Goal: Information Seeking & Learning: Compare options

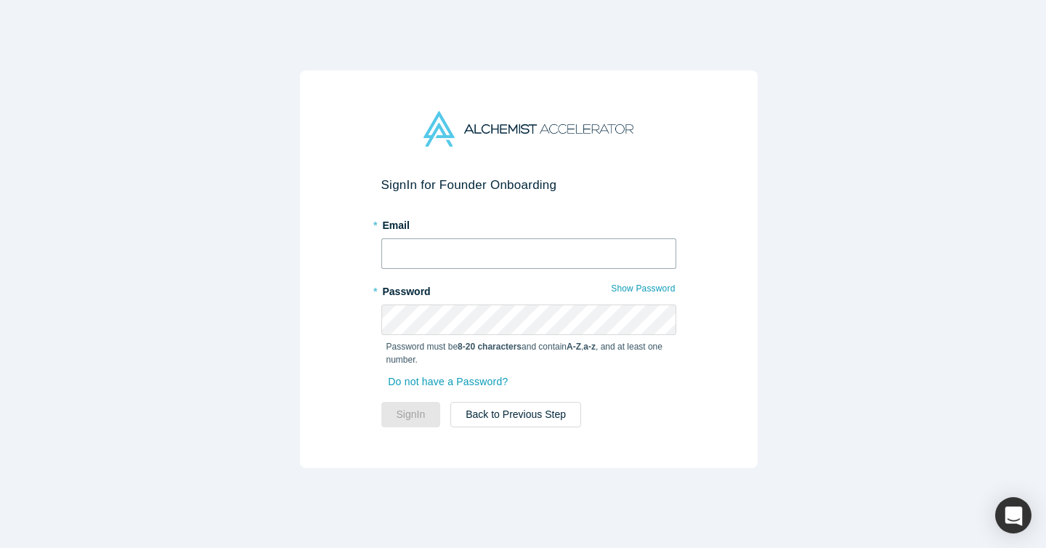
click at [528, 244] on input "text" at bounding box center [528, 253] width 295 height 30
type input "s"
type input "suhan1@hayanmind.com"
click at [381, 402] on button "Sign In" at bounding box center [411, 414] width 60 height 25
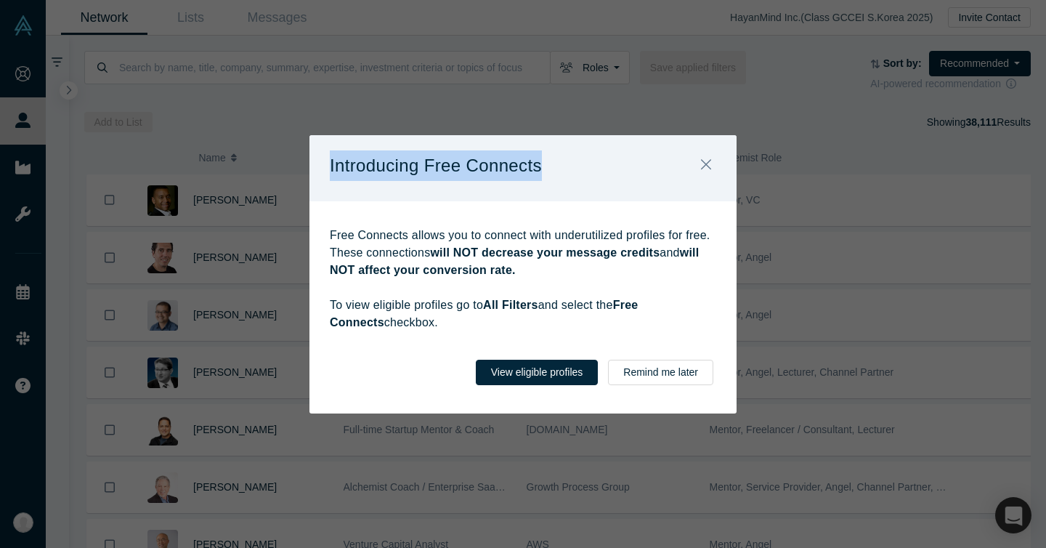
drag, startPoint x: 588, startPoint y: 176, endPoint x: 318, endPoint y: 168, distance: 270.2
click at [316, 168] on div "Introducing Free Connects" at bounding box center [522, 168] width 427 height 66
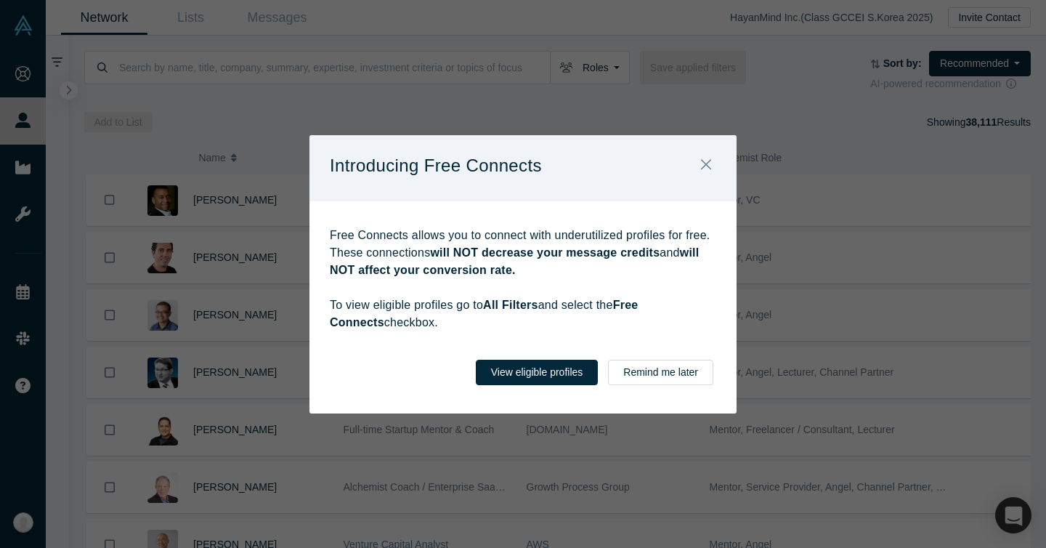
click at [352, 198] on div "Introducing Free Connects" at bounding box center [522, 168] width 427 height 66
drag, startPoint x: 354, startPoint y: 201, endPoint x: 505, endPoint y: 332, distance: 199.7
click at [505, 332] on div "Free Connects allows you to connect with underutilized profiles for free. These…" at bounding box center [522, 271] width 427 height 140
click at [520, 313] on p "Free Connects allows you to connect with underutilized profiles for free. These…" at bounding box center [523, 279] width 386 height 105
click at [527, 370] on button "View eligible profiles" at bounding box center [537, 371] width 123 height 25
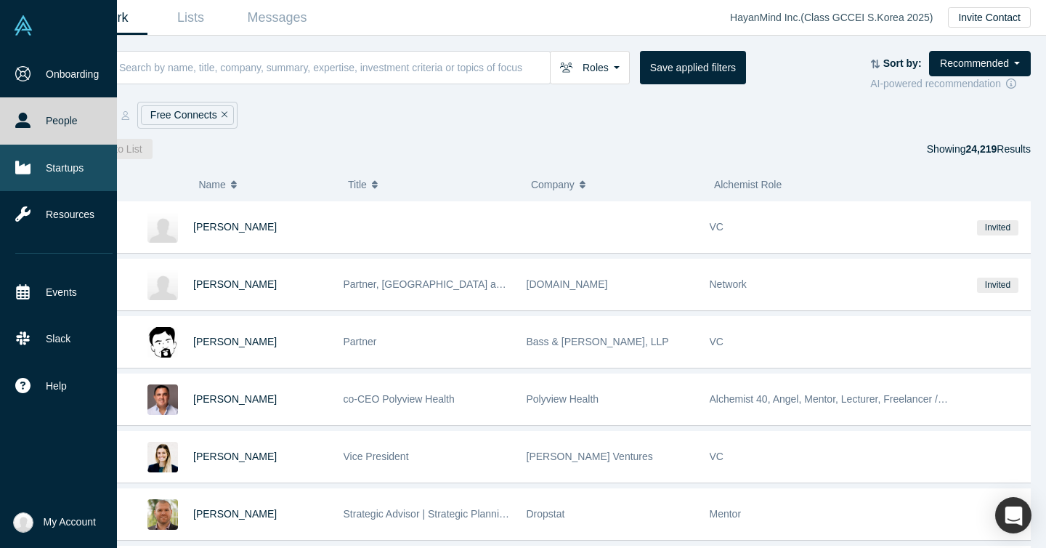
click at [41, 159] on link "Startups" at bounding box center [64, 167] width 128 height 46
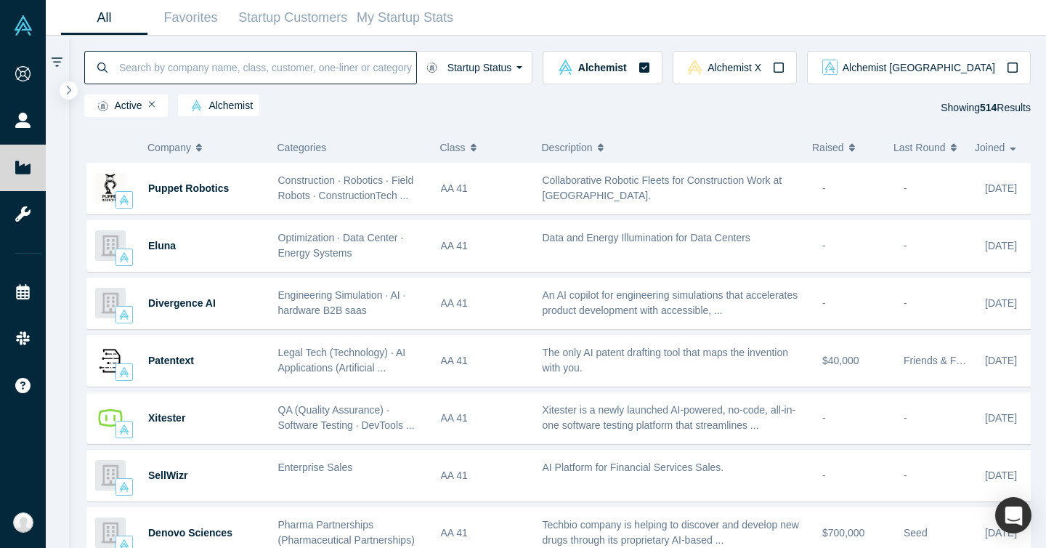
click at [328, 69] on input at bounding box center [267, 67] width 298 height 34
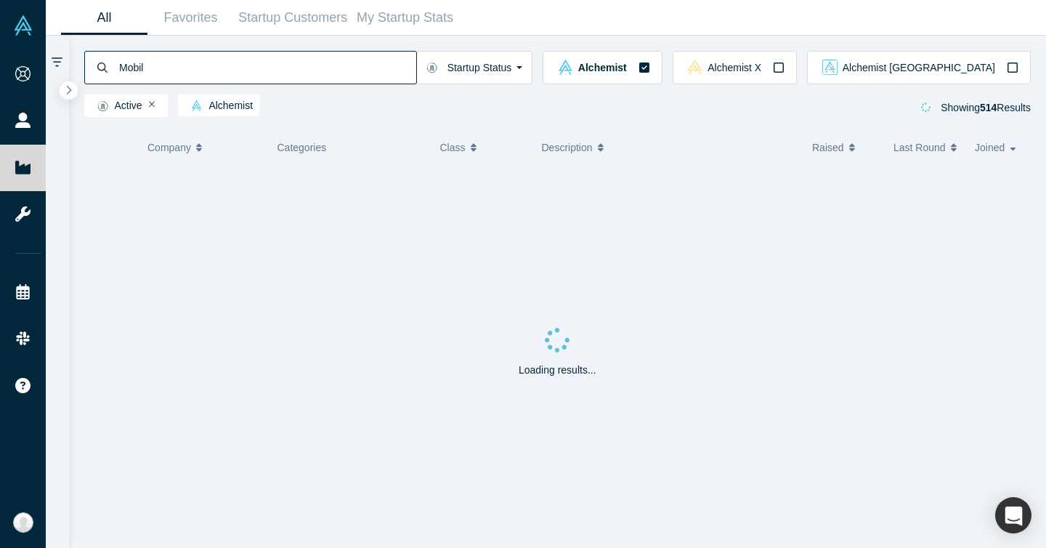
type input "Mobile"
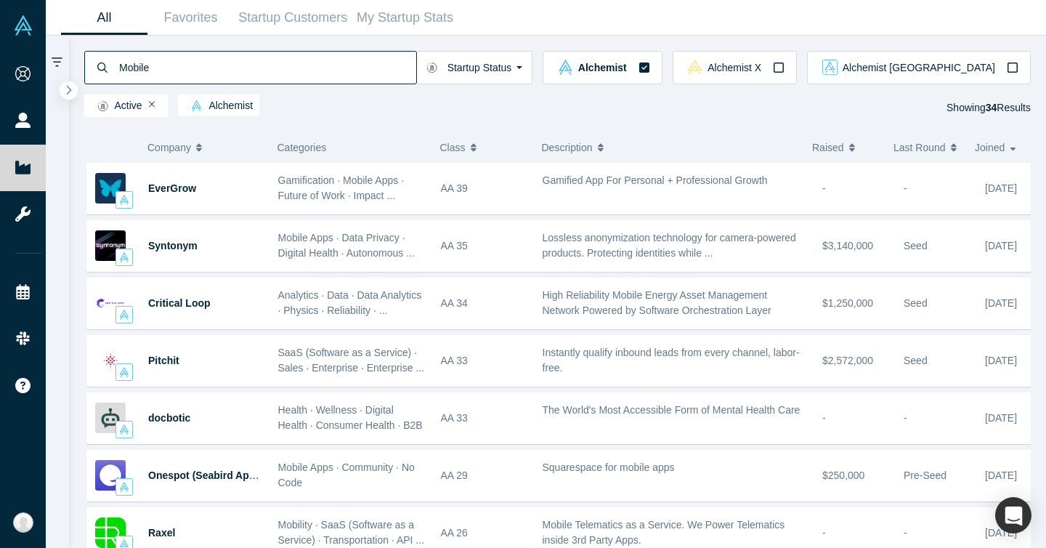
click at [843, 41] on div "Mobile Startup Status Active Shutdown Acquired Alchemist Alchemist X Alchemist …" at bounding box center [557, 79] width 977 height 86
click at [784, 64] on icon "button" at bounding box center [779, 68] width 12 height 12
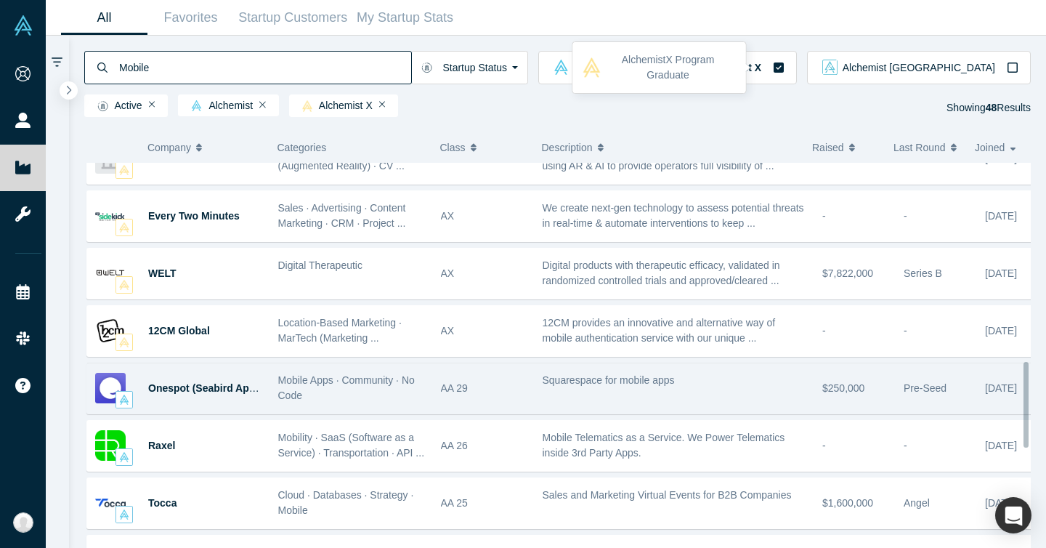
scroll to position [906, 0]
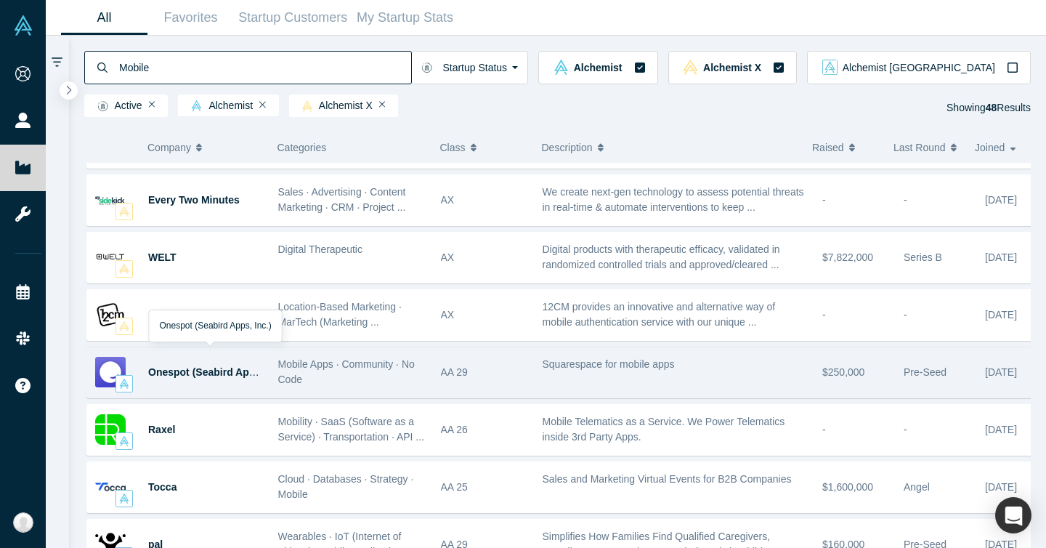
click at [370, 369] on span "Mobile Apps · Community · No Code" at bounding box center [346, 371] width 137 height 27
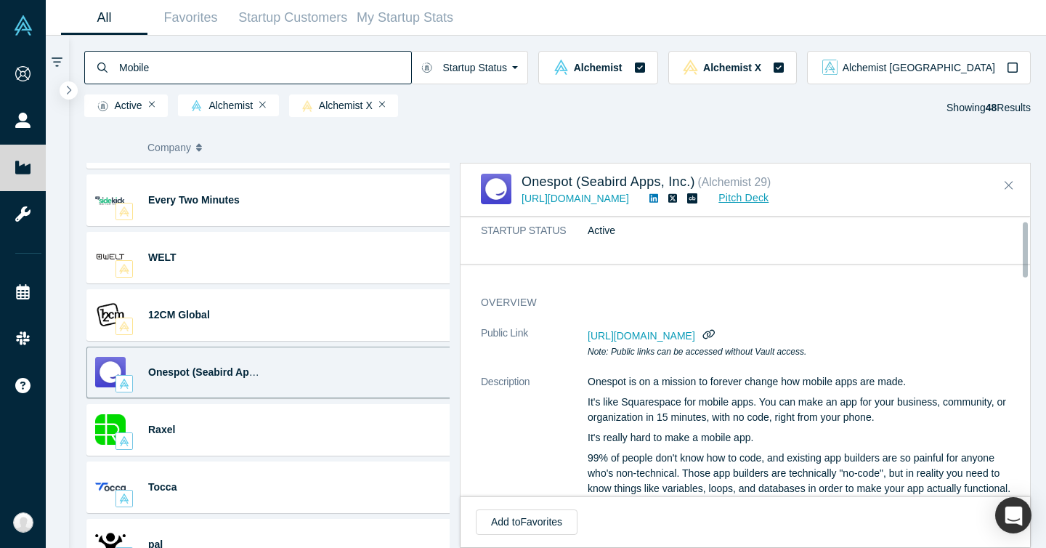
scroll to position [35, 0]
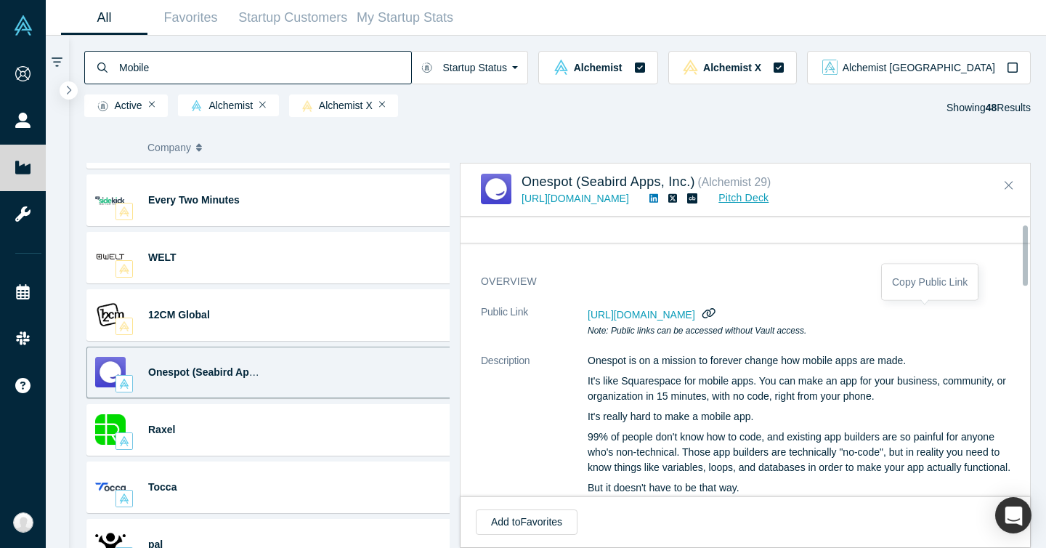
click at [715, 312] on icon "button" at bounding box center [708, 313] width 14 height 11
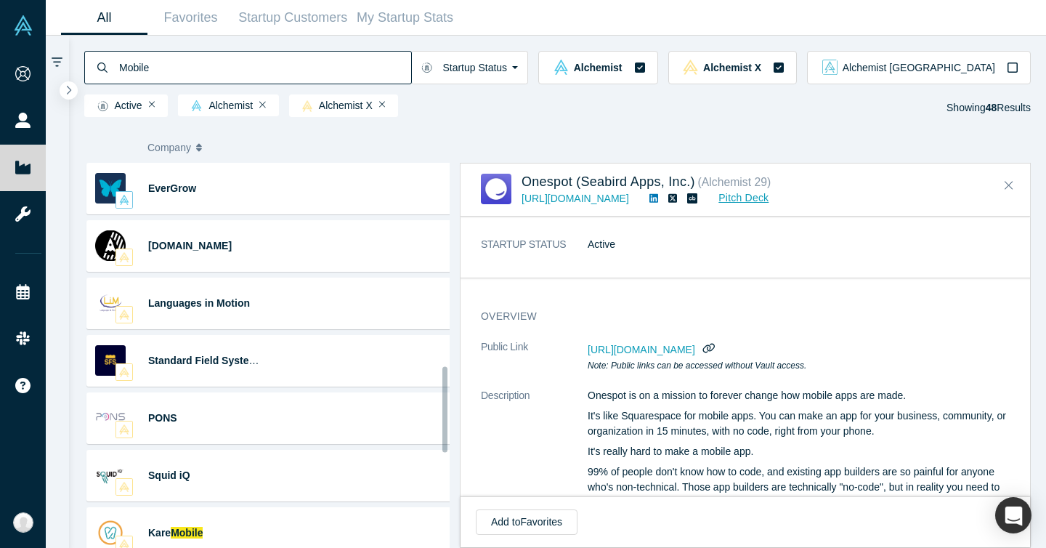
scroll to position [35, 0]
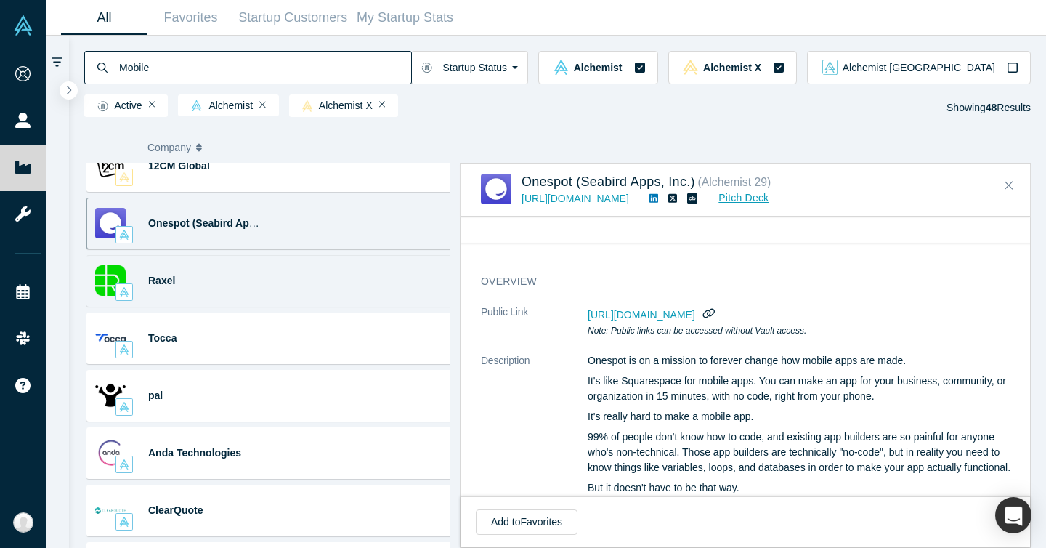
click at [295, 291] on div "Raxel Mobility · SaaS (Software as a Service) · Transportation · API ... Mobile…" at bounding box center [272, 281] width 372 height 52
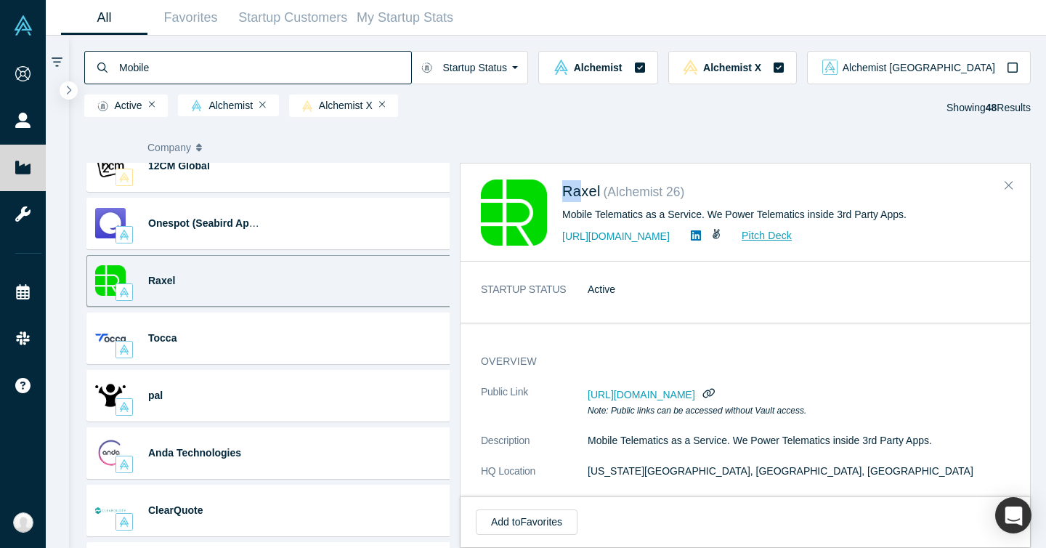
drag, startPoint x: 558, startPoint y: 187, endPoint x: 585, endPoint y: 200, distance: 29.9
click at [585, 200] on div "Raxel ( Alchemist 26 ) Mobile Telematics as a Service. We Power Telematics insi…" at bounding box center [748, 212] width 534 height 66
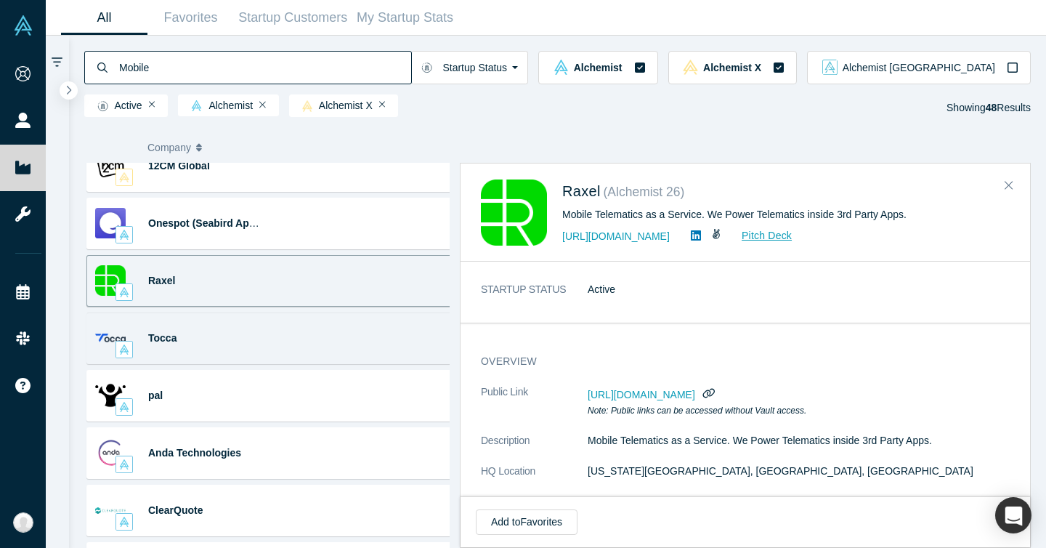
click at [348, 332] on div "Tocca Cloud · Databases · Strategy · Mobile Sales and Marketing Virtual Events …" at bounding box center [272, 338] width 372 height 52
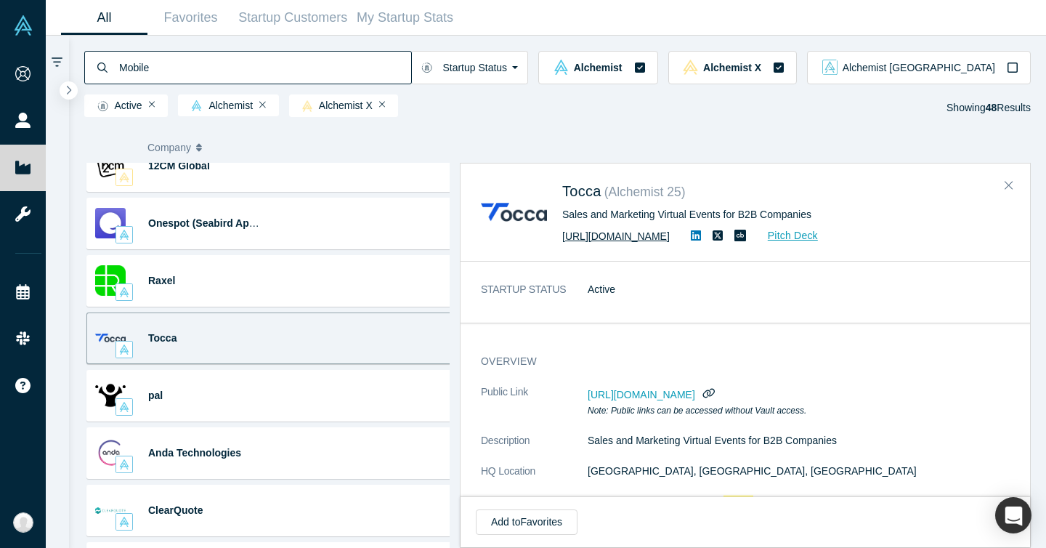
click at [595, 239] on link "https://tocca.io" at bounding box center [615, 236] width 107 height 12
click at [580, 237] on link "https://tocca.io" at bounding box center [615, 236] width 107 height 12
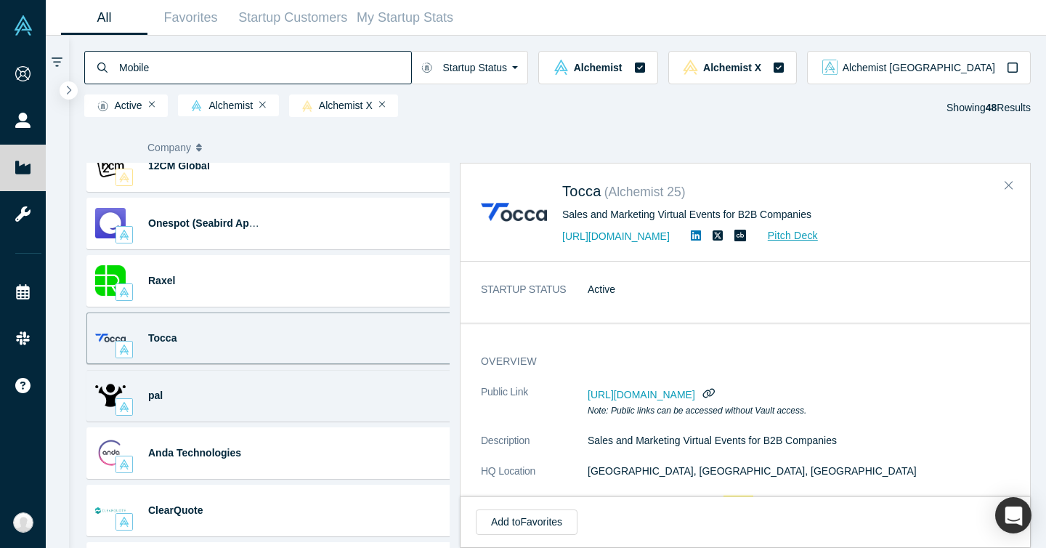
click at [345, 378] on div "pal Wearables · IoT (Internet of Things) · Mobile Applications ... Simplifies H…" at bounding box center [272, 396] width 372 height 52
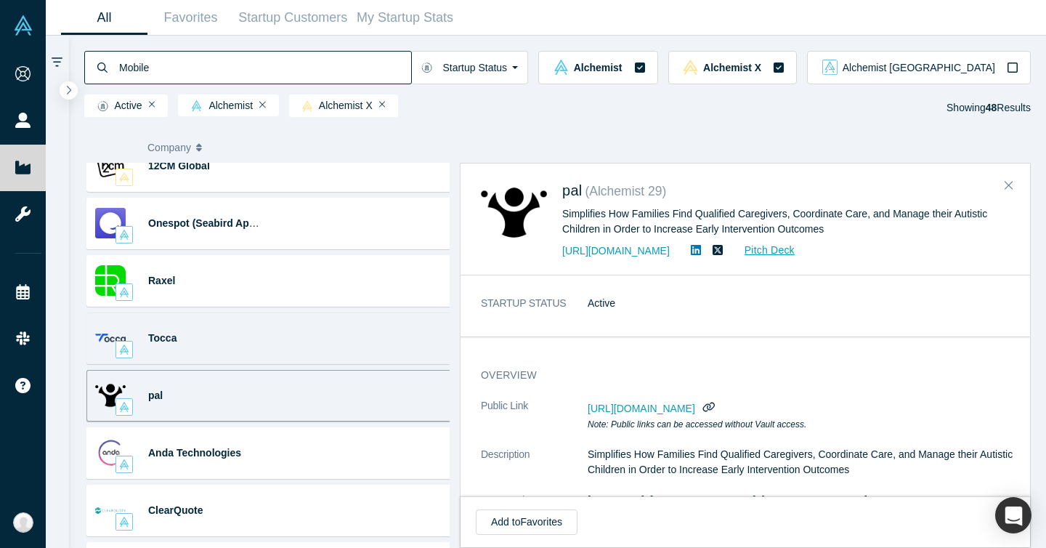
click at [263, 342] on div "Tocca" at bounding box center [178, 338] width 183 height 50
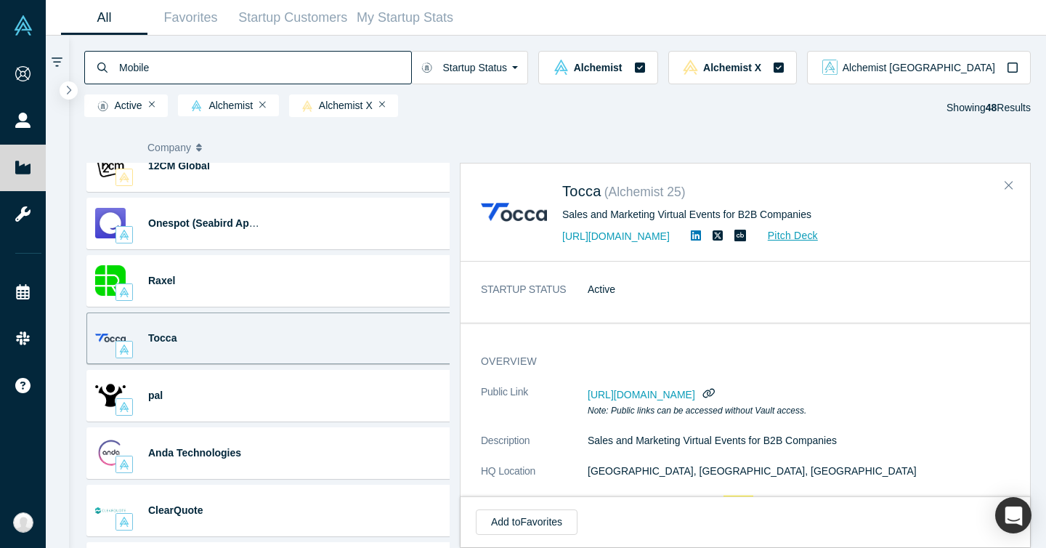
click at [847, 357] on h3 "overview" at bounding box center [740, 361] width 519 height 15
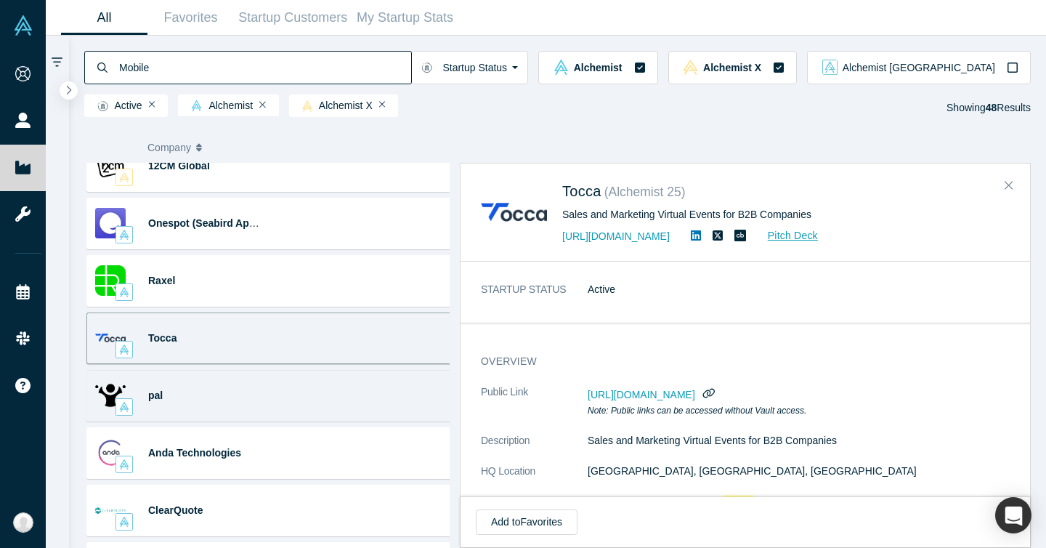
click at [321, 398] on div "pal Wearables · IoT (Internet of Things) · Mobile Applications ... Simplifies H…" at bounding box center [272, 396] width 372 height 52
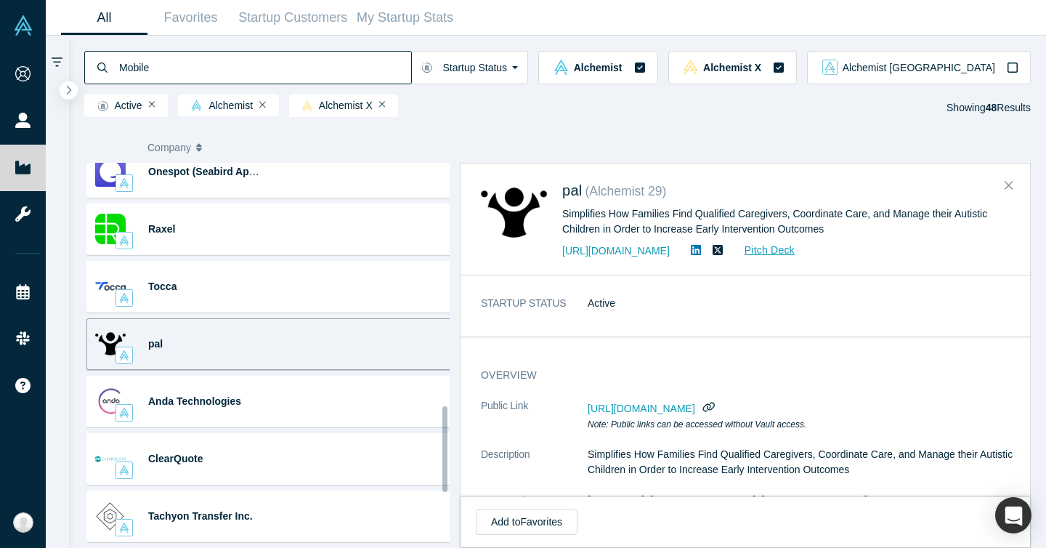
scroll to position [1121, 0]
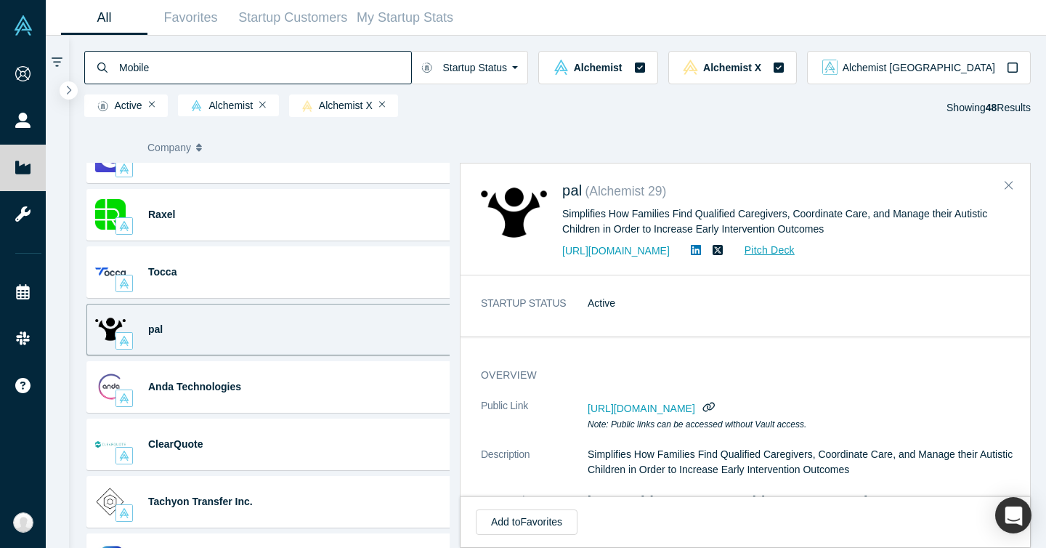
click at [692, 266] on div "pal ( Alchemist 29 ) Simplifies How Families Find Qualified Caregivers, Coordin…" at bounding box center [744, 219] width 569 height 111
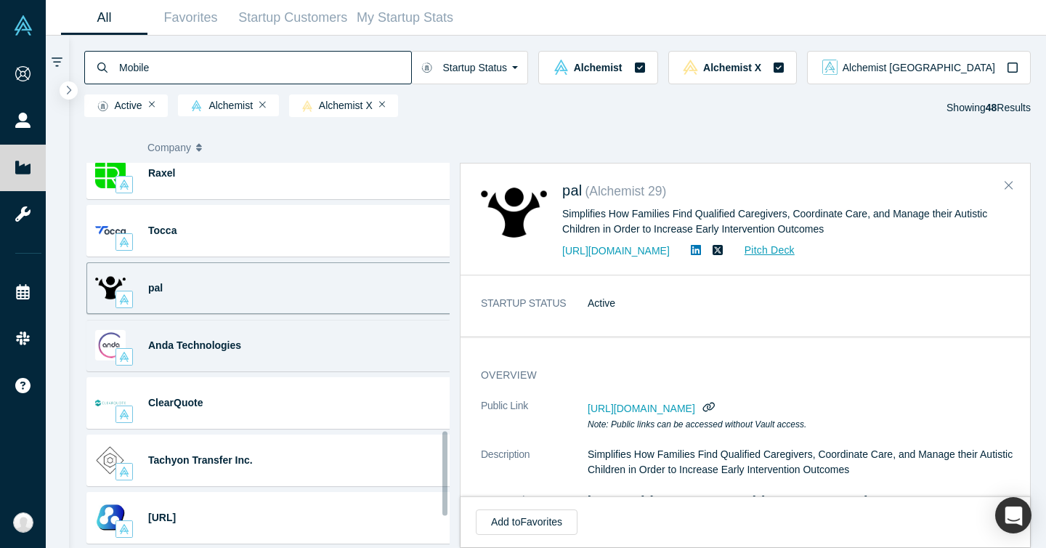
scroll to position [1239, 0]
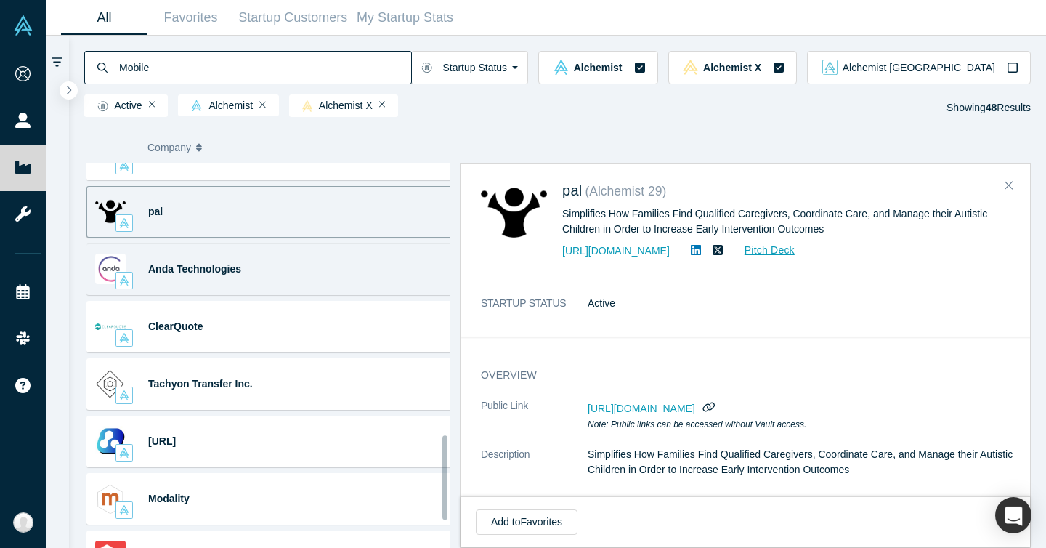
click at [324, 285] on div "Anda Technologies IT Law (Information Technology Law) · Corporate Law · ... Don…" at bounding box center [272, 269] width 372 height 52
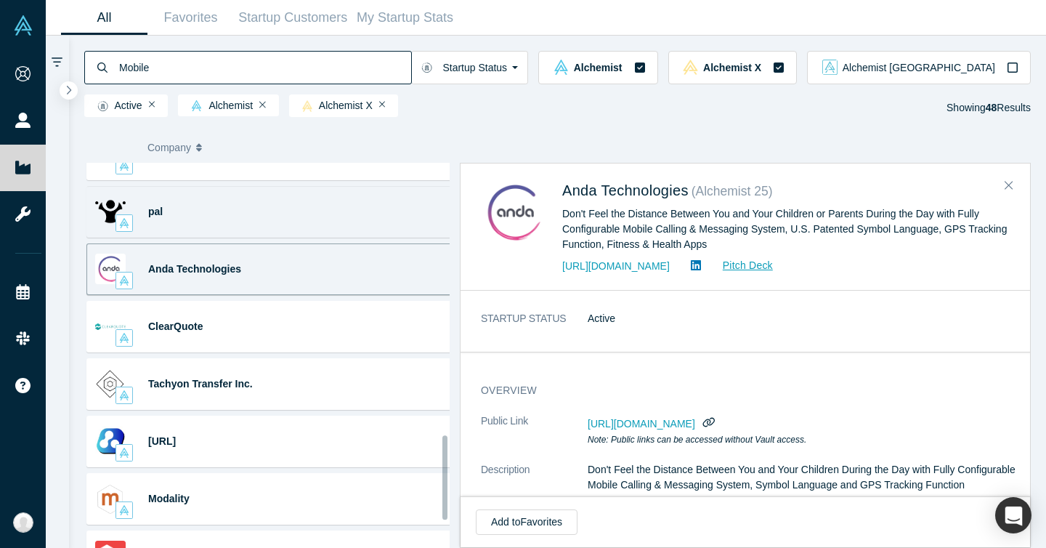
click at [312, 205] on div "pal Wearables · IoT (Internet of Things) · Mobile Applications ... Simplifies H…" at bounding box center [272, 212] width 372 height 52
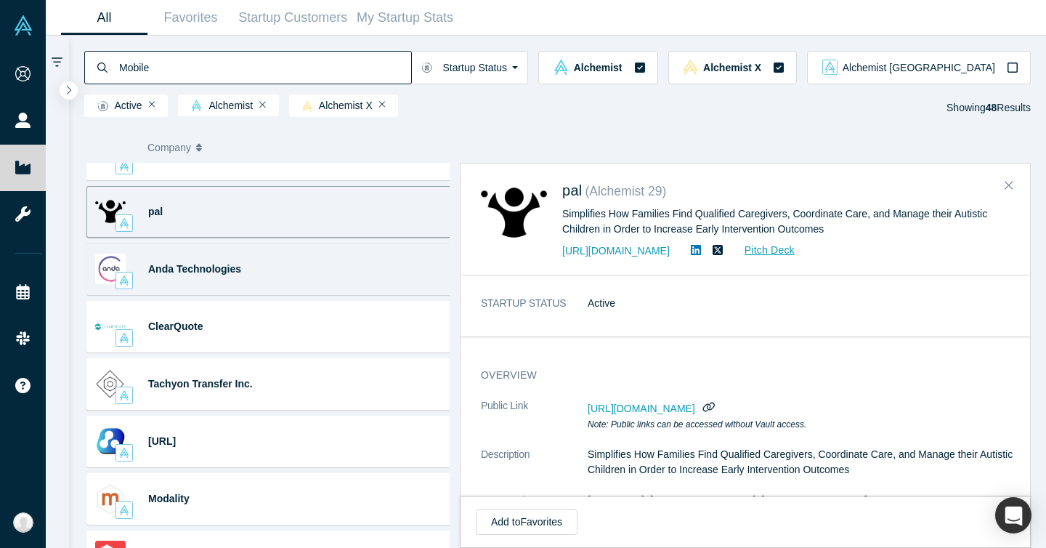
click at [302, 261] on div "Anda Technologies IT Law (Information Technology Law) · Corporate Law · ... Don…" at bounding box center [272, 269] width 372 height 52
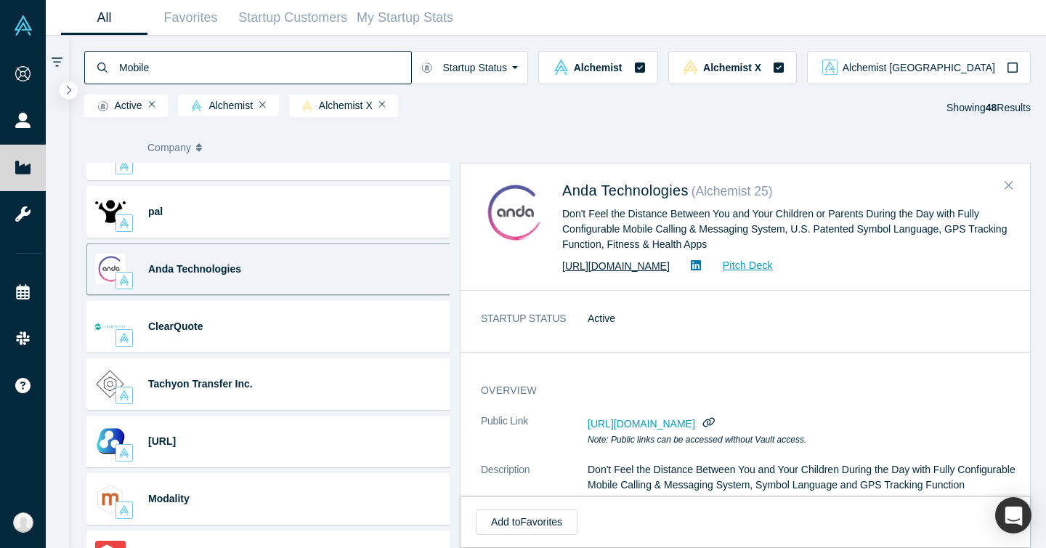
click at [596, 268] on link "http://www.anda.pe/" at bounding box center [615, 266] width 107 height 12
click at [608, 178] on div "Anda Technologies ( Alchemist 25 ) Don't Feel the Distance Between You and Your…" at bounding box center [744, 227] width 569 height 126
drag, startPoint x: 559, startPoint y: 182, endPoint x: 692, endPoint y: 195, distance: 133.5
click at [692, 195] on div "Anda Technologies ( Alchemist 25 ) Don't Feel the Distance Between You and Your…" at bounding box center [748, 226] width 534 height 95
copy span "Anda Technologies"
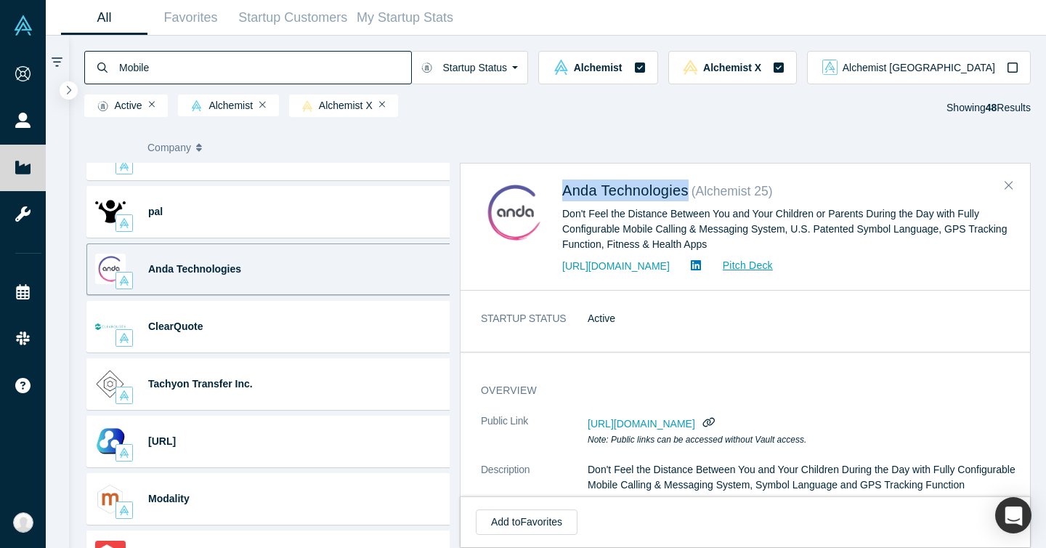
click at [844, 211] on div "Don't Feel the Distance Between You and Your Children or Parents During the Day…" at bounding box center [785, 229] width 447 height 46
click at [844, 217] on div "Don't Feel the Distance Between You and Your Children or Parents During the Day…" at bounding box center [785, 229] width 447 height 46
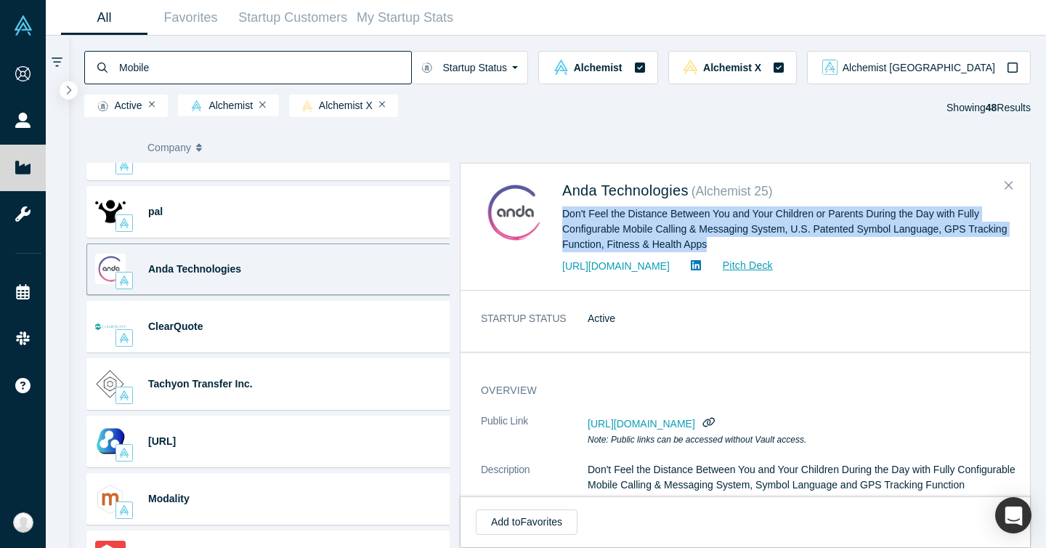
click at [844, 217] on div "Don't Feel the Distance Between You and Your Children or Parents During the Day…" at bounding box center [785, 229] width 447 height 46
click at [846, 230] on div "Don't Feel the Distance Between You and Your Children or Parents During the Day…" at bounding box center [785, 229] width 447 height 46
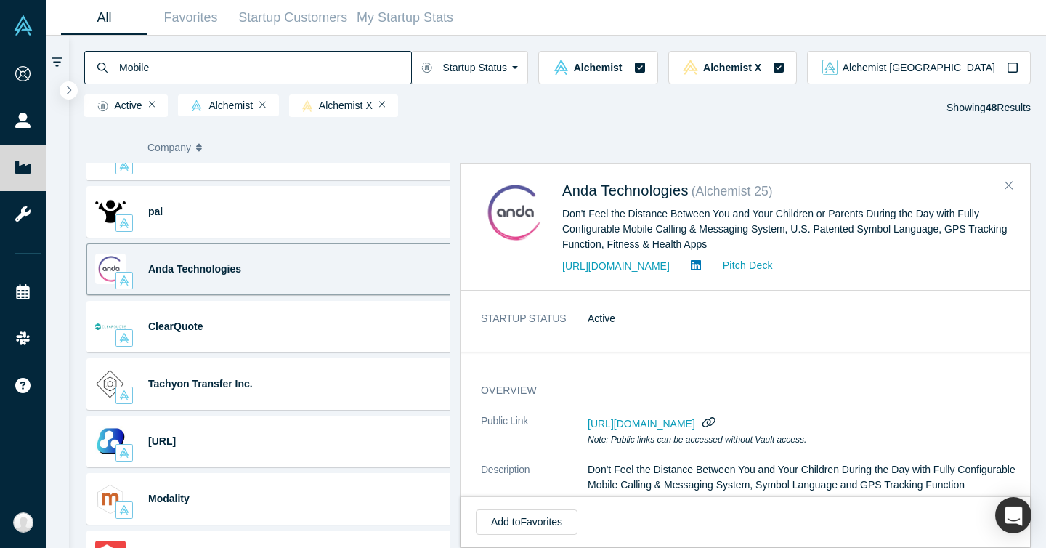
click at [715, 420] on icon "button" at bounding box center [708, 421] width 14 height 11
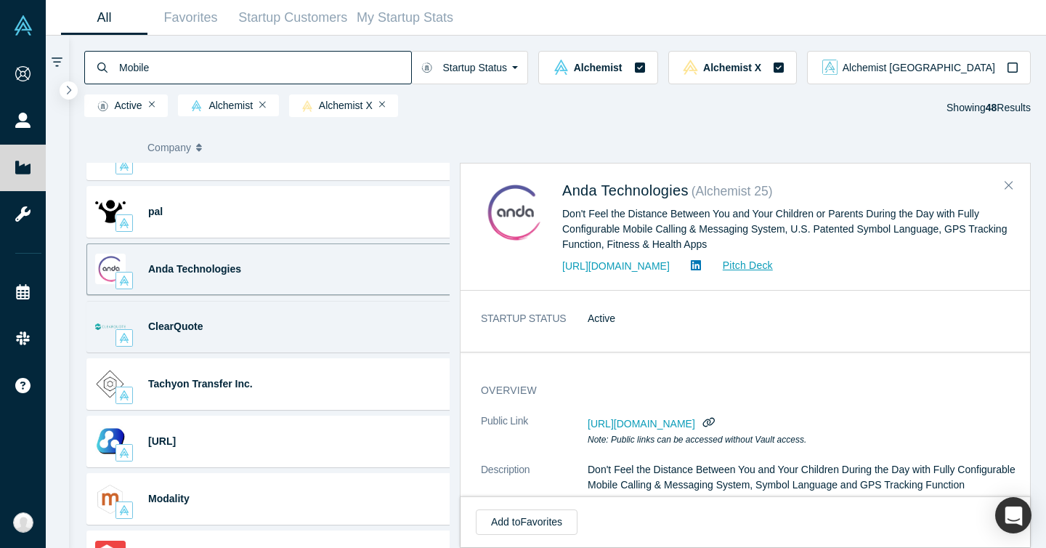
click at [352, 333] on div "ClearQuote Mobility · CV (Computer Vision) · ML (Machine Learning) · ... Simpli…" at bounding box center [272, 327] width 372 height 52
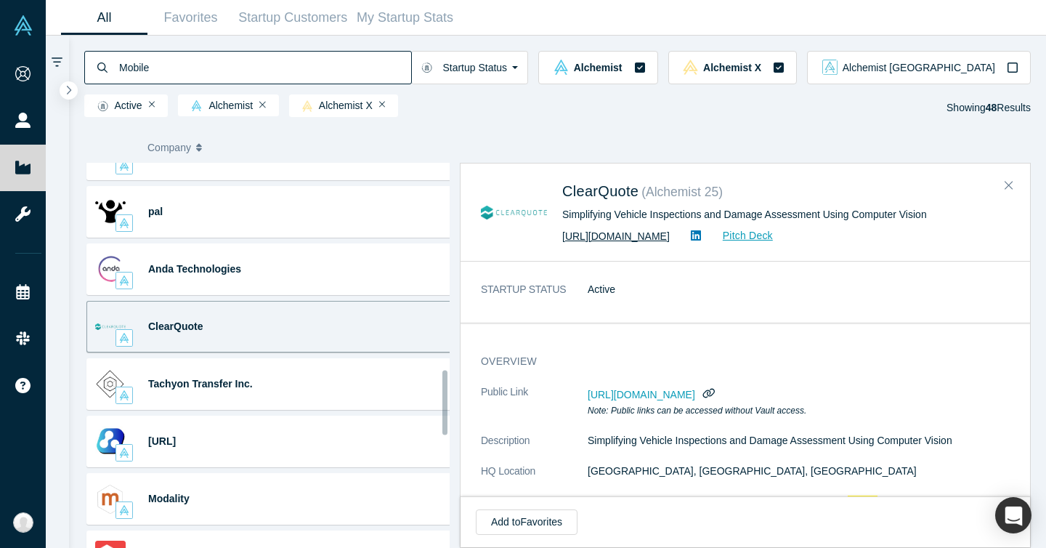
click at [609, 240] on link "https://clearquote.io" at bounding box center [615, 236] width 107 height 12
click at [585, 237] on link "https://clearquote.io" at bounding box center [615, 236] width 107 height 12
click at [577, 166] on div "ClearQuote ( Alchemist 25 ) Simplifying Vehicle Inspections and Damage Assessme…" at bounding box center [744, 212] width 569 height 97
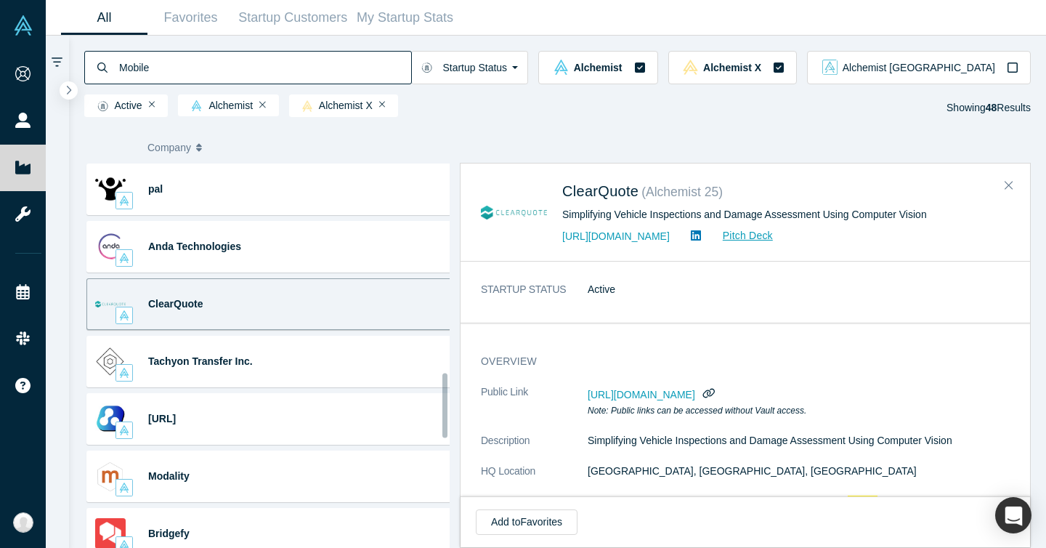
scroll to position [1272, 0]
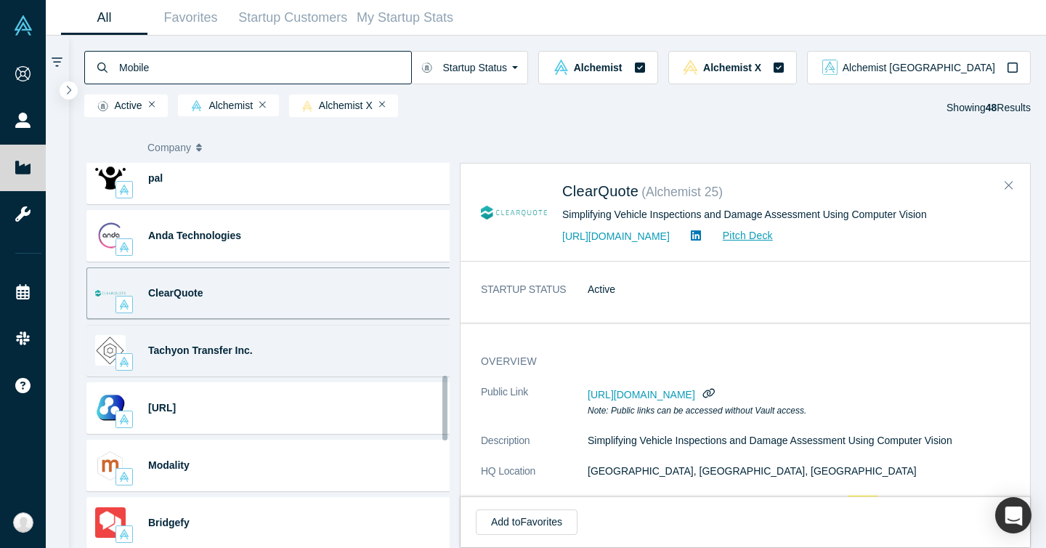
click at [305, 353] on div "Tachyon Transfer Inc. 3D Printing · Gaming · Cloud · Rapid Prototyping · Mobile…" at bounding box center [272, 351] width 372 height 52
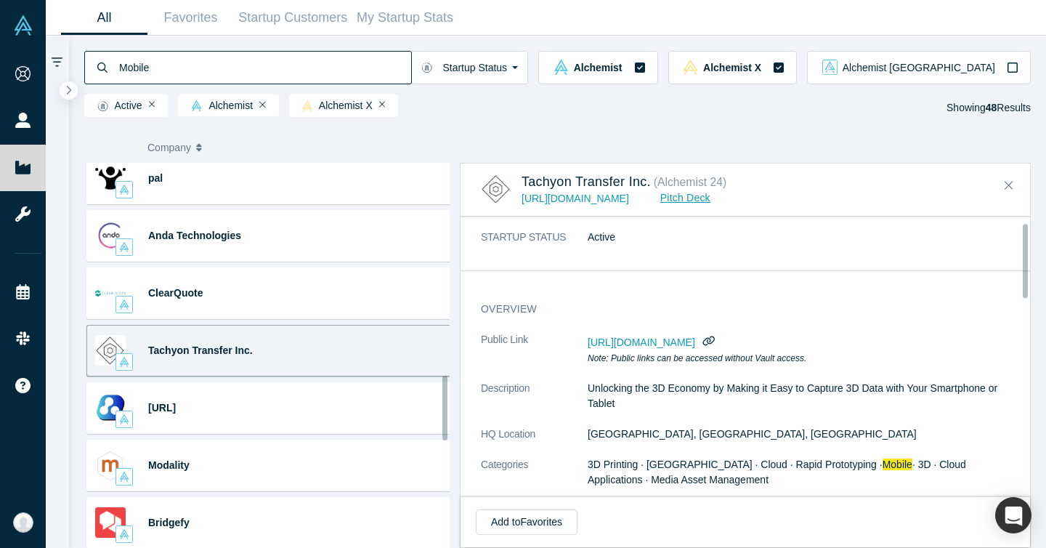
scroll to position [0, 0]
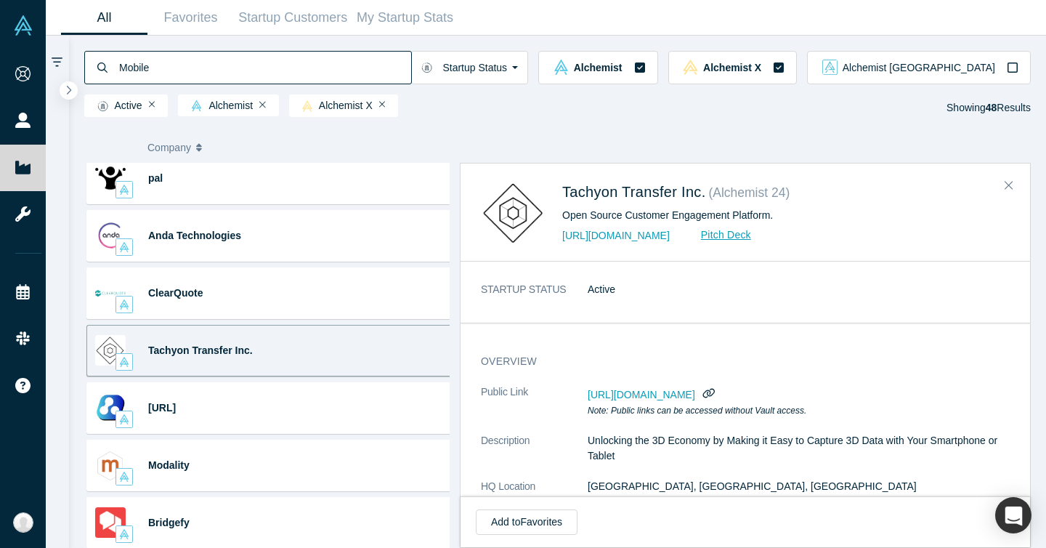
click at [649, 287] on dd "Active" at bounding box center [803, 289] width 433 height 15
drag, startPoint x: 674, startPoint y: 240, endPoint x: 602, endPoint y: 248, distance: 72.4
click at [603, 250] on div "Tachyon Transfer Inc. ( Alchemist 24 ) Open Source Customer Engagement Platform…" at bounding box center [744, 212] width 569 height 97
drag, startPoint x: 589, startPoint y: 228, endPoint x: 644, endPoint y: 243, distance: 57.1
click at [644, 243] on div "http://laudspeaker.com Pitch Deck" at bounding box center [785, 235] width 447 height 15
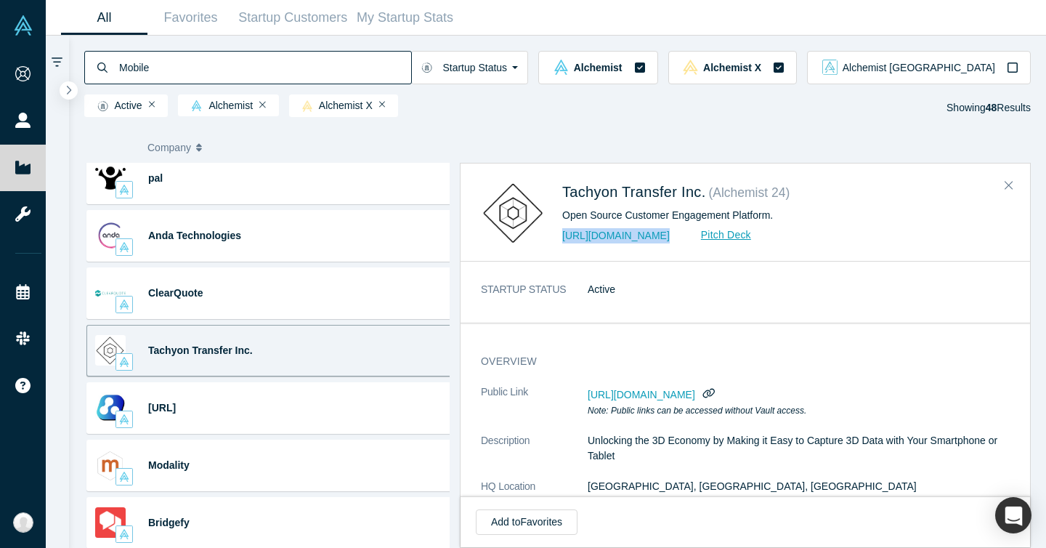
copy link "http://laudspeaker"
click at [711, 343] on div "overview Public Link https://vault.alchemistaccelerator.com/companies/public/ca…" at bounding box center [750, 530] width 580 height 395
drag, startPoint x: 560, startPoint y: 195, endPoint x: 680, endPoint y: 194, distance: 119.8
click at [680, 194] on div "Tachyon Transfer Inc. ( Alchemist 24 ) Open Source Customer Engagement Platform…" at bounding box center [748, 212] width 534 height 66
copy span "Tachyon Transfer"
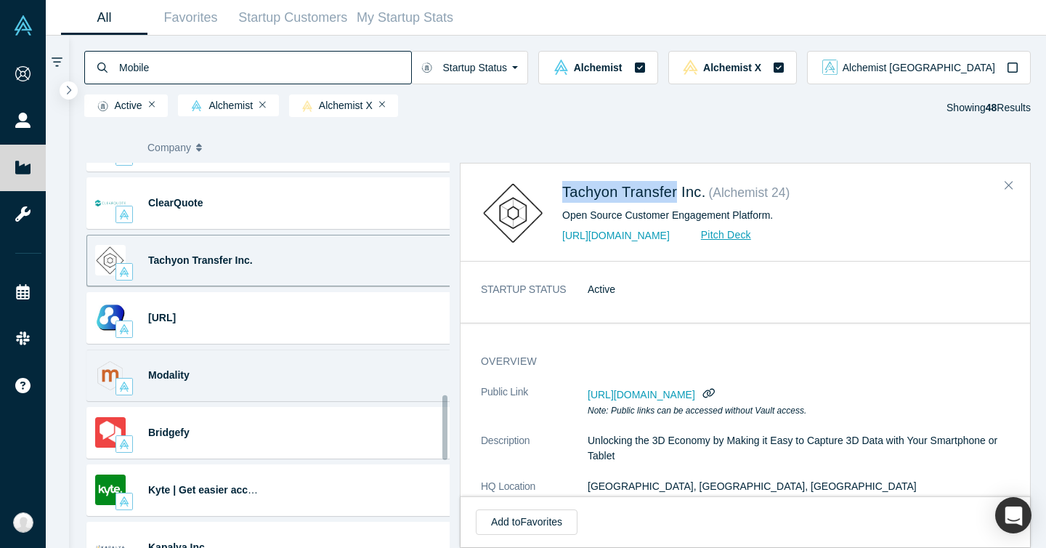
scroll to position [1417, 0]
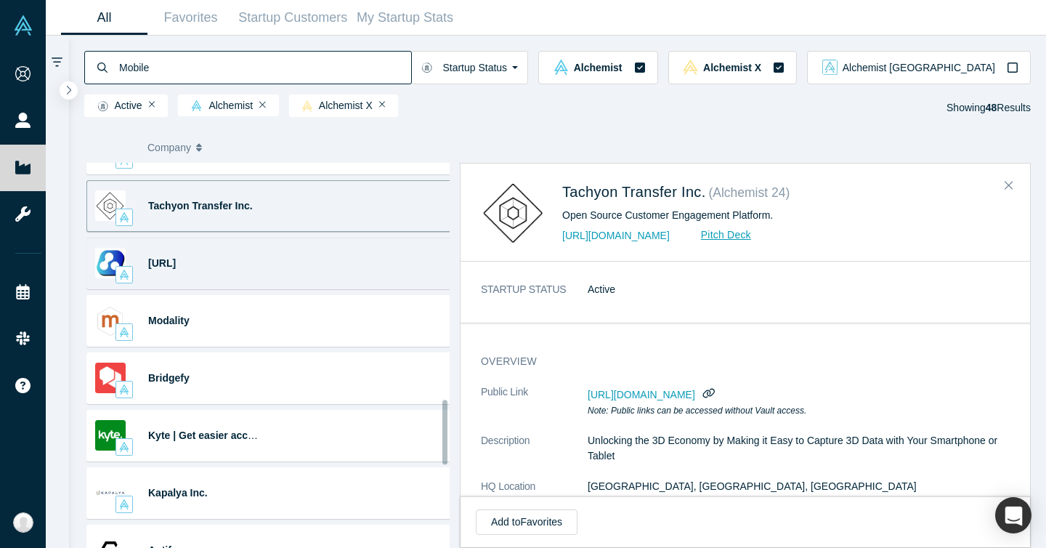
click at [319, 250] on div "Celly.AI ML (Machine Learning) · Management · Digital Health iOS app for AI-Dri…" at bounding box center [272, 263] width 372 height 52
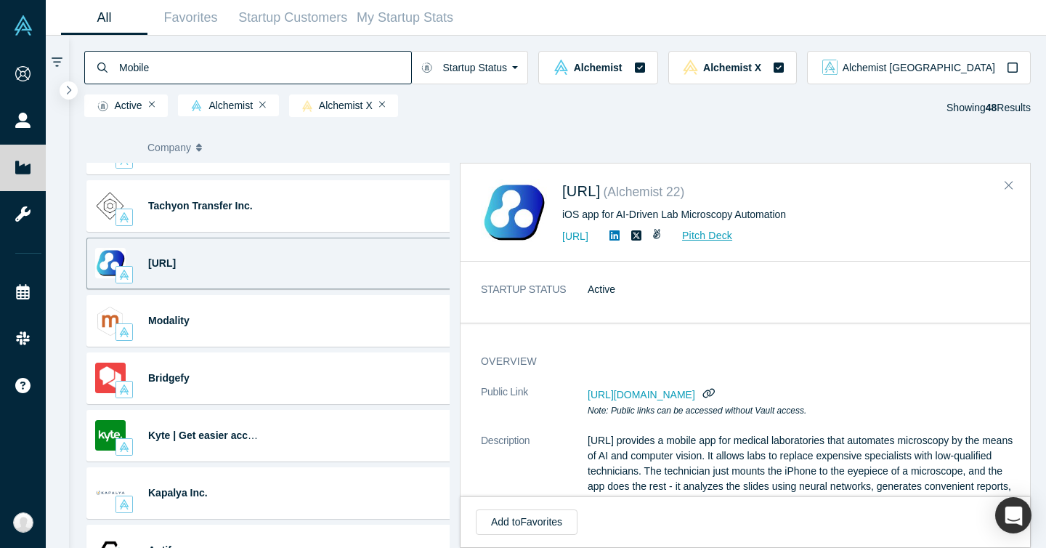
click at [646, 156] on div "Company Categories Class Description Raised Last Round Joined" at bounding box center [557, 147] width 942 height 30
click at [594, 157] on div "Company Categories Class Description Raised Last Round Joined" at bounding box center [557, 147] width 942 height 30
drag, startPoint x: 563, startPoint y: 179, endPoint x: 613, endPoint y: 186, distance: 50.6
click at [613, 186] on div "Celly.AI ( Alchemist 22 ) iOS app for AI-Driven Lab Microscopy Automation https…" at bounding box center [744, 212] width 569 height 97
copy span "Celly.AI"
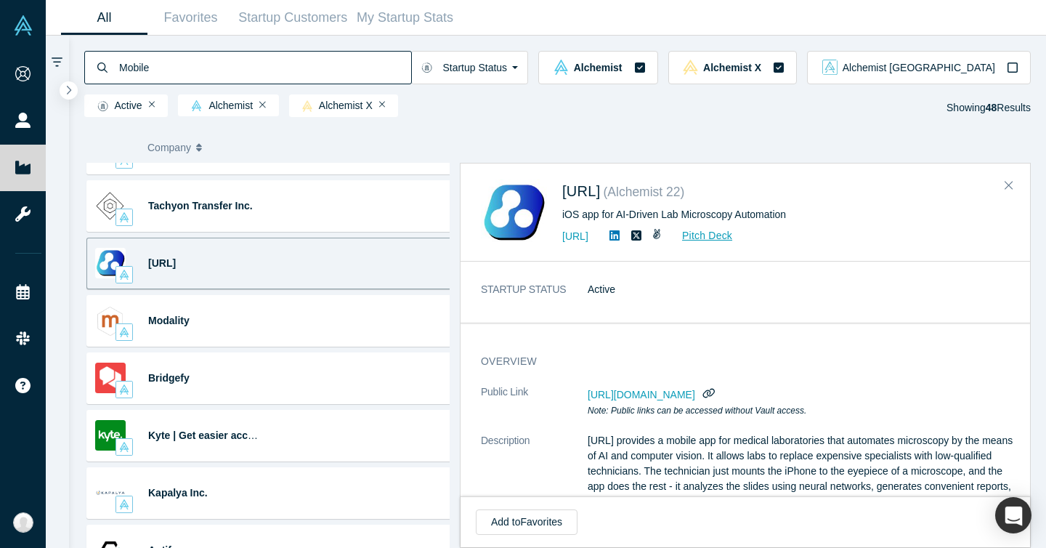
click at [608, 304] on dl "STARTUP STATUS Active" at bounding box center [751, 297] width 540 height 30
click at [715, 394] on icon "button" at bounding box center [708, 393] width 13 height 10
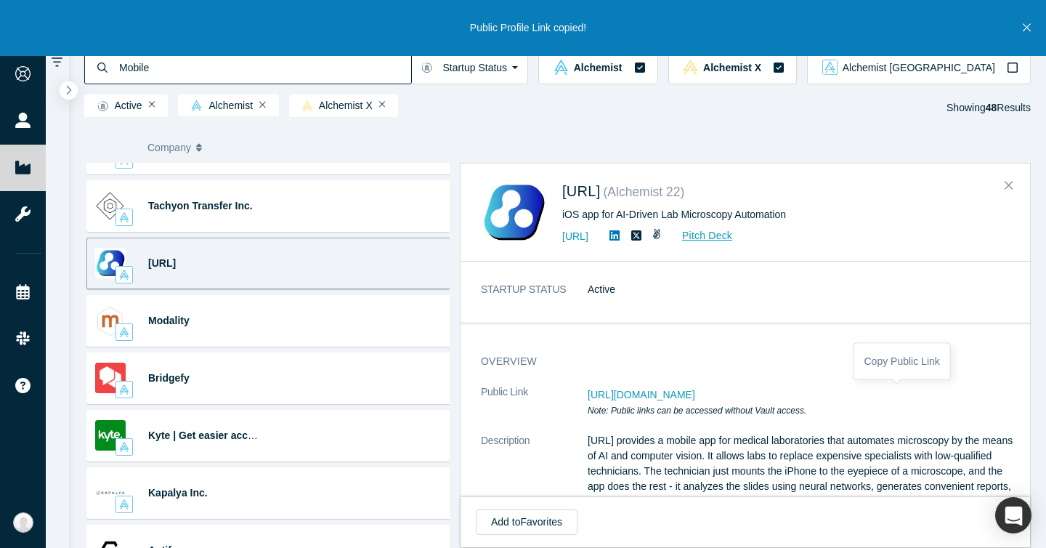
click at [714, 392] on icon "button" at bounding box center [708, 392] width 11 height 11
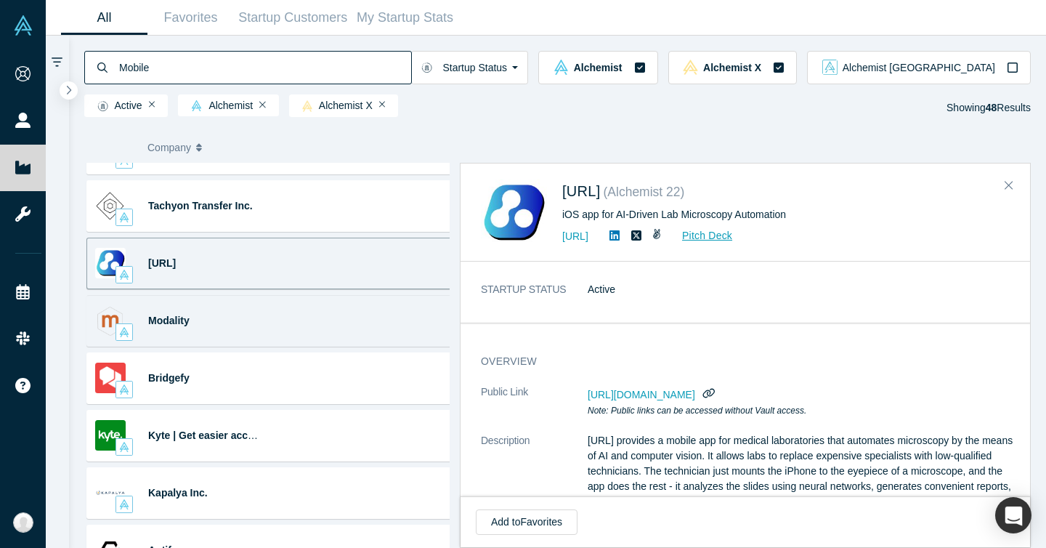
click at [292, 308] on div "Modality AI (Artificial Intelligence) · Healthcare · Mobile Tech ... Optimizing…" at bounding box center [272, 321] width 372 height 52
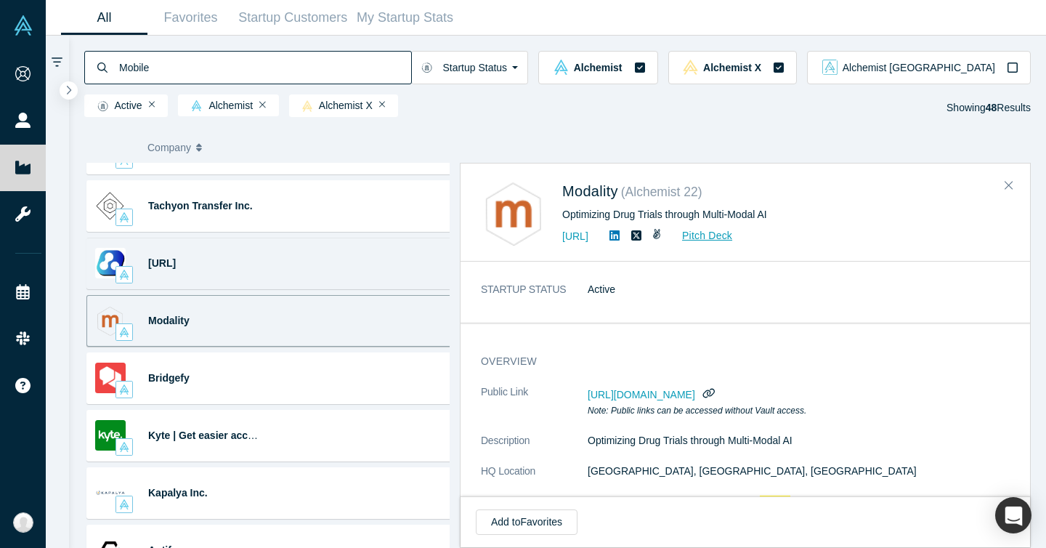
scroll to position [1446, 0]
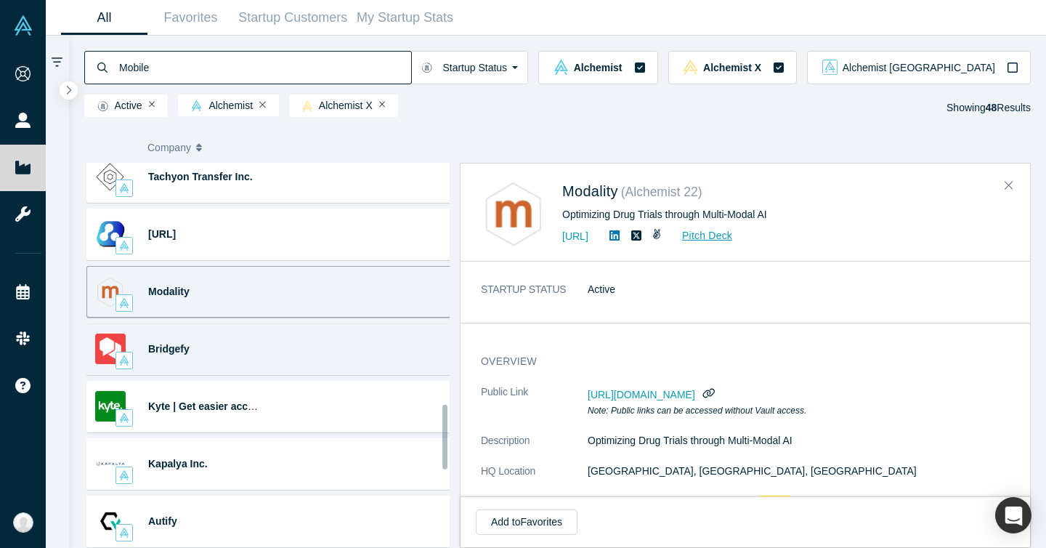
click at [284, 326] on div "Bridgefy Mobile Apps · Software · Telecom ... Software that Makes Mobile Apps W…" at bounding box center [272, 349] width 372 height 52
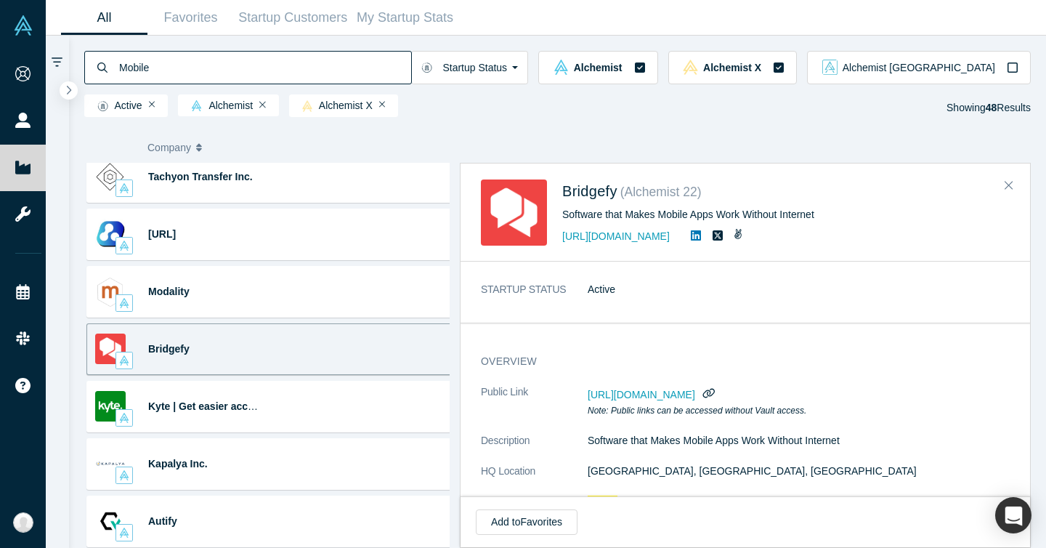
click at [717, 401] on div at bounding box center [706, 392] width 23 height 17
click at [715, 394] on icon "button" at bounding box center [708, 392] width 14 height 11
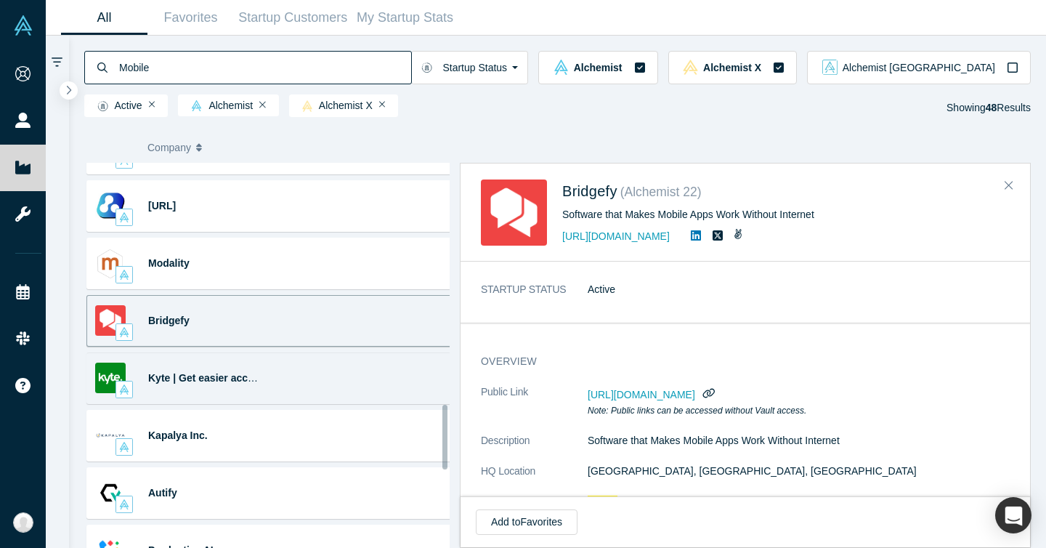
scroll to position [1568, 0]
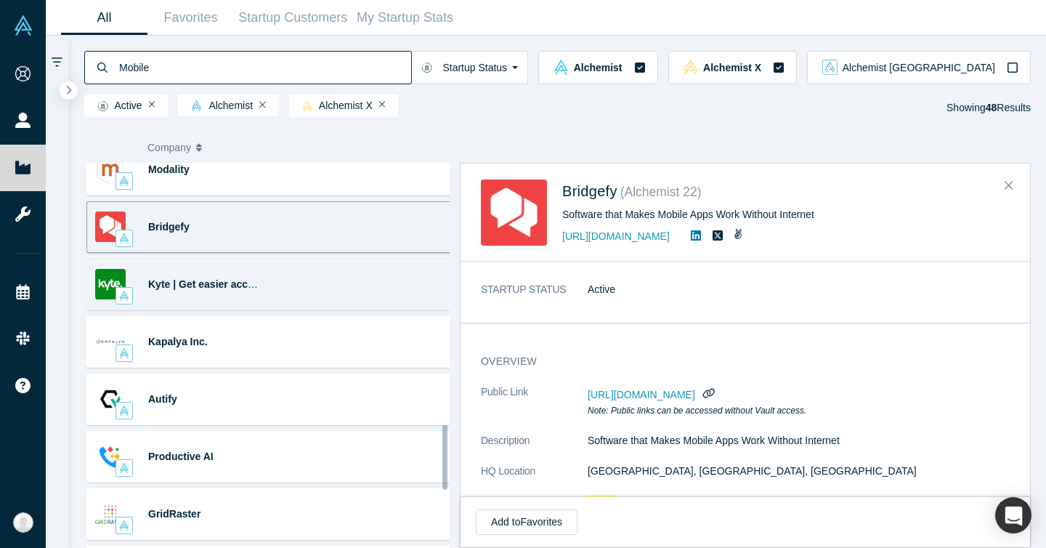
click at [299, 276] on div "Kyte | Get easier access to fewer cars AI (Artificial Intelligence) · Data · Mo…" at bounding box center [272, 285] width 372 height 52
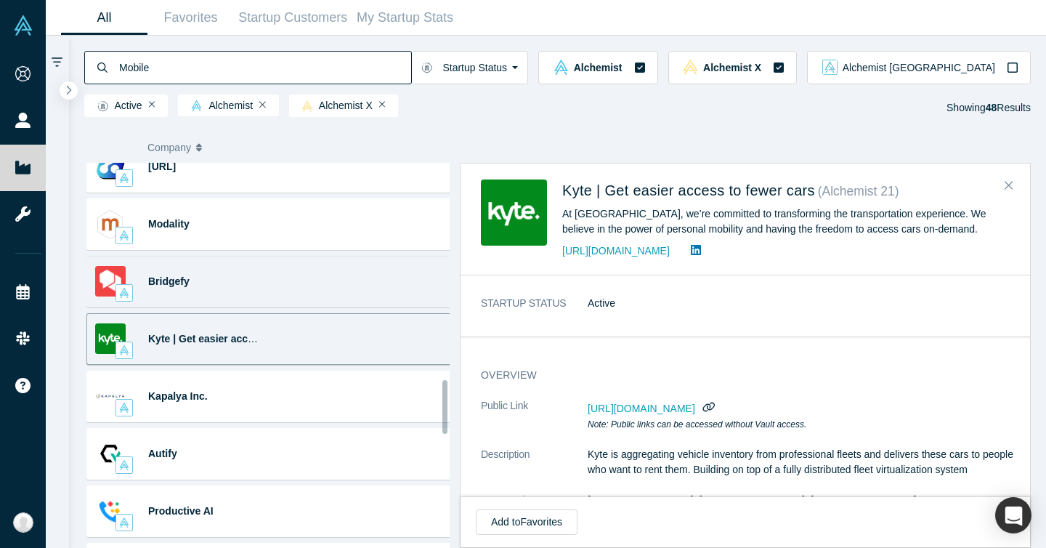
scroll to position [1506, 0]
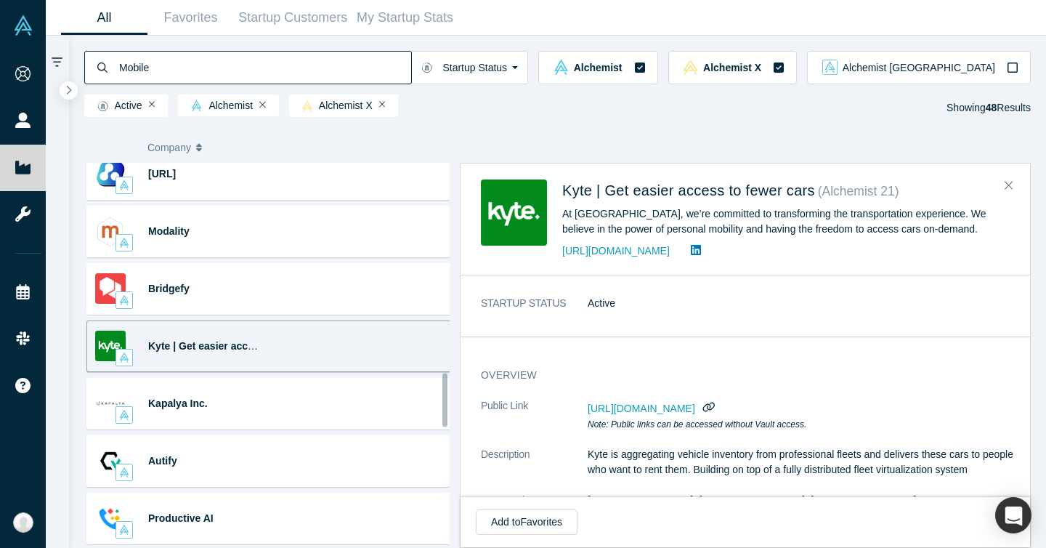
click at [573, 167] on div "Kyte | Get easier access to fewer cars ( Alchemist 21 ) At Kyte, we’re committe…" at bounding box center [744, 219] width 569 height 111
drag, startPoint x: 563, startPoint y: 176, endPoint x: 591, endPoint y: 187, distance: 29.4
click at [591, 187] on div "Kyte | Get easier access to fewer cars ( Alchemist 21 ) At Kyte, we’re committe…" at bounding box center [744, 219] width 569 height 111
copy span "Kyte"
click at [691, 255] on icon at bounding box center [696, 250] width 10 height 12
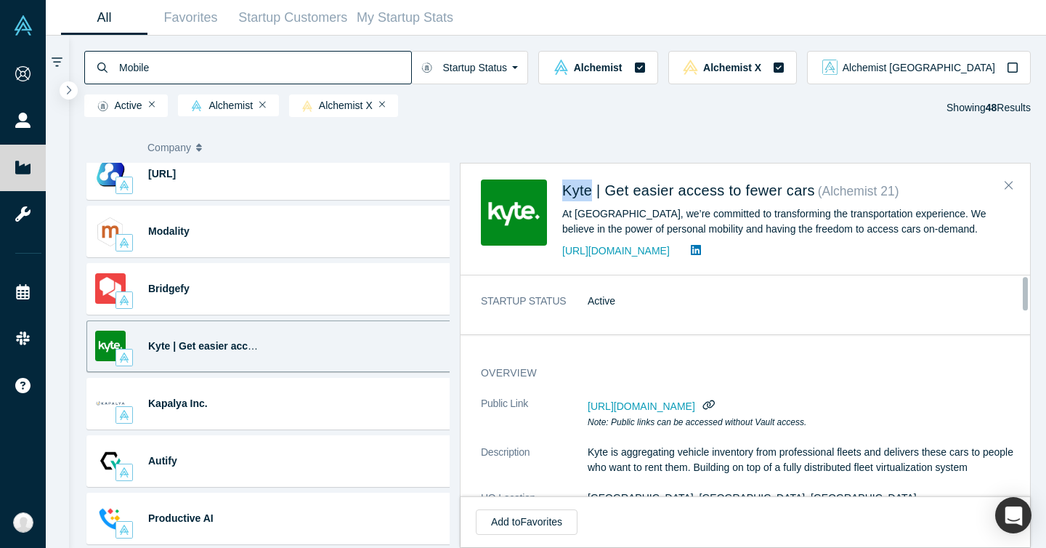
scroll to position [3, 0]
click at [735, 171] on div "Kyte | Get easier access to fewer cars ( Alchemist 21 ) At Kyte, we’re committe…" at bounding box center [744, 219] width 569 height 111
click at [830, 369] on h3 "overview" at bounding box center [740, 372] width 519 height 15
click at [510, 117] on div "Active Alchemist Alchemist X Showing 48 Results" at bounding box center [557, 108] width 947 height 28
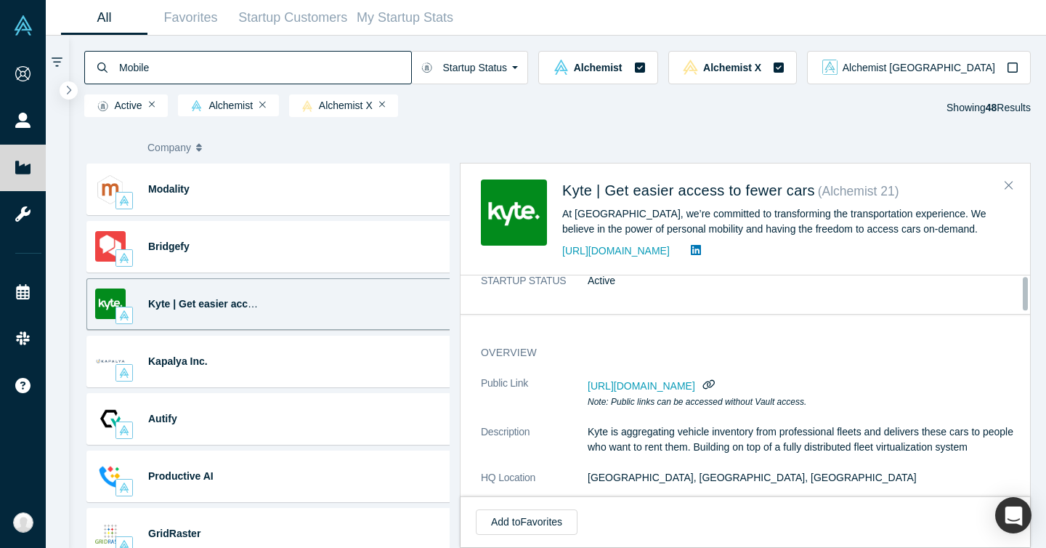
scroll to position [0, 0]
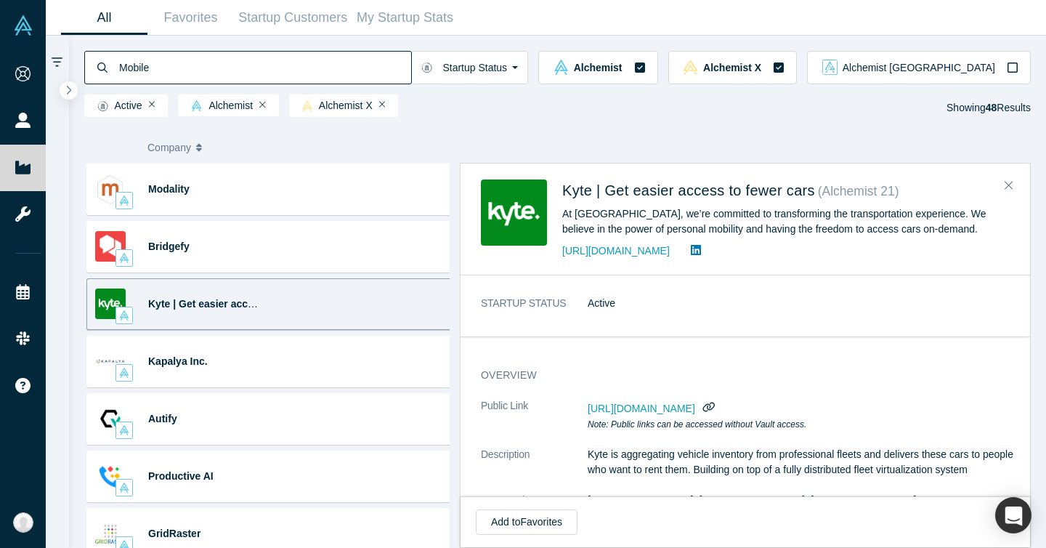
click at [695, 406] on span "https://vault.alchemistaccelerator.com/companies/public/kyte-the-best-way-to-re…" at bounding box center [640, 408] width 107 height 12
click at [695, 402] on span "https://vault.alchemistaccelerator.com/companies/public/kyte-the-best-way-to-re…" at bounding box center [640, 408] width 107 height 12
click at [695, 404] on span "https://vault.alchemistaccelerator.com/companies/public/kyte-the-best-way-to-re…" at bounding box center [640, 408] width 107 height 12
click at [610, 426] on dd "https://vault.alchemistaccelerator.com/companies/public/kyte-the-best-way-to-re…" at bounding box center [803, 414] width 433 height 33
click at [701, 412] on icon "button" at bounding box center [708, 406] width 14 height 11
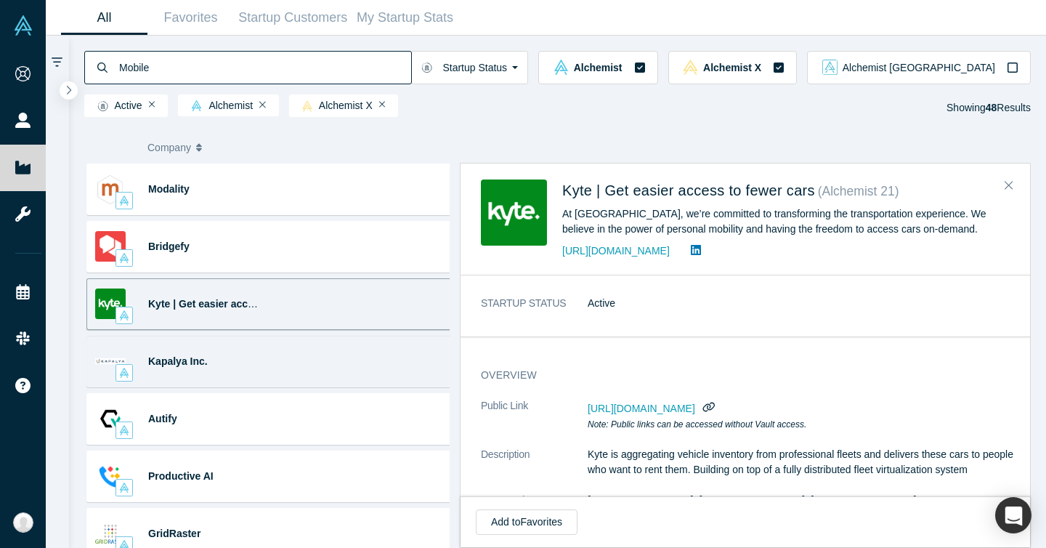
click at [285, 363] on div "Kapalya Inc. Security · Enterprise · API (Application Programing Interface) · D…" at bounding box center [272, 361] width 372 height 52
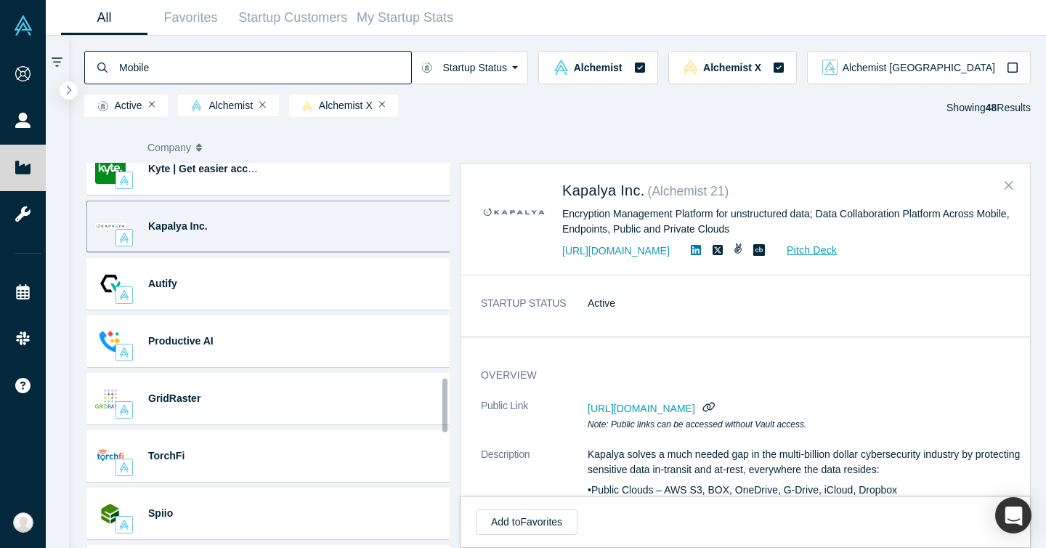
scroll to position [1506, 0]
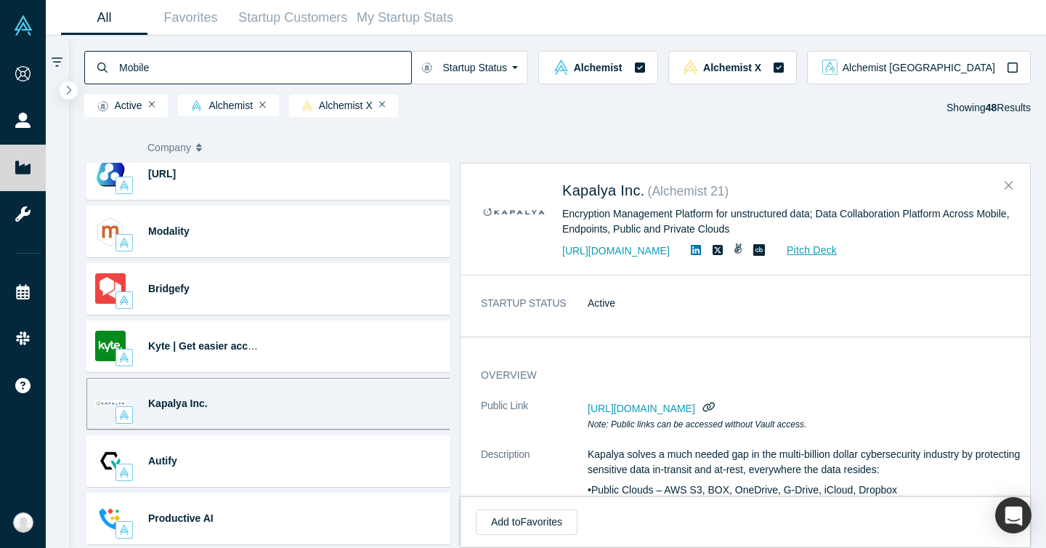
click at [339, 398] on div "Kapalya Inc. Security · Enterprise · API (Application Programing Interface) · D…" at bounding box center [272, 404] width 372 height 52
click at [671, 285] on div "STARTUP STATUS Active" at bounding box center [750, 310] width 580 height 51
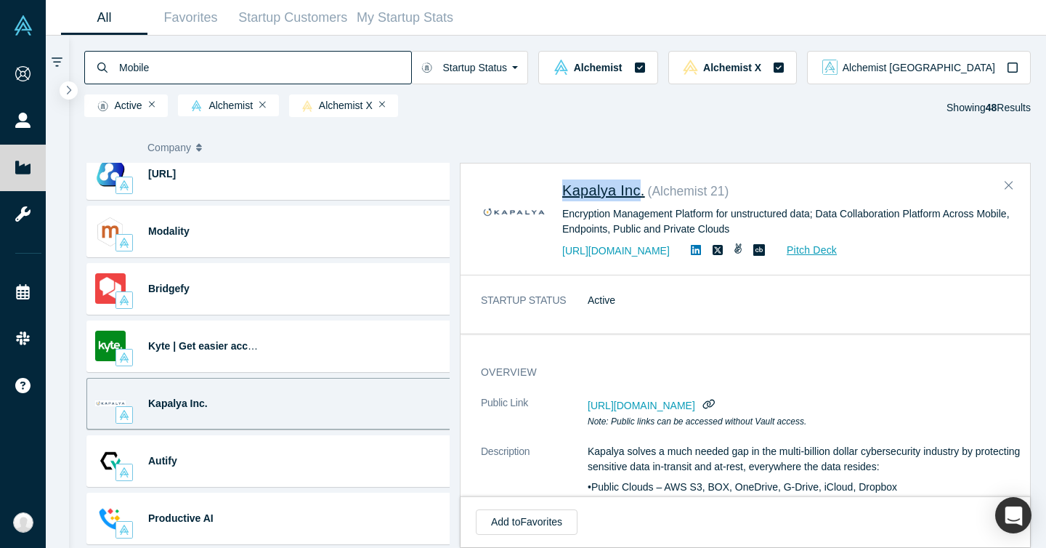
drag, startPoint x: 564, startPoint y: 168, endPoint x: 640, endPoint y: 189, distance: 78.2
click at [640, 190] on div "Kapalya Inc. ( Alchemist 21 ) Encryption Management Platform for unstructured d…" at bounding box center [744, 219] width 569 height 111
copy span "Kapalya Inc"
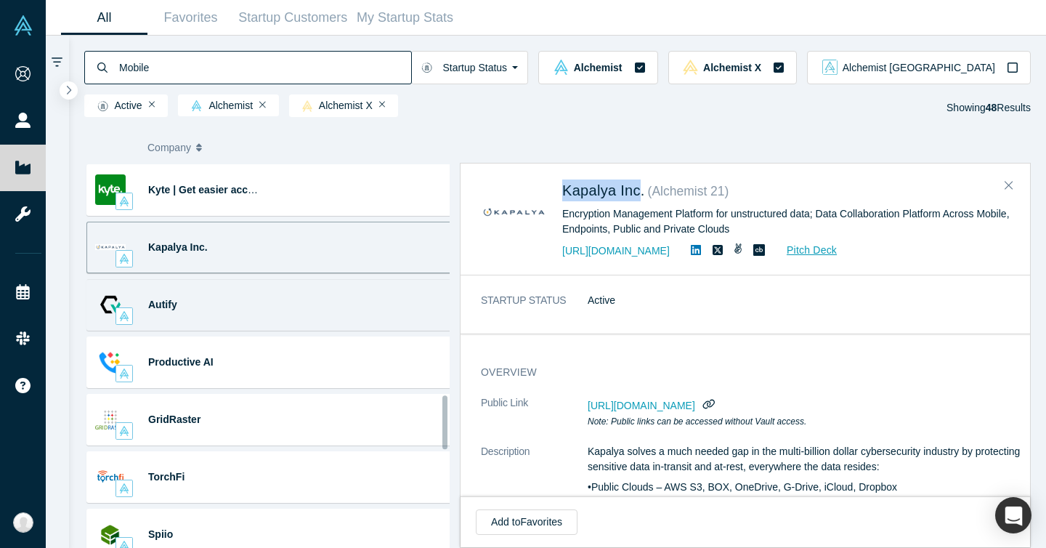
scroll to position [1668, 0]
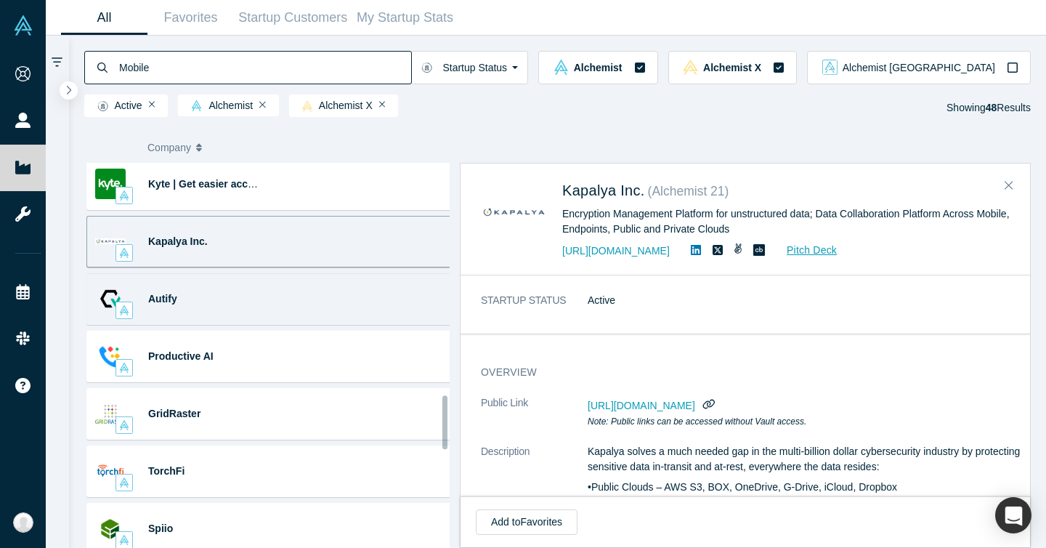
click at [311, 285] on div "Autify QA (Quality Assurance) · Developer · Software Testing · Collaboration Bu…" at bounding box center [272, 299] width 372 height 52
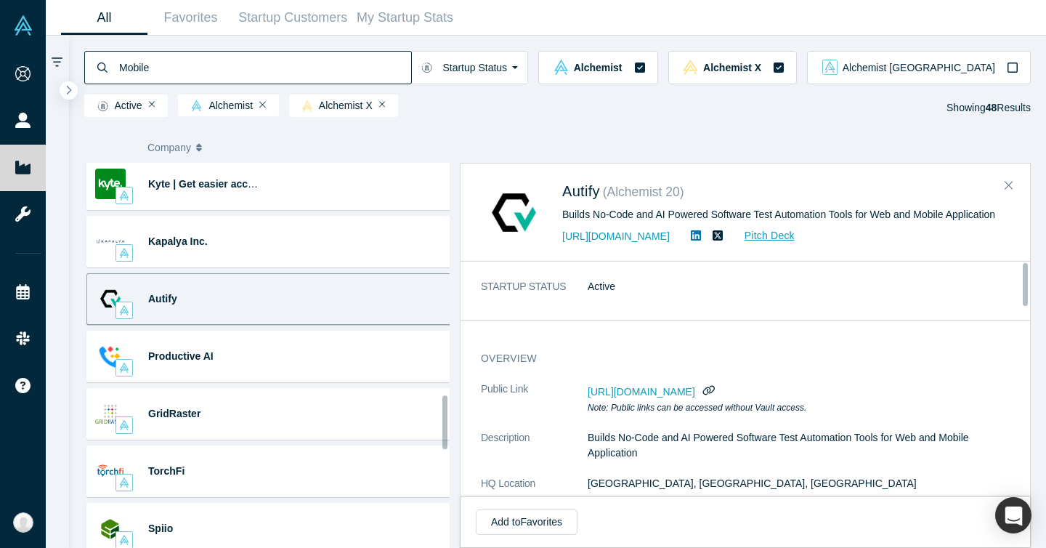
scroll to position [0, 0]
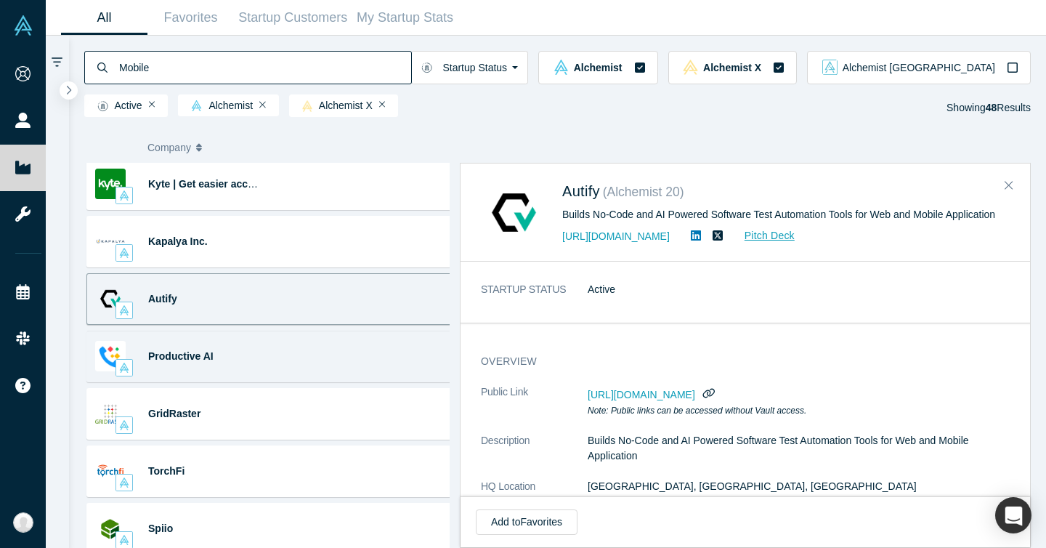
click at [283, 342] on div "Productive AI Real-Time Messaging · Telecom (Telecommunications) · VOIP (IP Tel…" at bounding box center [272, 356] width 372 height 52
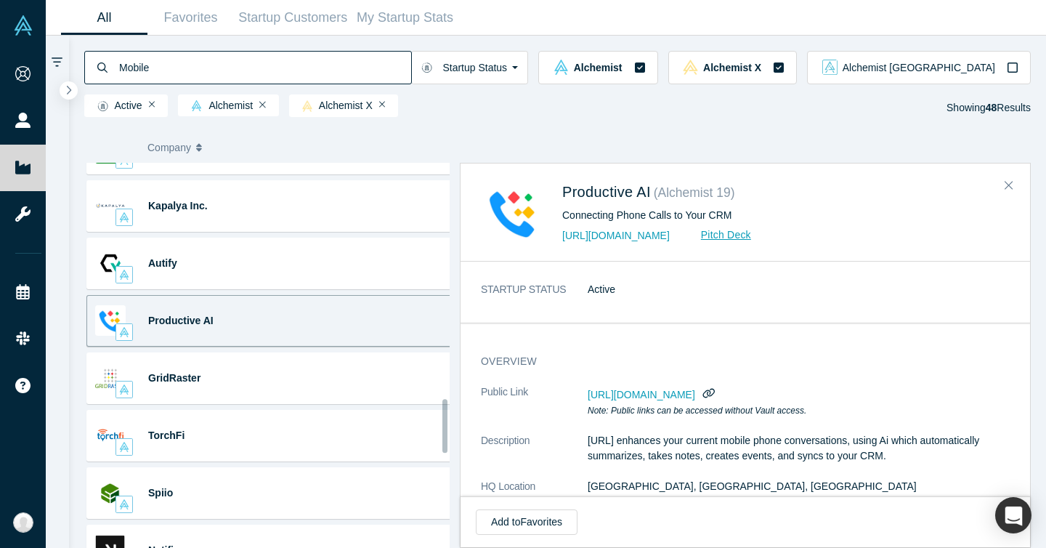
scroll to position [1724, 0]
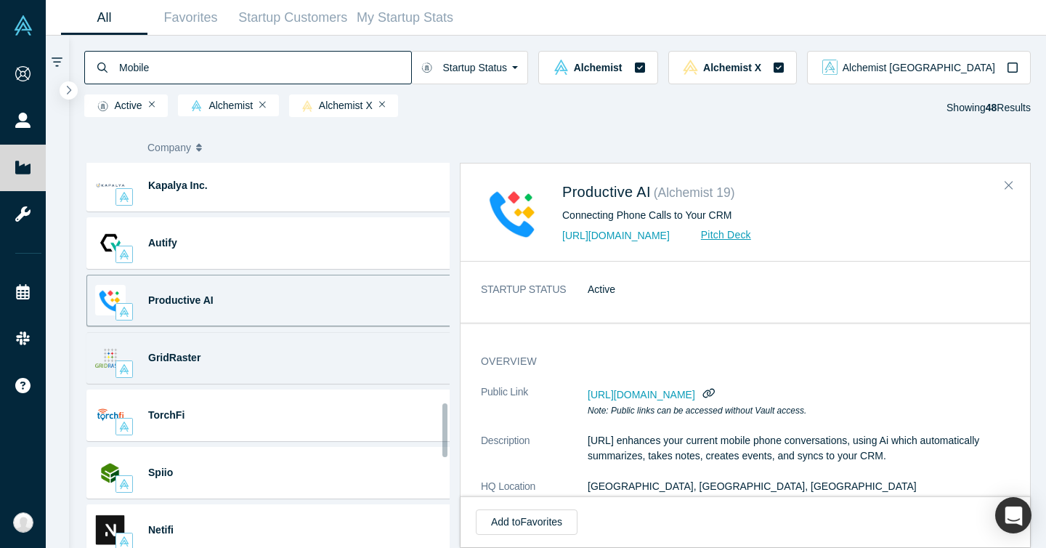
click at [309, 347] on div "GridRaster Cloud Computing Built a Cloud-Based Platform for Powering High Quali…" at bounding box center [272, 358] width 372 height 52
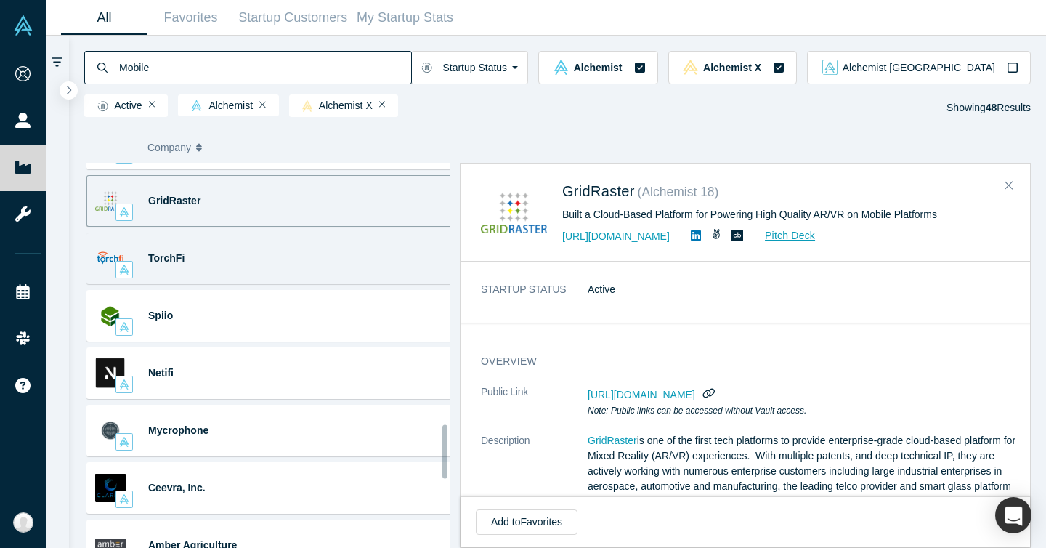
scroll to position [1878, 0]
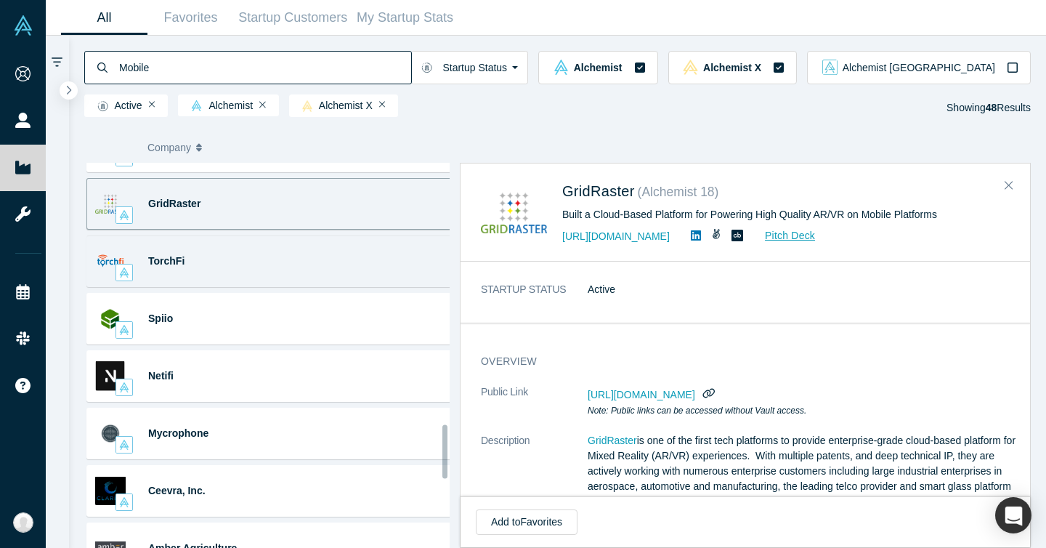
click at [277, 273] on div "TorchFi Mobile Payments · FinTech (Financial Technology) · UrbanTech Innovation…" at bounding box center [272, 261] width 372 height 52
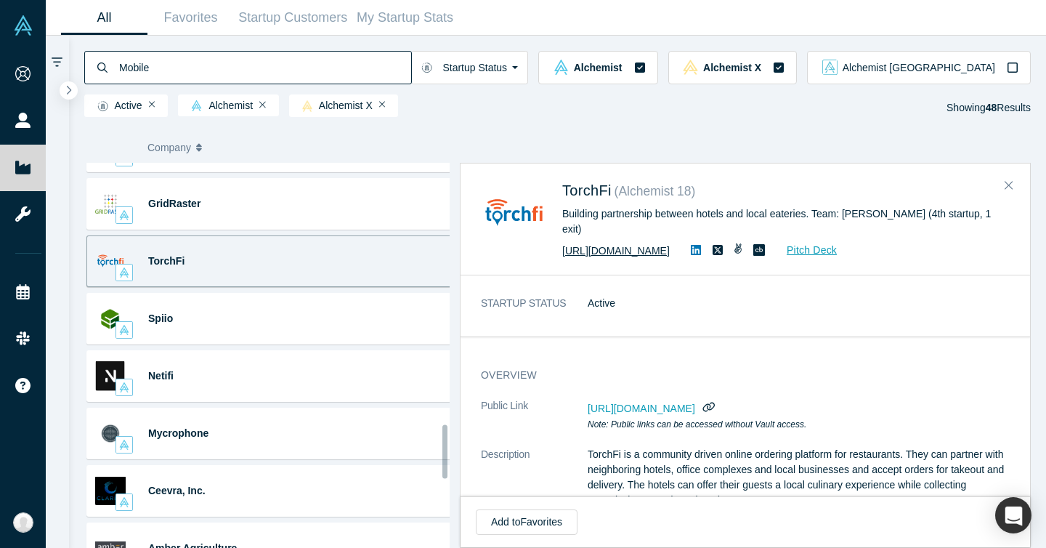
click at [627, 245] on link "https://www.torchfi.com" at bounding box center [615, 251] width 107 height 12
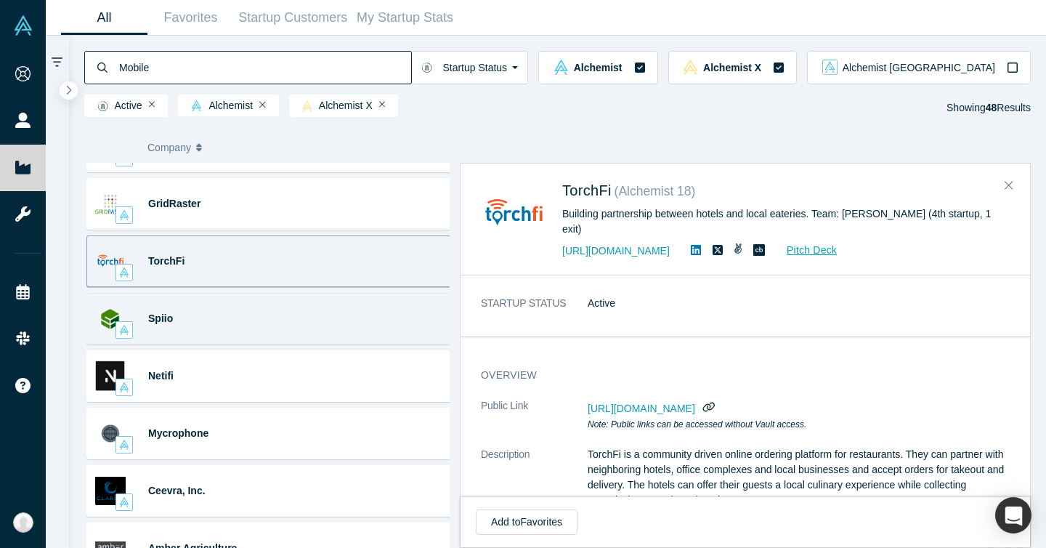
click at [377, 301] on div "Spiio Mobile Hardware · BD (Business Development) · Hustling · IoT (Internet of…" at bounding box center [272, 319] width 372 height 52
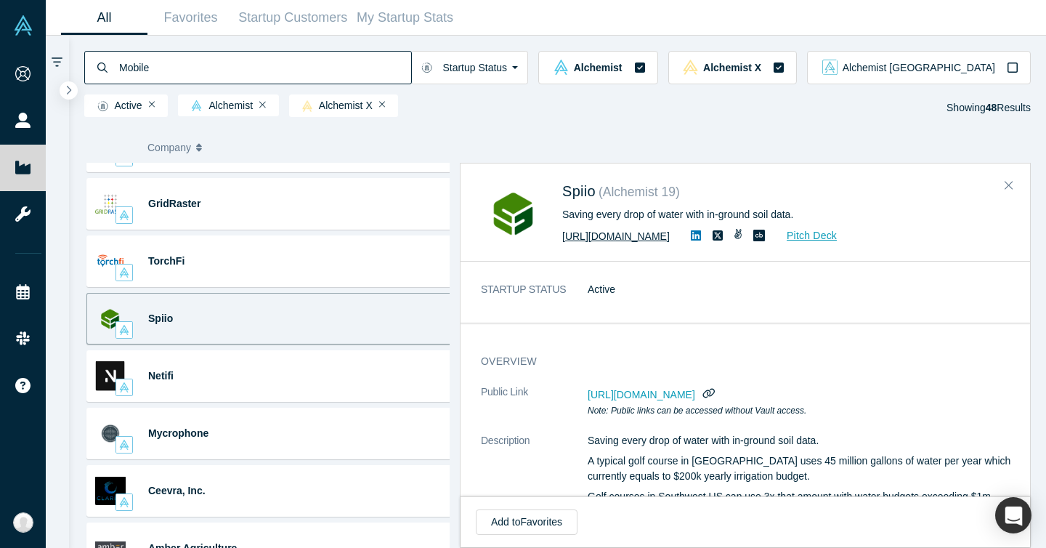
click at [618, 236] on link "https://spiio.com" at bounding box center [615, 236] width 107 height 12
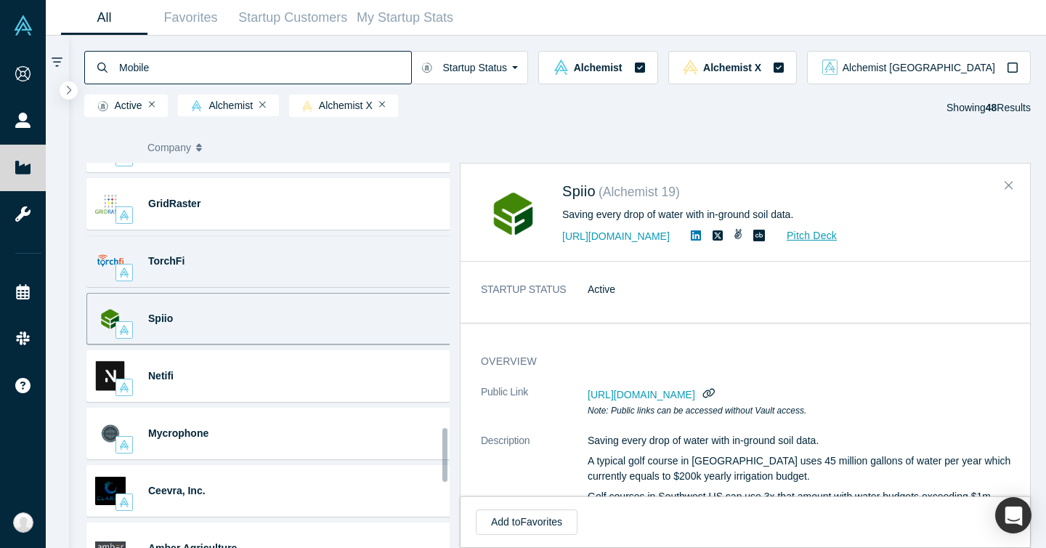
scroll to position [2008, 0]
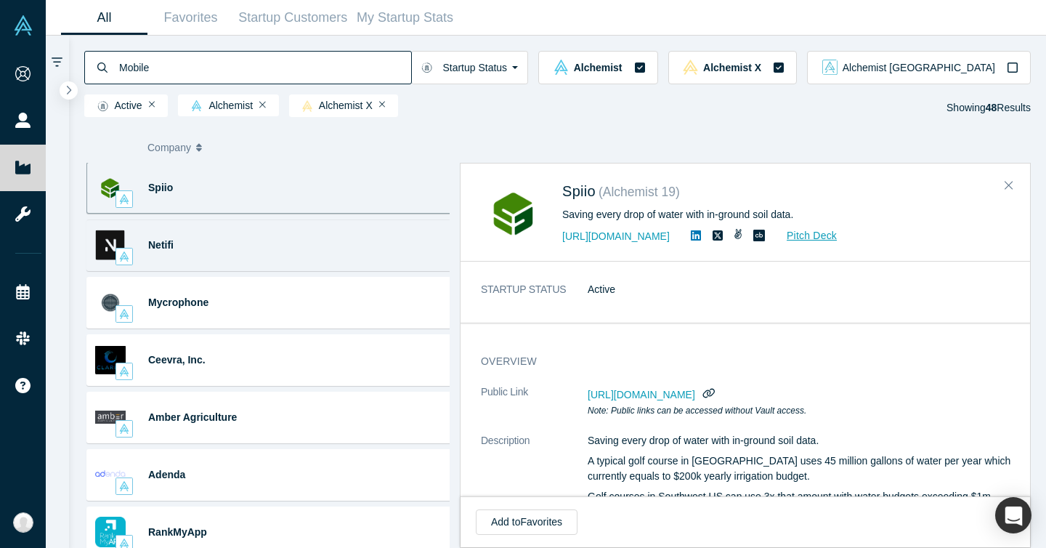
click at [238, 220] on div "Netifi" at bounding box center [205, 245] width 115 height 50
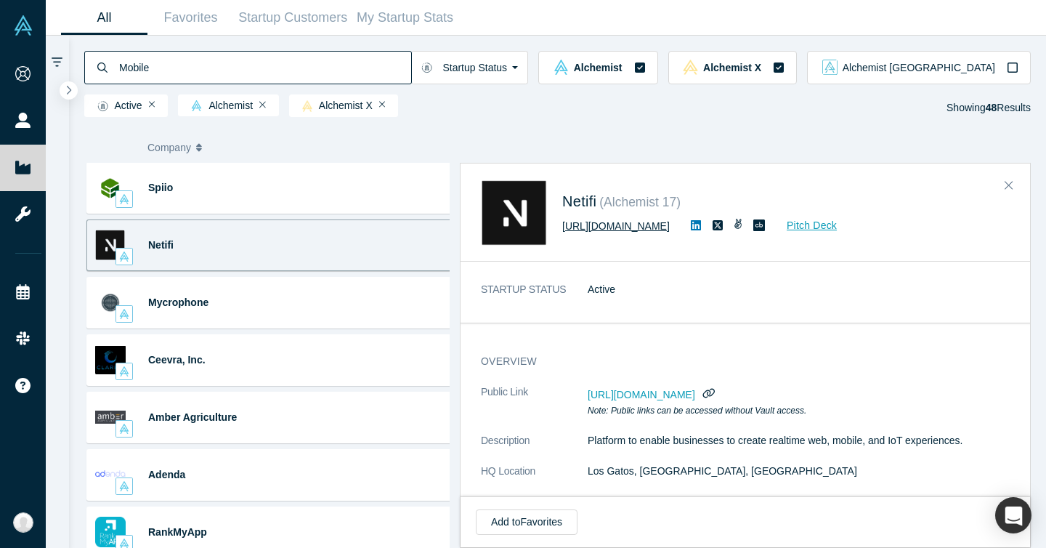
click at [600, 230] on link "https://www.netifi.io" at bounding box center [615, 226] width 107 height 12
drag, startPoint x: 563, startPoint y: 184, endPoint x: 599, endPoint y: 204, distance: 41.3
click at [599, 204] on div "Netifi ( Alchemist 17 ) https://www.netifi.io Pitch Deck" at bounding box center [785, 212] width 447 height 66
copy span "Netifi"
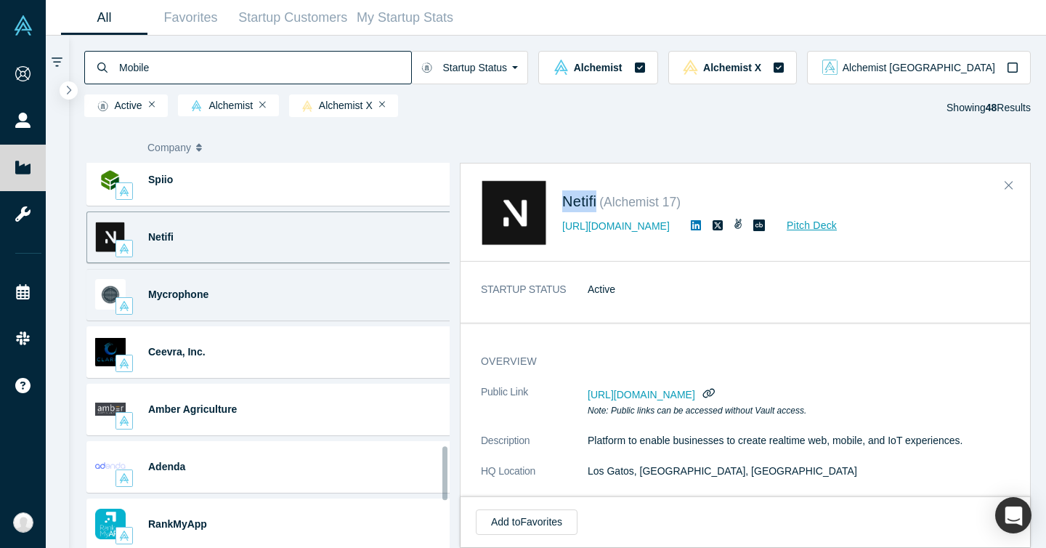
scroll to position [2035, 0]
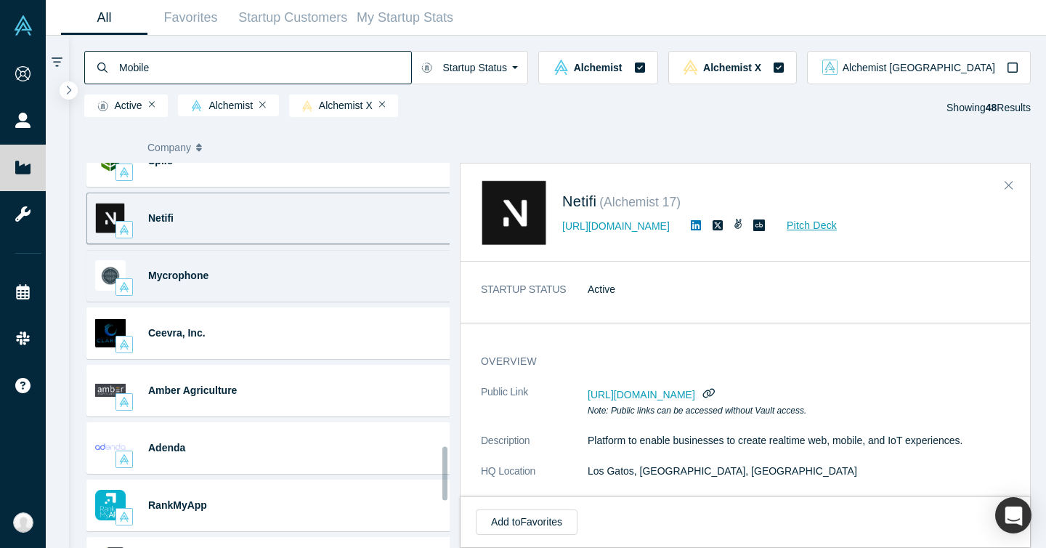
click at [245, 266] on div "Mycrophone" at bounding box center [205, 276] width 115 height 50
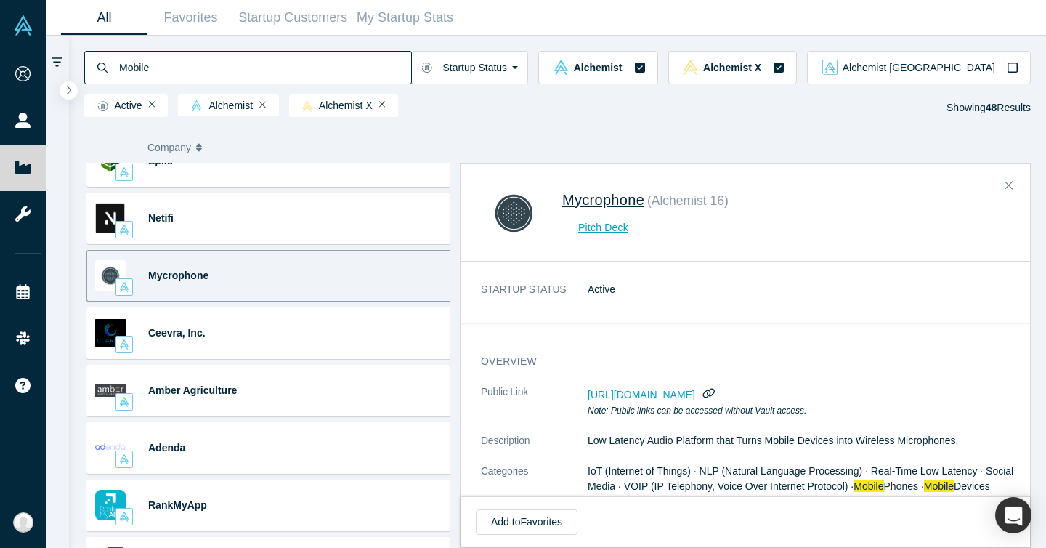
click at [606, 198] on span "Mycrophone" at bounding box center [603, 200] width 82 height 16
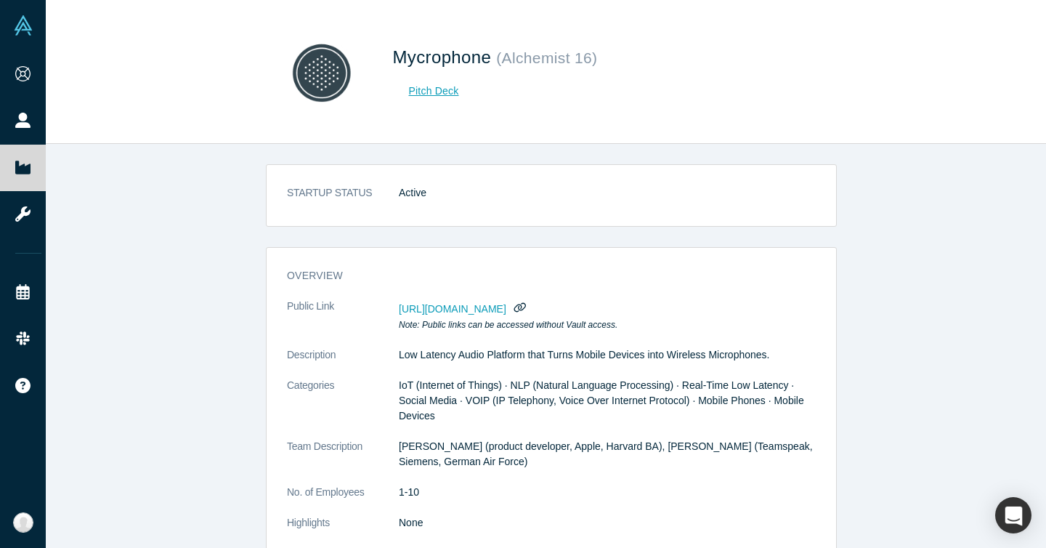
click at [606, 198] on dd "Active" at bounding box center [607, 192] width 417 height 15
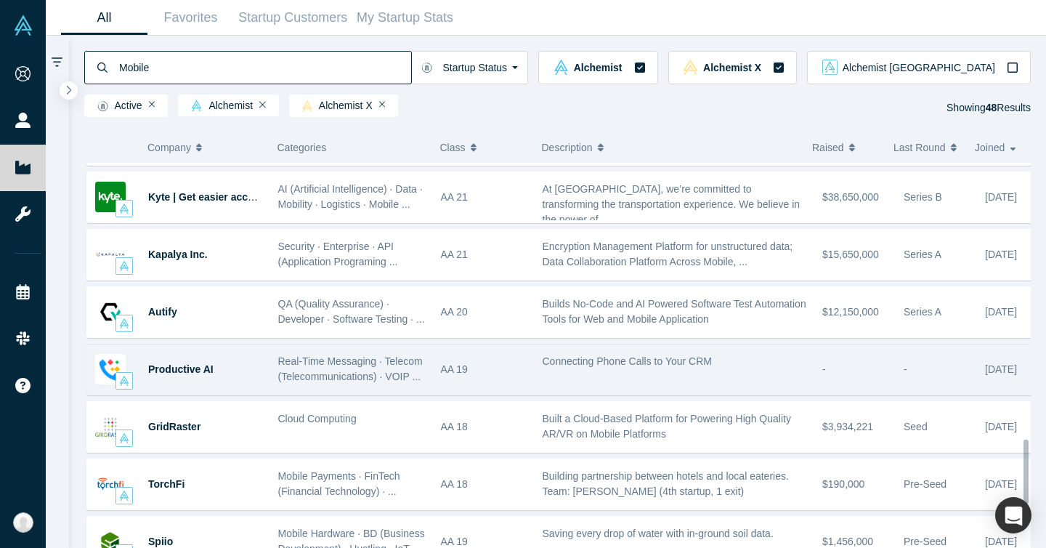
scroll to position [1910, 0]
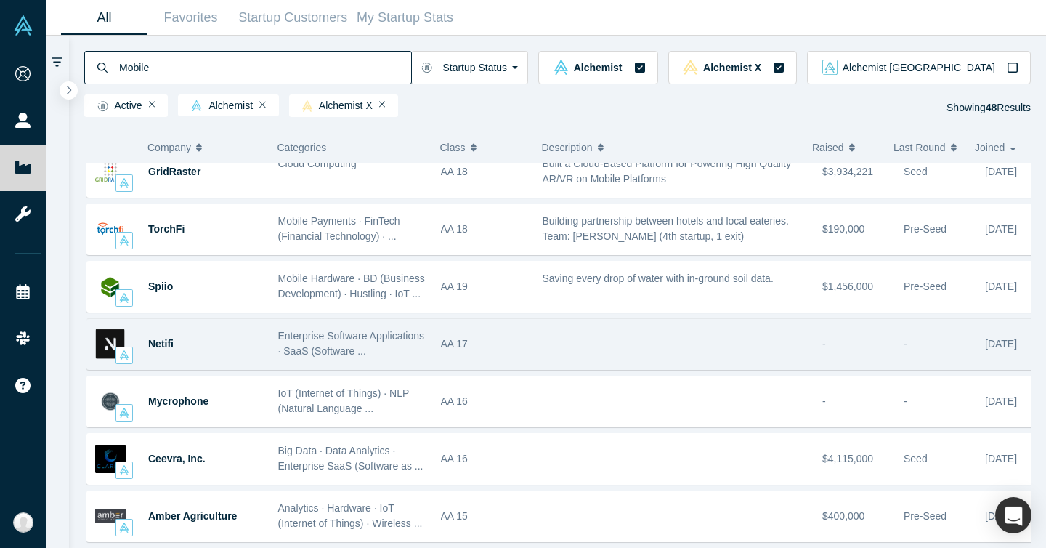
click at [235, 338] on div "Netifi" at bounding box center [205, 344] width 115 height 50
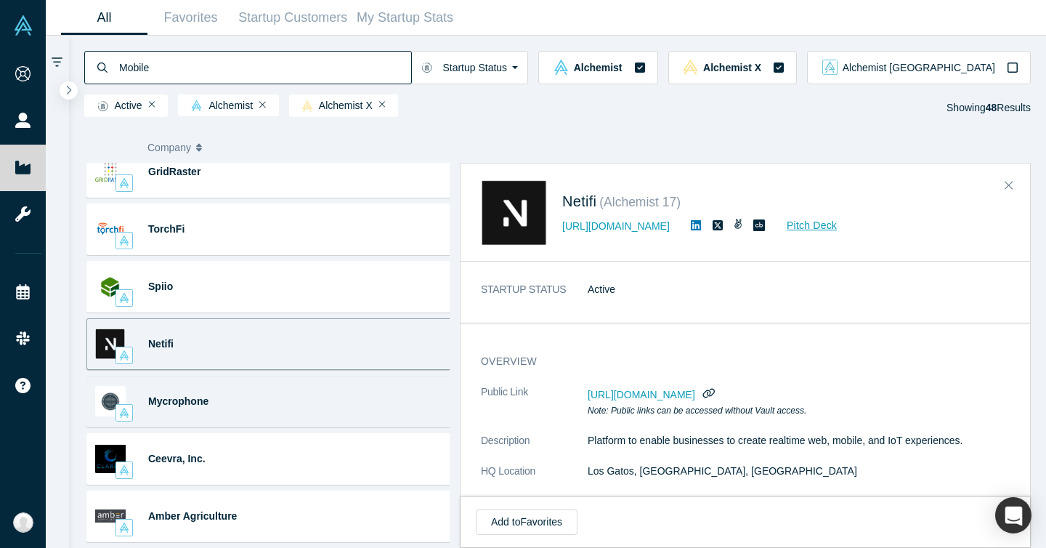
click at [274, 402] on div "Mycrophone IoT (Internet of Things) · NLP (Natural Language ..." at bounding box center [272, 401] width 372 height 52
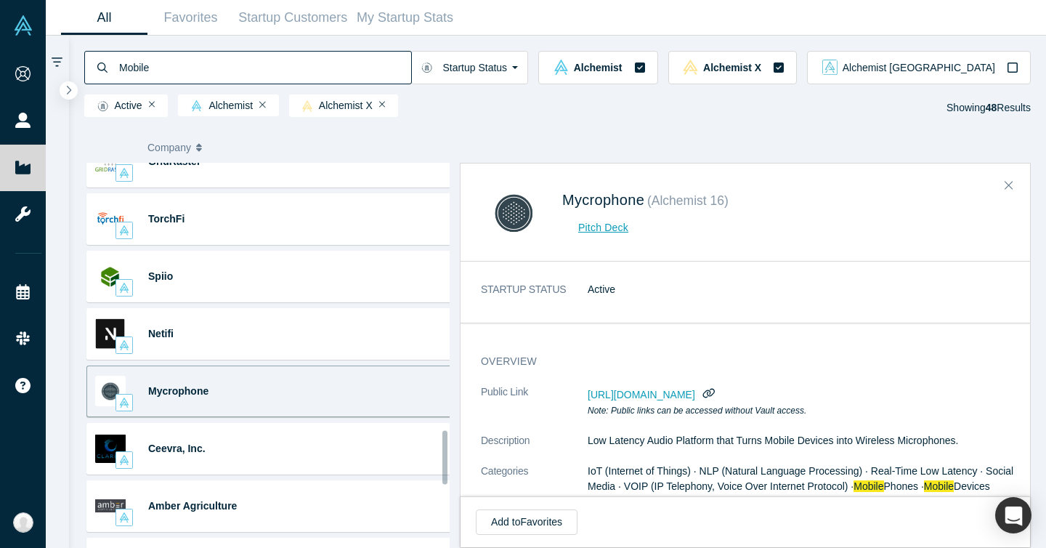
scroll to position [1921, 0]
drag, startPoint x: 556, startPoint y: 195, endPoint x: 647, endPoint y: 201, distance: 91.0
click at [647, 201] on div "Mycrophone ( Alchemist 16 ) Pitch Deck" at bounding box center [748, 212] width 534 height 66
copy span "Mycrophone"
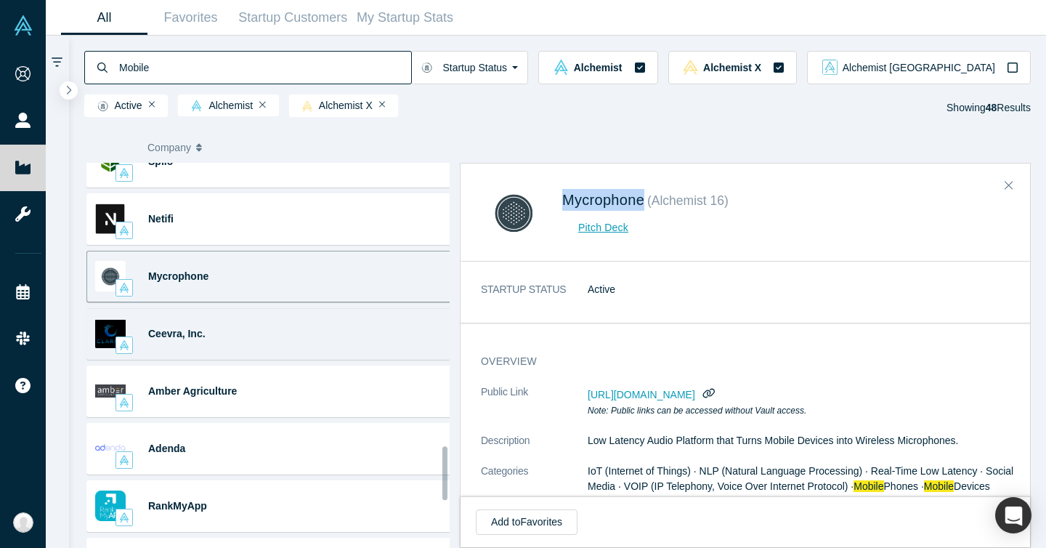
scroll to position [2037, 0]
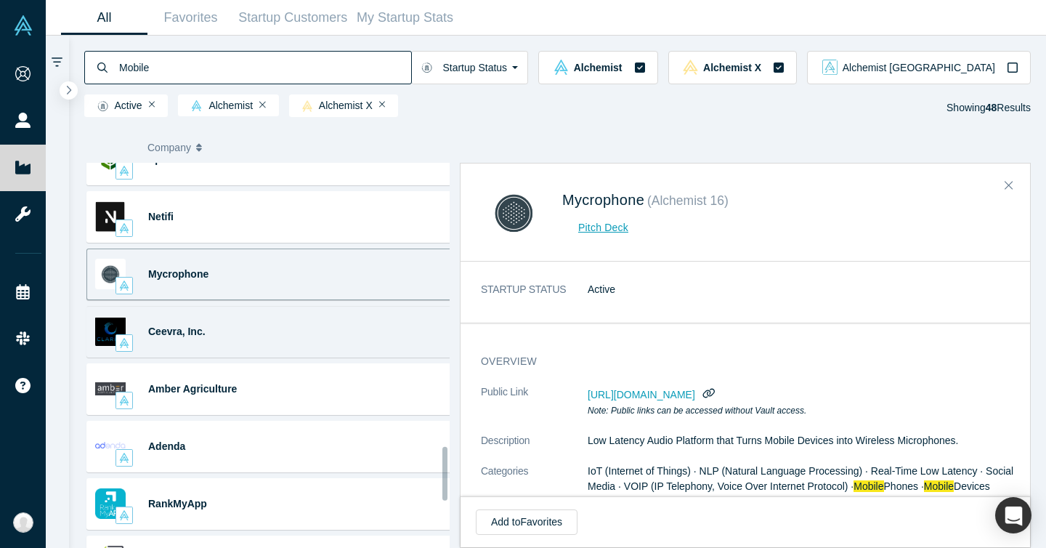
click at [253, 334] on div "Ceevra, Inc." at bounding box center [205, 331] width 115 height 50
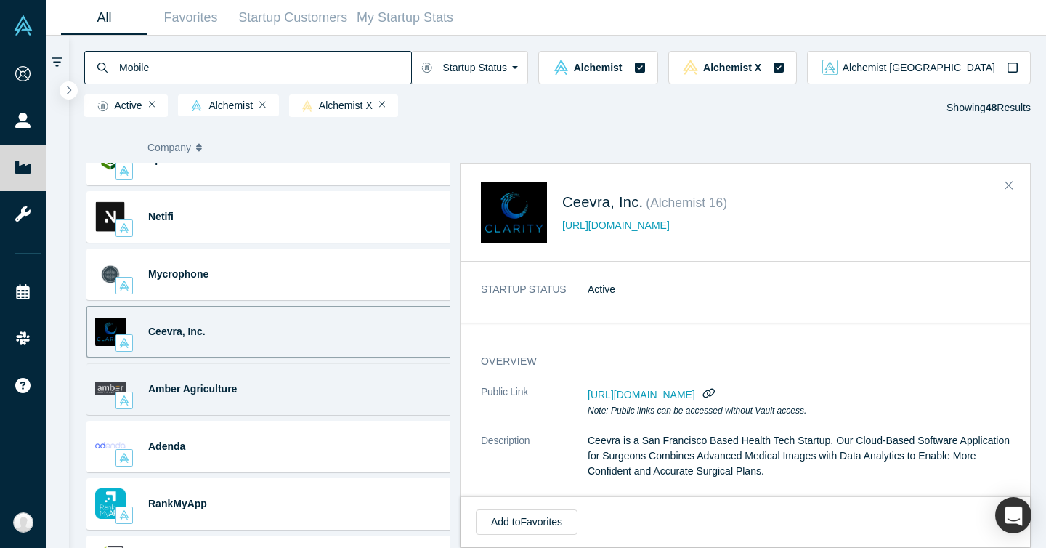
click at [349, 376] on div "Amber Agriculture Analytics · Hardware · IoT (Internet of Things) · Wireless ..." at bounding box center [272, 389] width 372 height 52
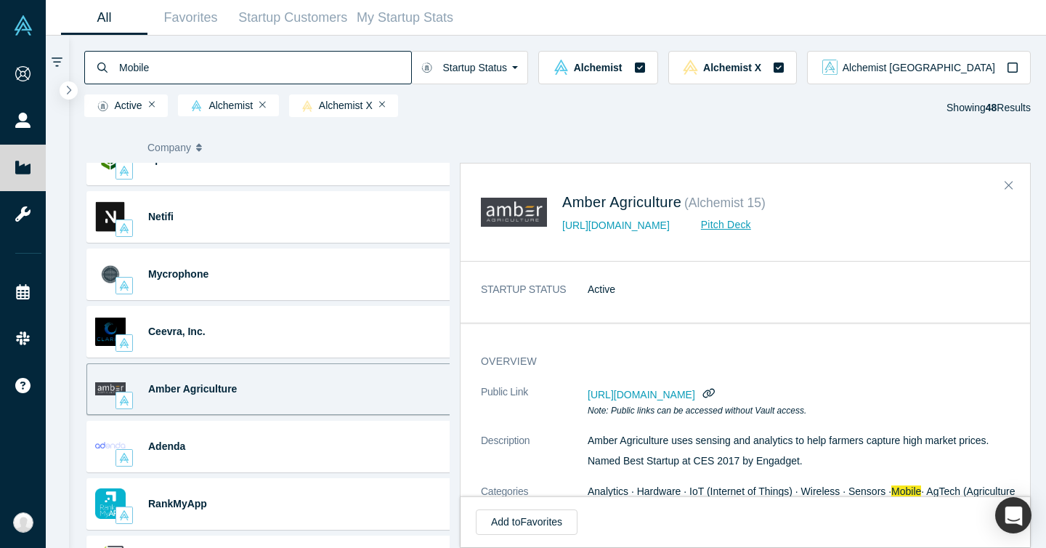
click at [813, 293] on dd "Active" at bounding box center [803, 289] width 433 height 15
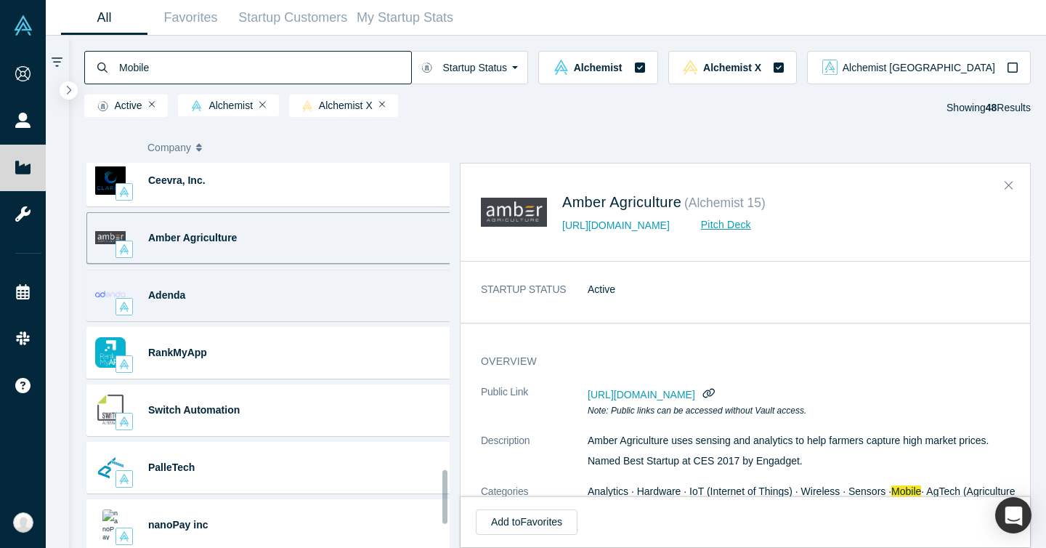
scroll to position [2188, 0]
click at [301, 299] on div "Adenda Android · DevOps (Development Operations) · Mobile ..." at bounding box center [272, 295] width 372 height 52
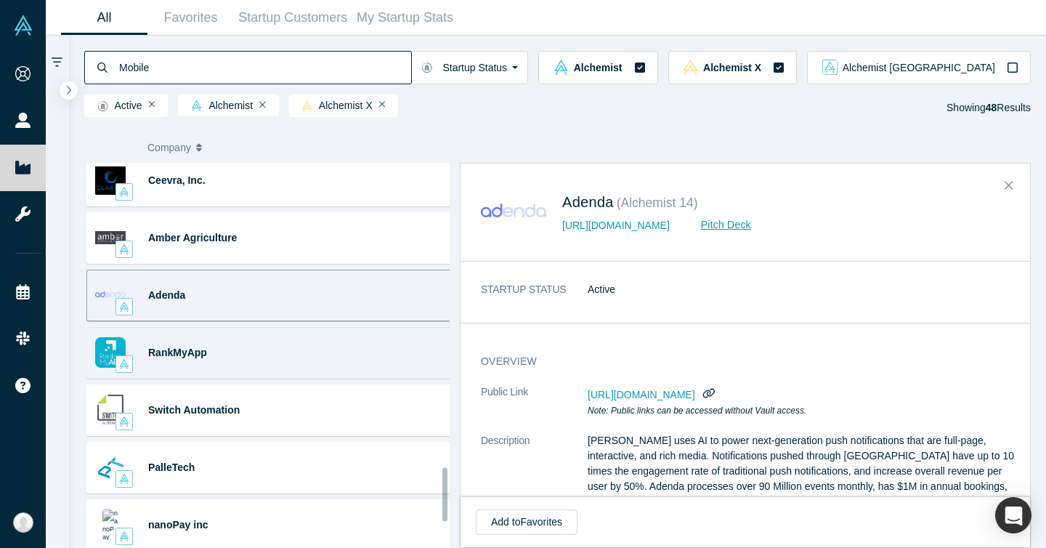
click at [301, 343] on div "RankMyApp Mobile Marketing · Mobile SaaS (Software as a Service) · SEO ... Rank…" at bounding box center [272, 353] width 372 height 52
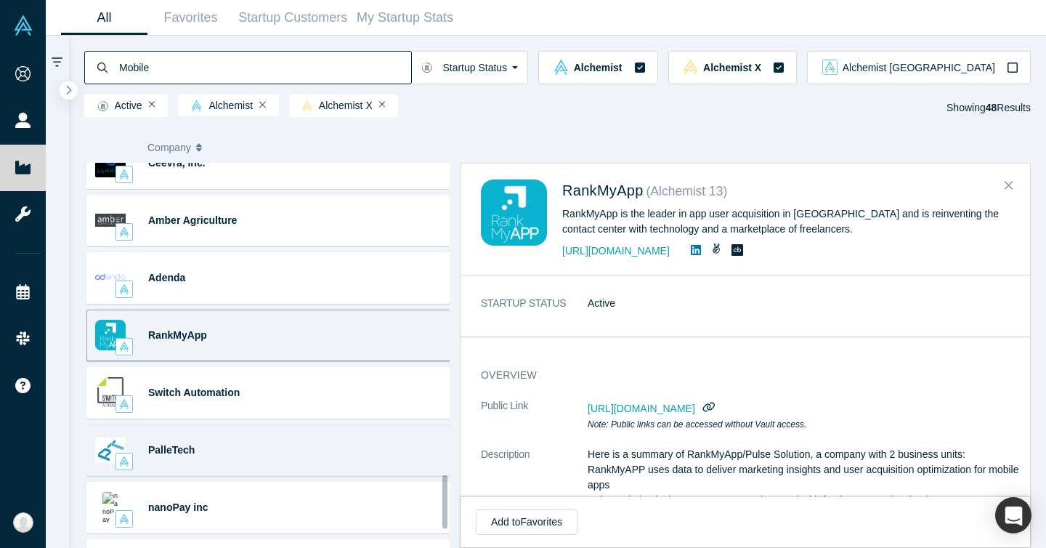
scroll to position [2318, 0]
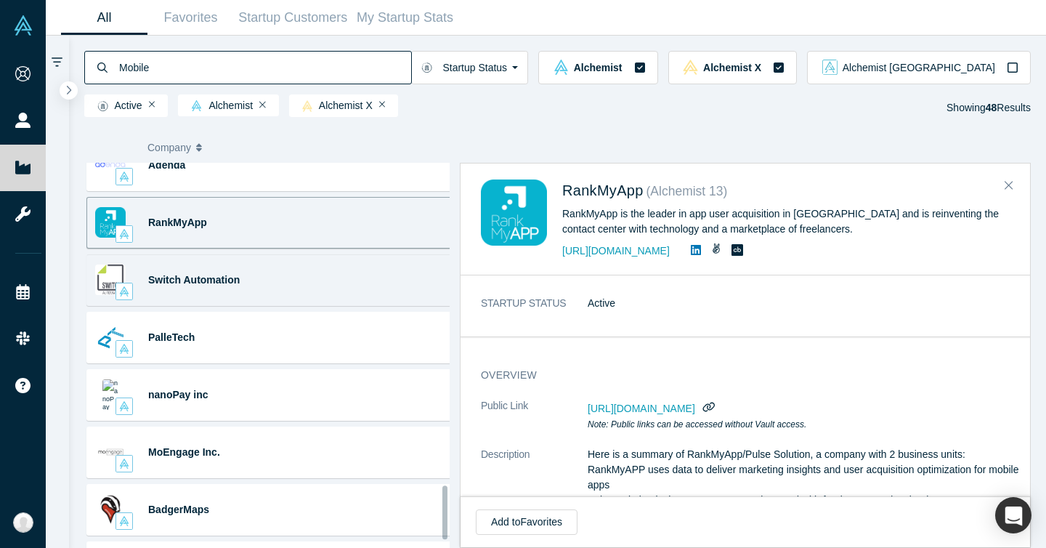
click at [327, 288] on div "Switch Automation Analytics · Enterprise Software Applications · Industrial ...…" at bounding box center [272, 280] width 372 height 52
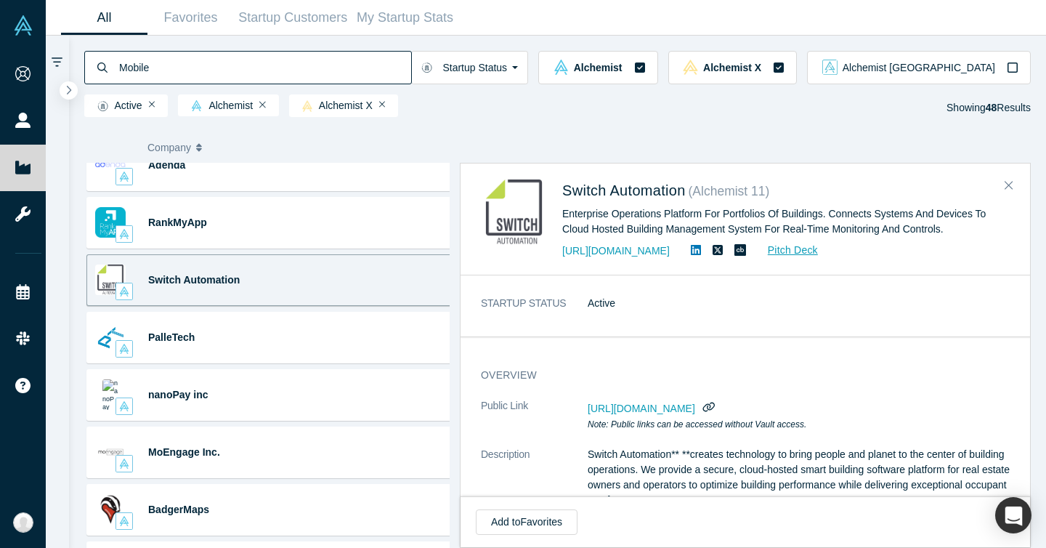
click at [628, 259] on div "http://switchautomation.com/ Pitch Deck" at bounding box center [785, 250] width 447 height 17
click at [631, 252] on link "http://switchautomation.com/" at bounding box center [615, 251] width 107 height 12
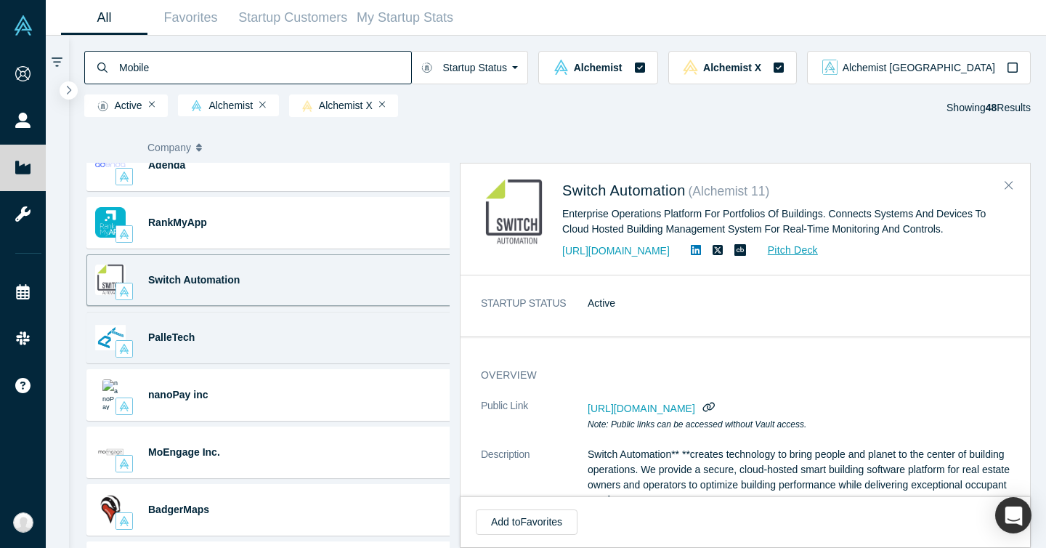
click at [279, 351] on div "PalleTech Logistics · Manufacturing · Mobile Hardware · Big Data · ..." at bounding box center [272, 338] width 372 height 52
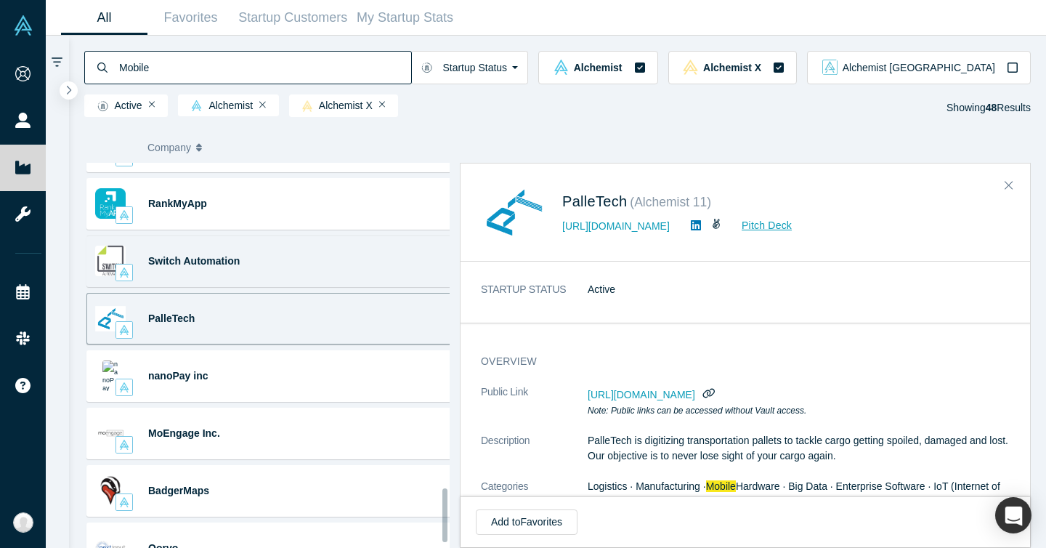
scroll to position [2337, 0]
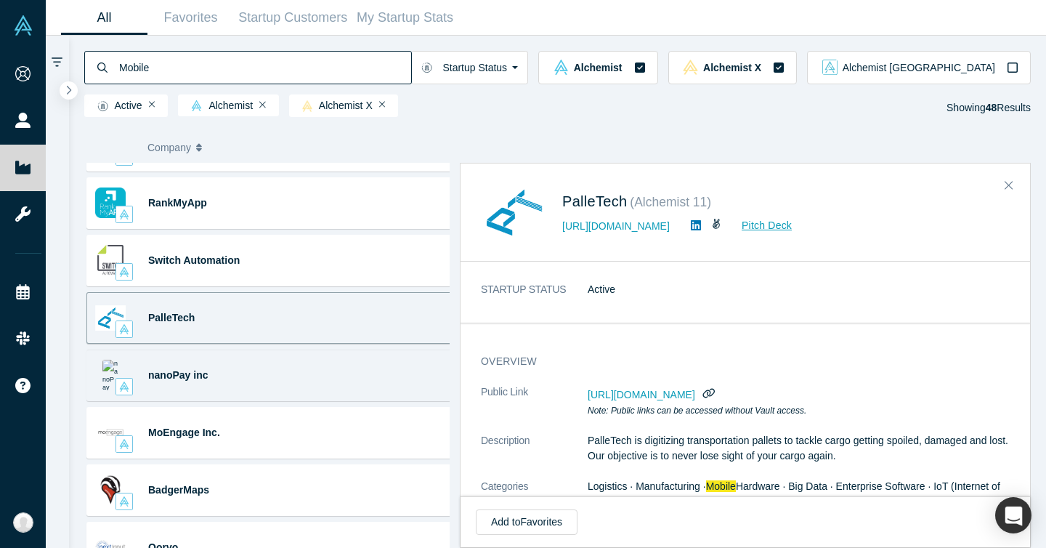
click at [297, 365] on div "nanoPay inc mPayments (Mobile Payments) · Payments · Retail · FinTech ..." at bounding box center [272, 375] width 372 height 52
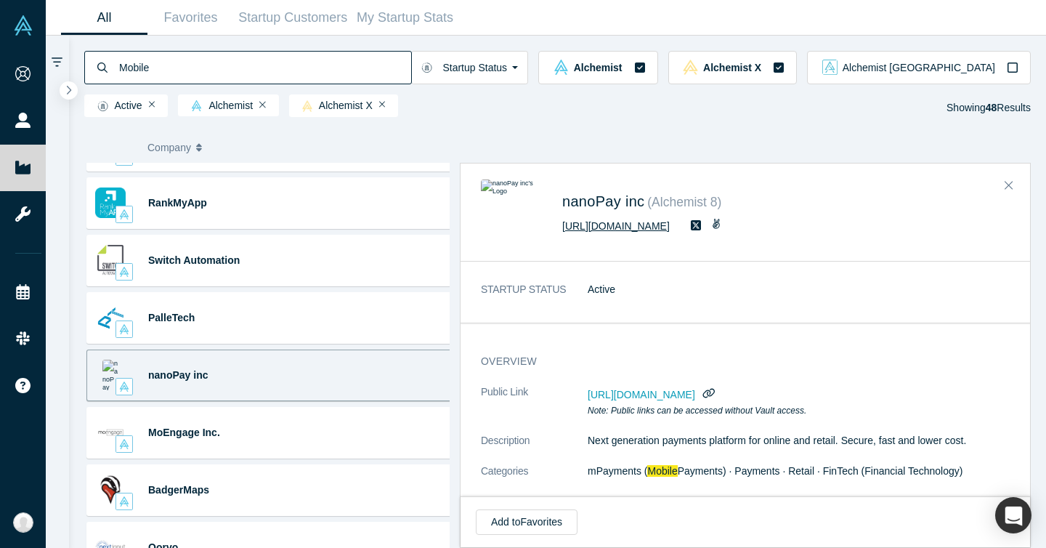
click at [592, 230] on link "http://www.nanopay.net" at bounding box center [615, 226] width 107 height 12
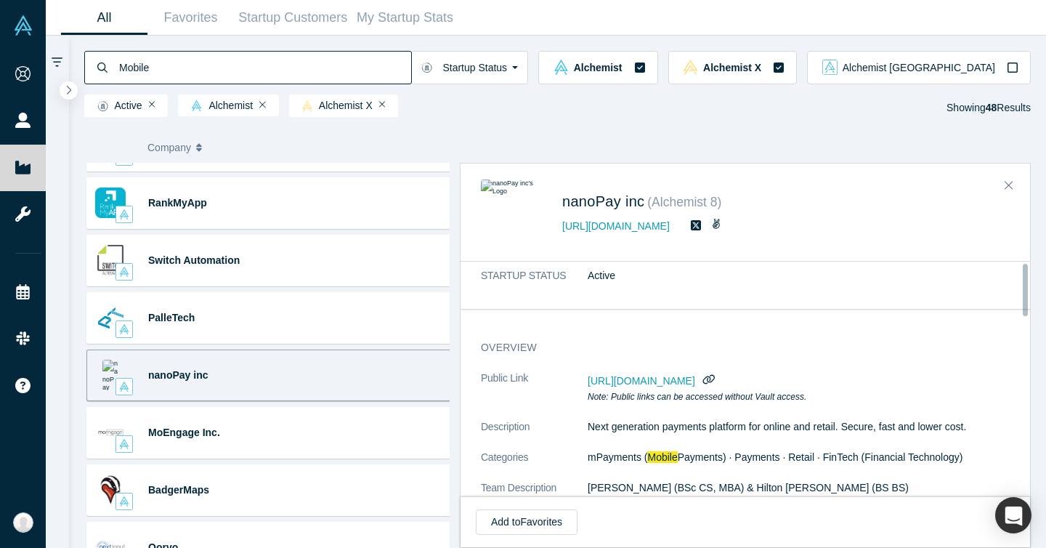
scroll to position [15, 0]
drag, startPoint x: 553, startPoint y: 209, endPoint x: 647, endPoint y: 202, distance: 94.7
click at [647, 202] on div "nanoPay inc ( Alchemist 8 ) http://www.nanopay.net" at bounding box center [748, 212] width 534 height 66
copy div "nanoPay inc"
click at [715, 377] on icon "button" at bounding box center [708, 378] width 14 height 11
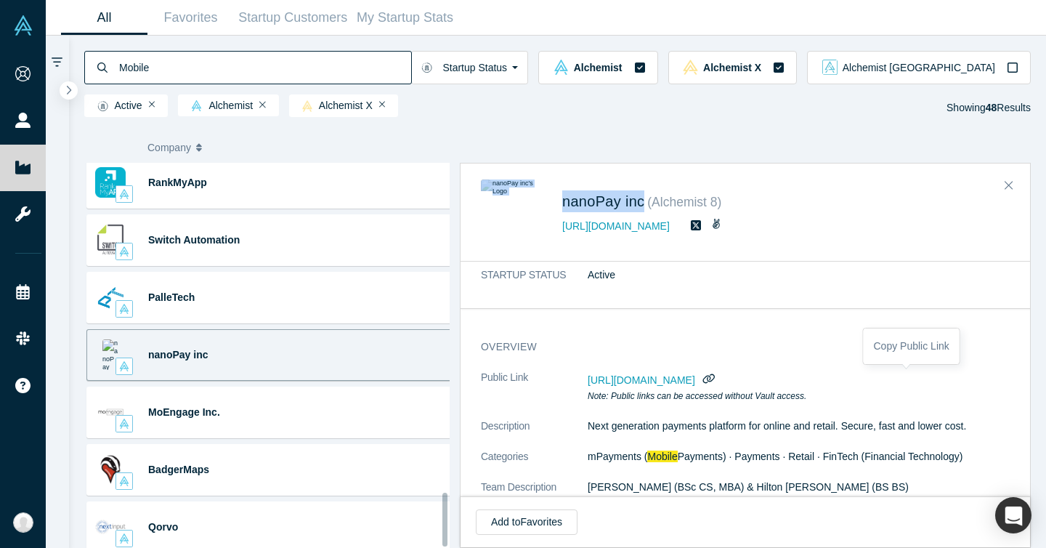
scroll to position [2369, 0]
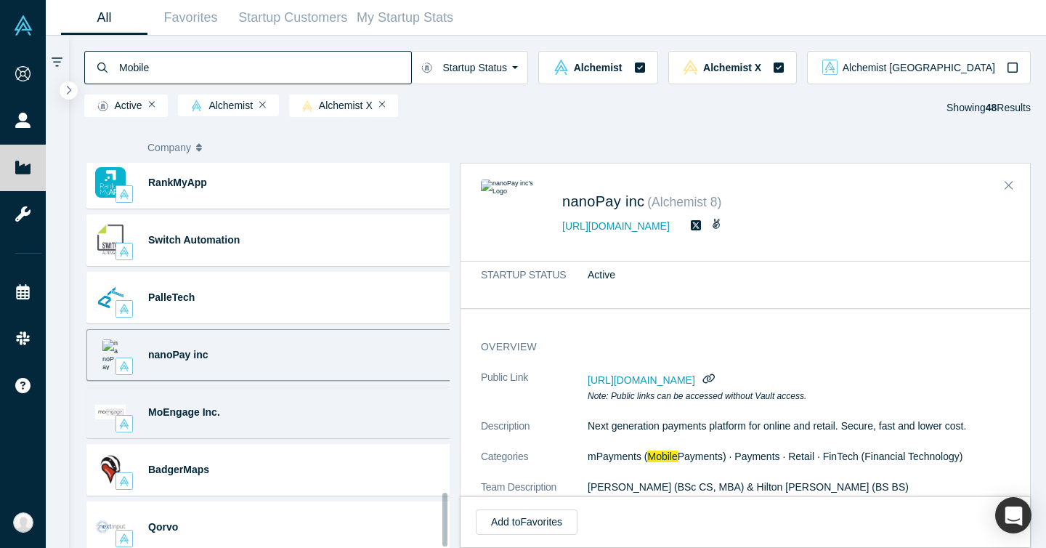
click at [314, 396] on div "MoEngage Inc. App Engagement · Mobility · Marketing Automation · ..." at bounding box center [272, 412] width 372 height 52
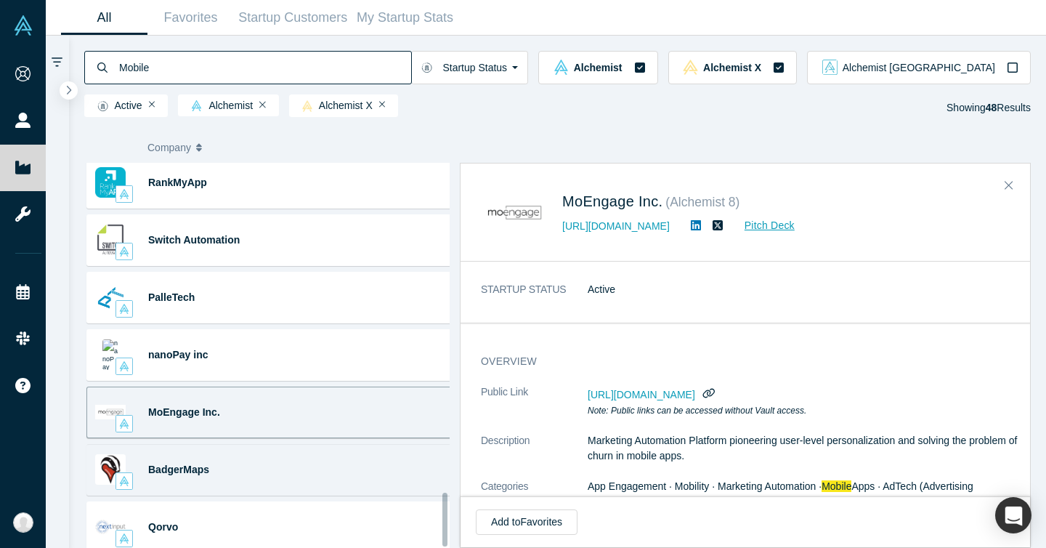
click at [300, 462] on div "BadgerMaps Mobility -" at bounding box center [272, 470] width 372 height 52
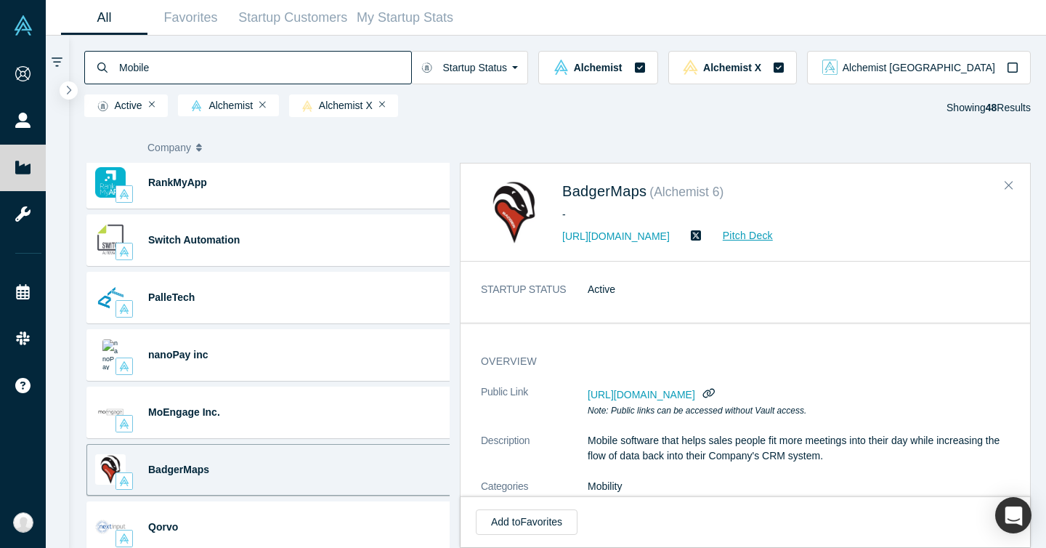
click at [704, 309] on dl "STARTUP STATUS Active" at bounding box center [751, 297] width 540 height 30
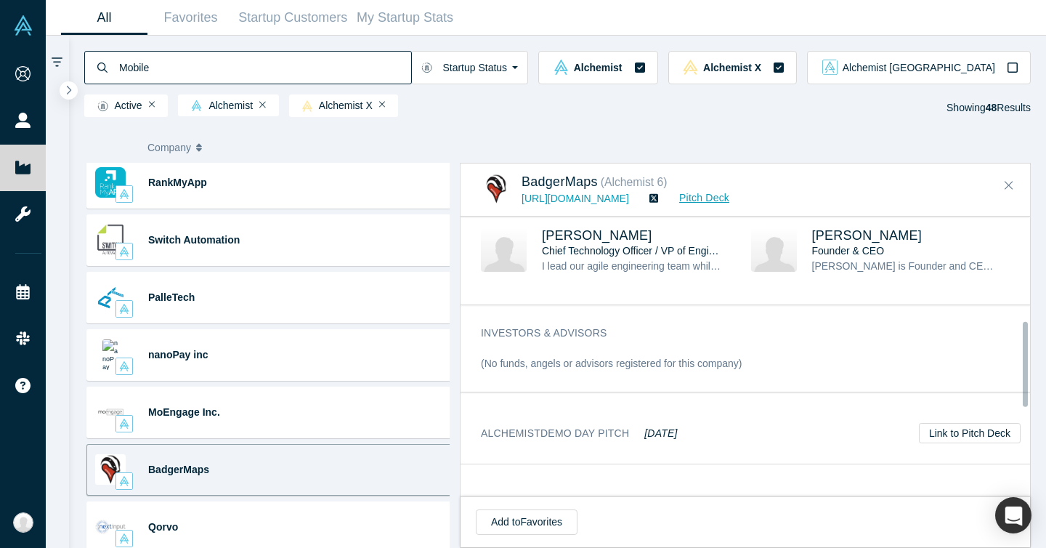
scroll to position [0, 0]
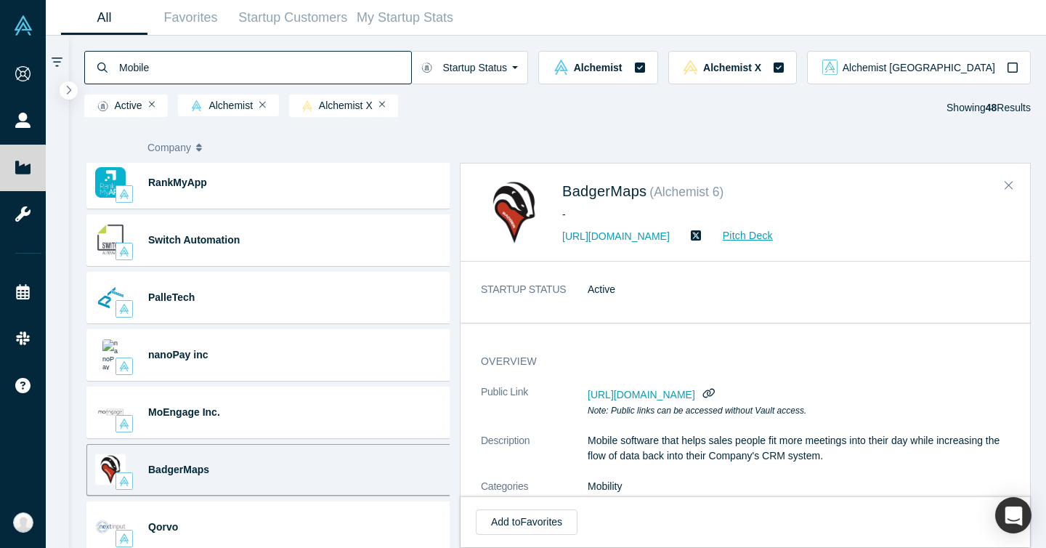
click at [693, 297] on dl "STARTUP STATUS Active" at bounding box center [751, 297] width 540 height 30
click at [715, 394] on icon "button" at bounding box center [708, 392] width 14 height 11
click at [576, 126] on div "Company Categories Class Description Raised Last Round Joined EverGrow Gamifica…" at bounding box center [557, 335] width 977 height 426
drag, startPoint x: 555, startPoint y: 191, endPoint x: 649, endPoint y: 188, distance: 94.4
click at [649, 188] on div "BadgerMaps ( Alchemist 6 ) - https://www.badgermapping.com/ Pitch Deck" at bounding box center [748, 212] width 534 height 66
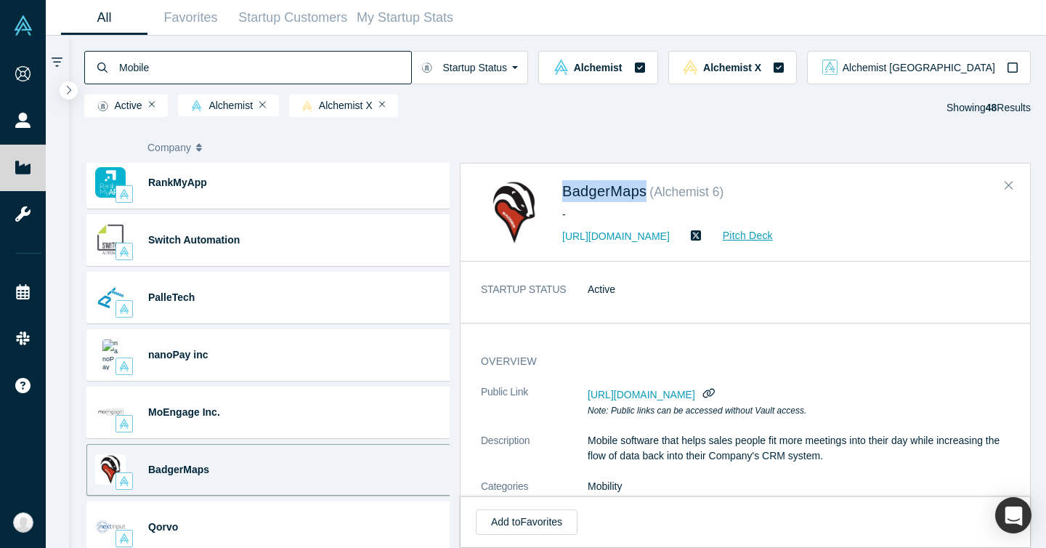
copy span "BadgerMaps"
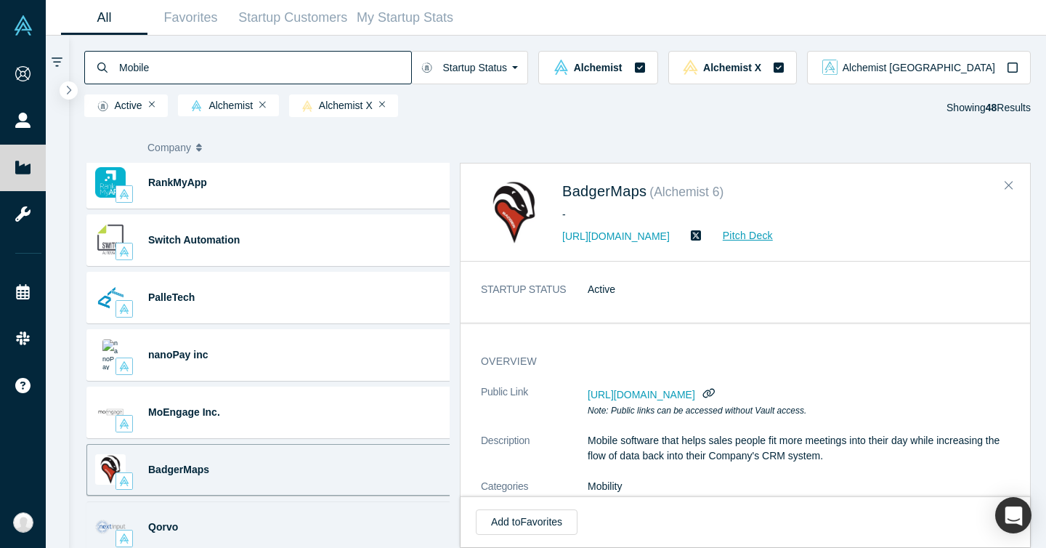
click at [256, 502] on div "Qorvo" at bounding box center [205, 527] width 115 height 50
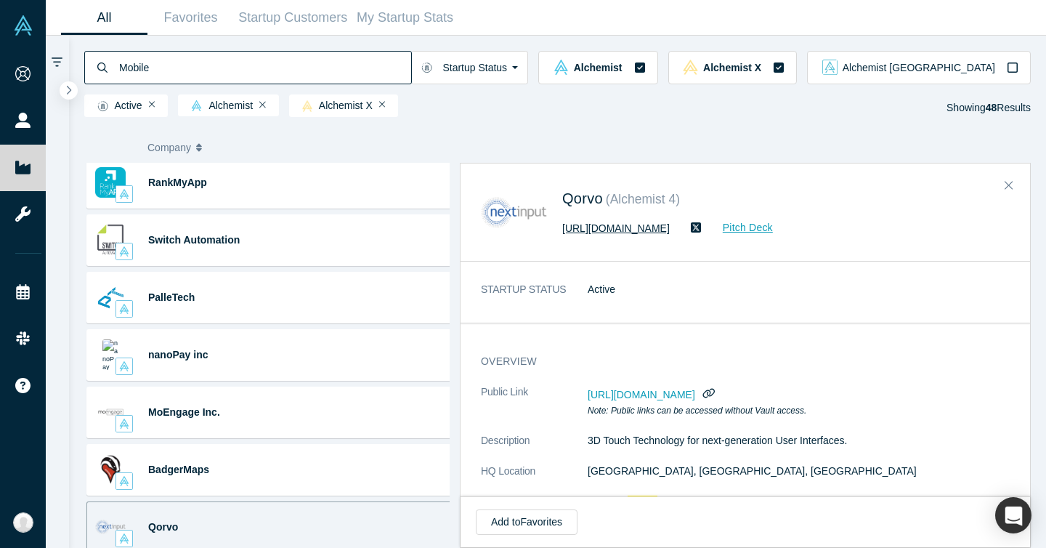
click at [613, 227] on link "http://www.qorvo.com" at bounding box center [615, 228] width 107 height 12
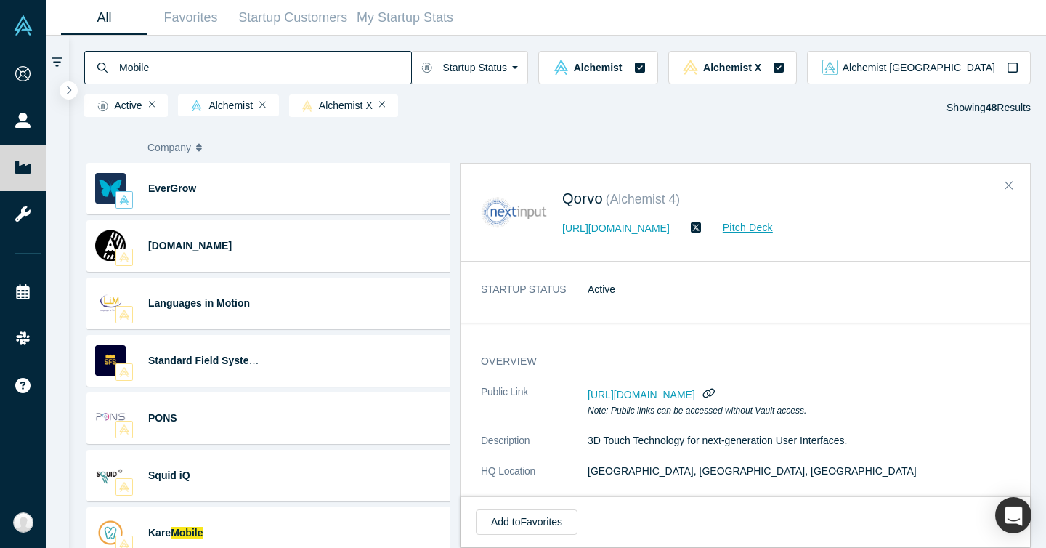
click at [98, 7] on link "All" at bounding box center [104, 18] width 86 height 34
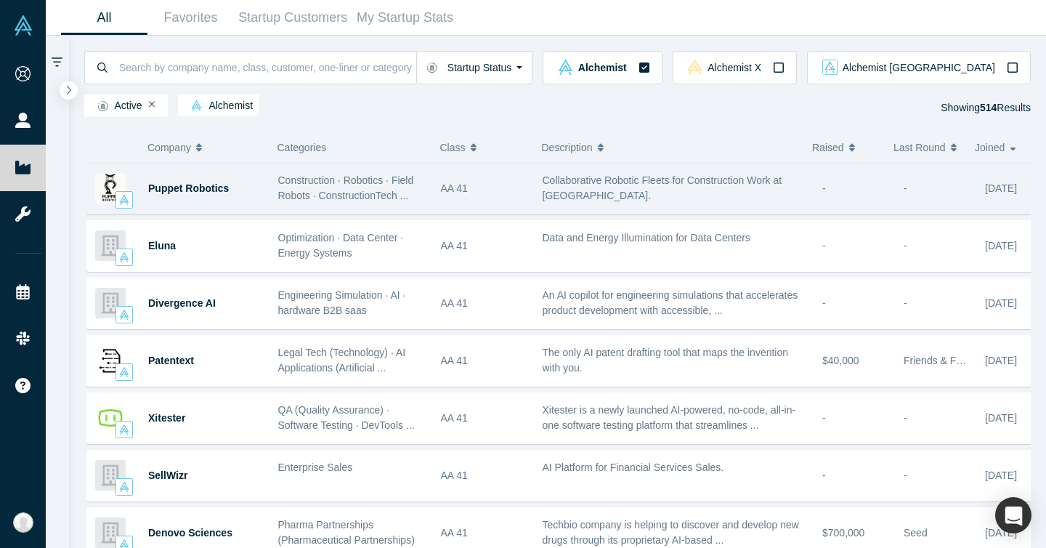
click at [228, 199] on div "Puppet Robotics" at bounding box center [205, 188] width 115 height 50
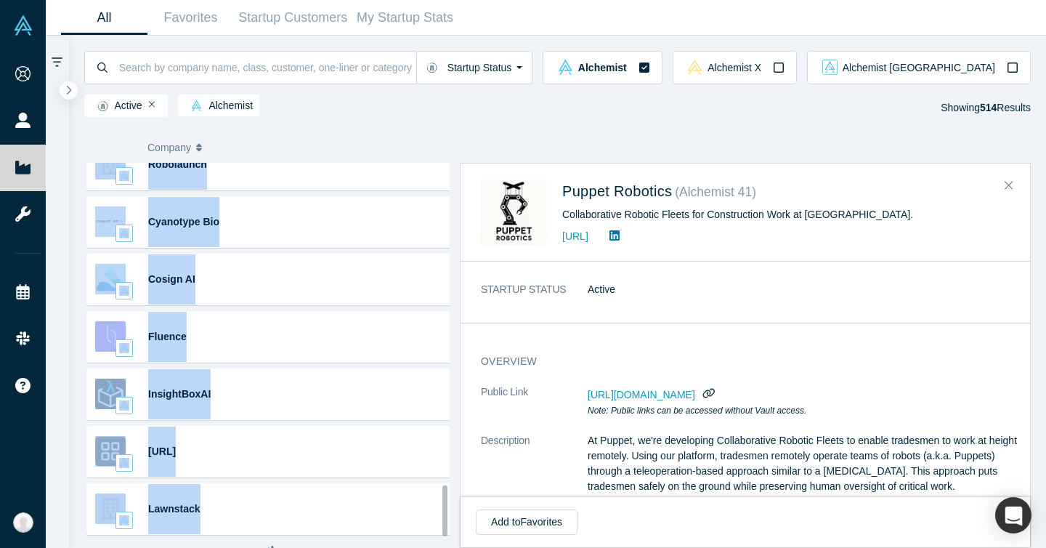
scroll to position [2508, 0]
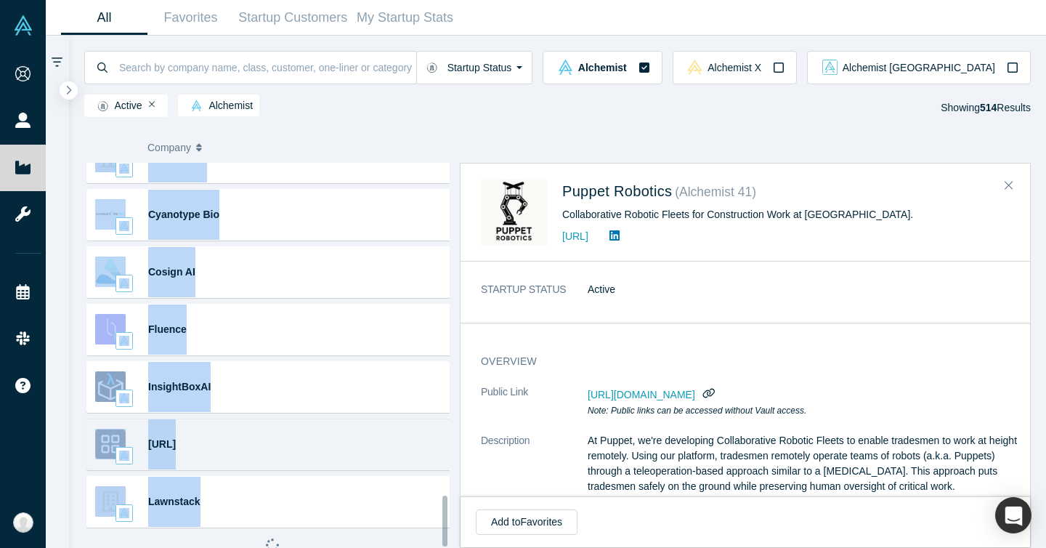
drag, startPoint x: 112, startPoint y: 170, endPoint x: 346, endPoint y: 450, distance: 365.5
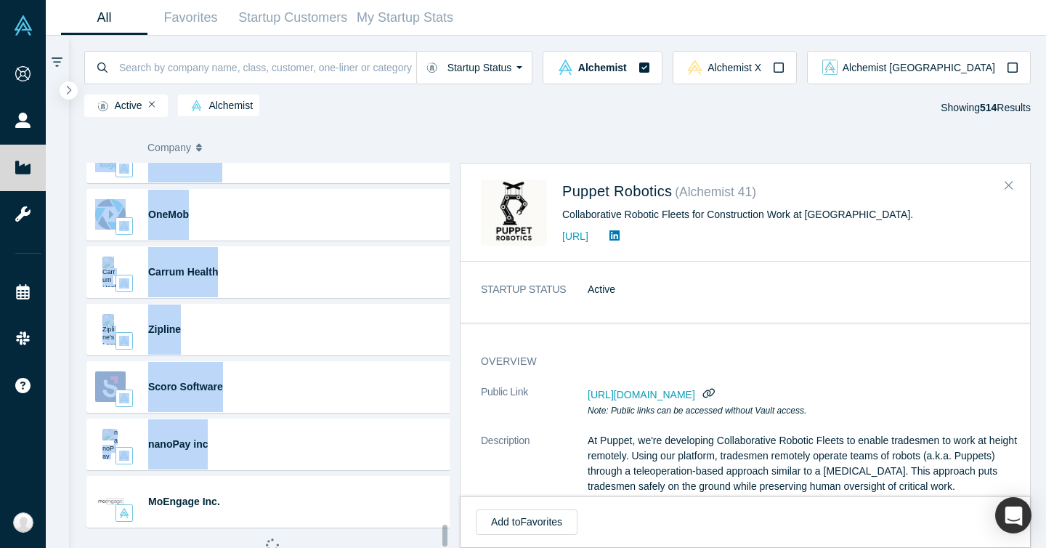
scroll to position [28322, 0]
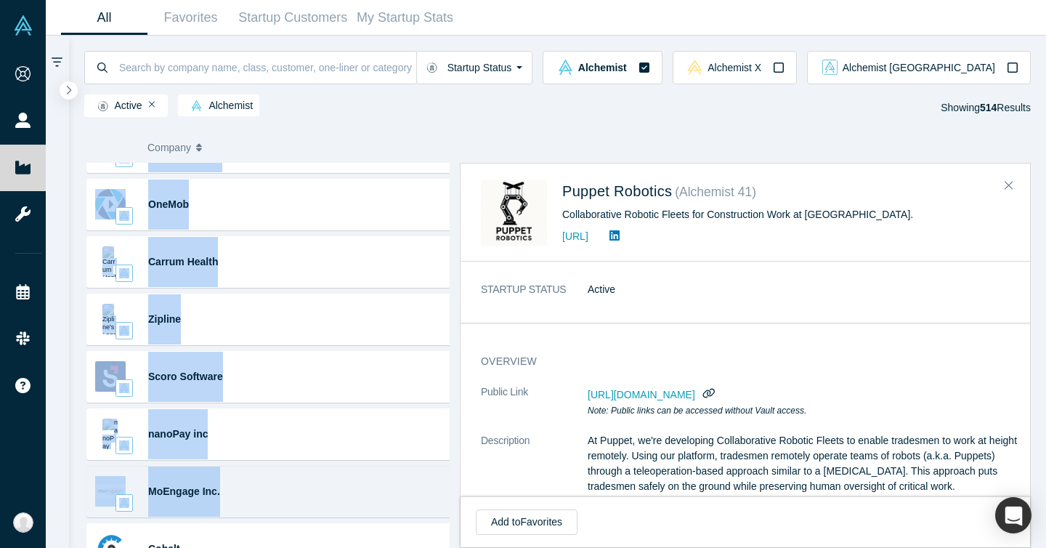
drag, startPoint x: 135, startPoint y: 315, endPoint x: 337, endPoint y: 481, distance: 261.5
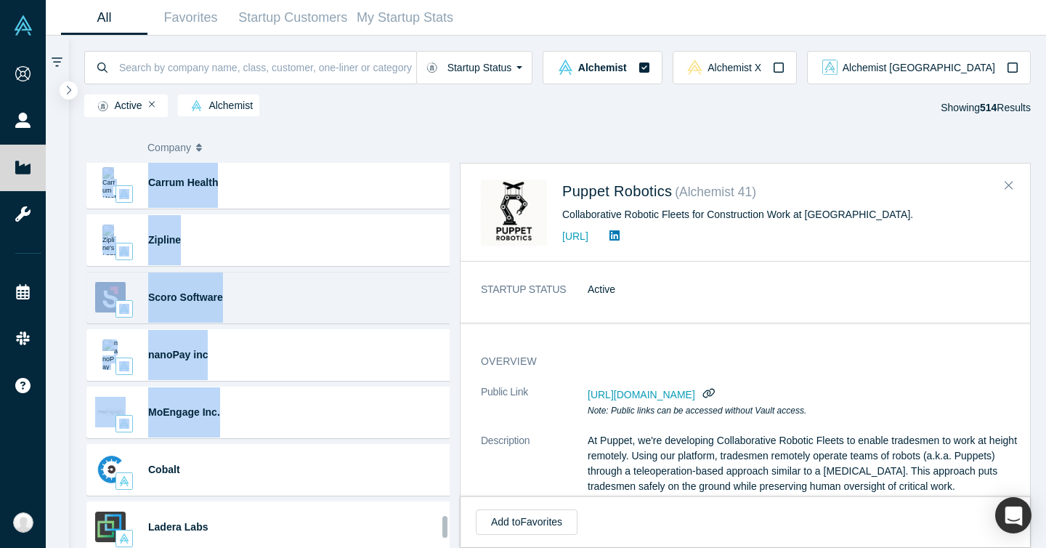
scroll to position [28578, 0]
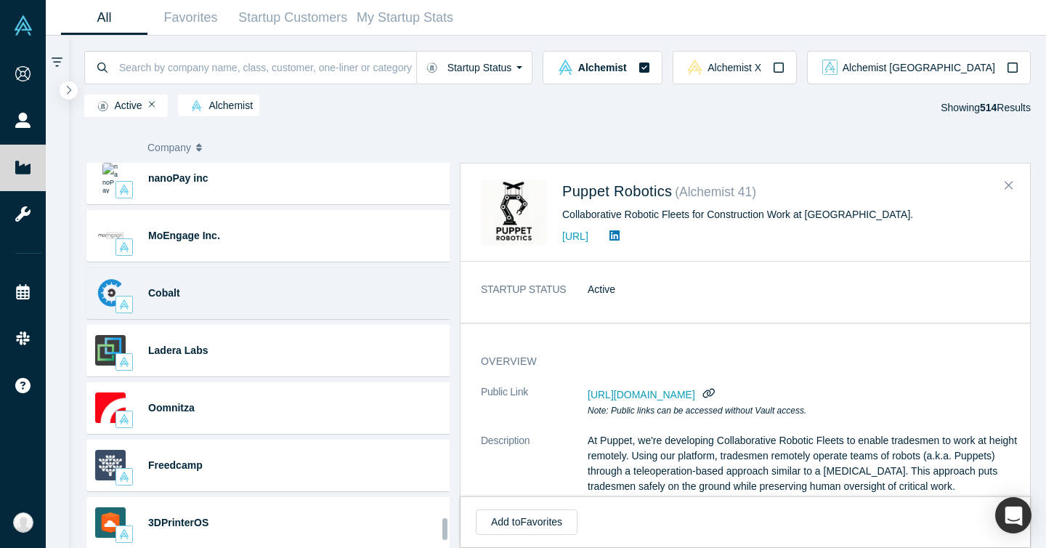
click at [353, 295] on div "Cobalt Crowdsourced Application Security · Security · Cybersecurity" at bounding box center [272, 293] width 372 height 52
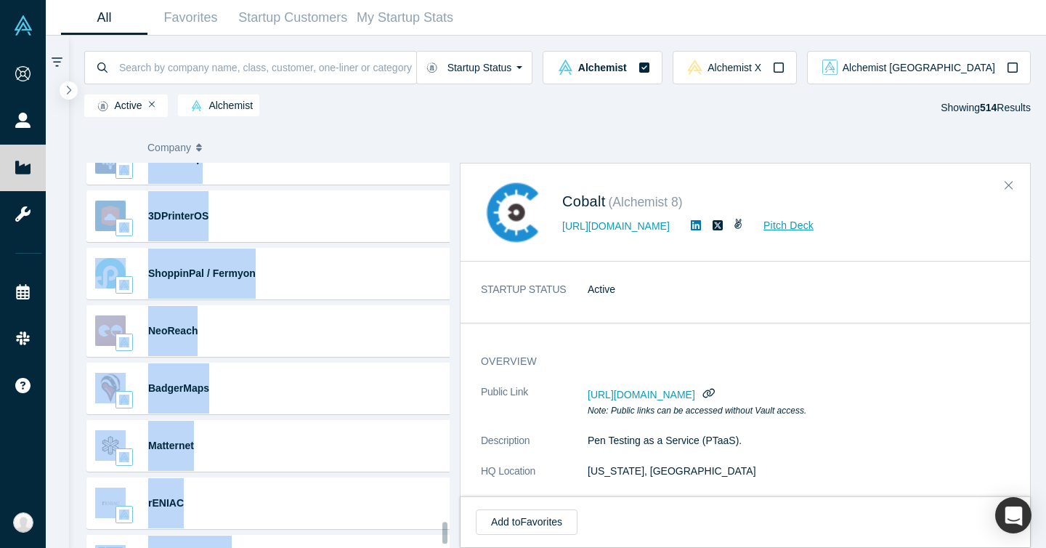
scroll to position [29100, 0]
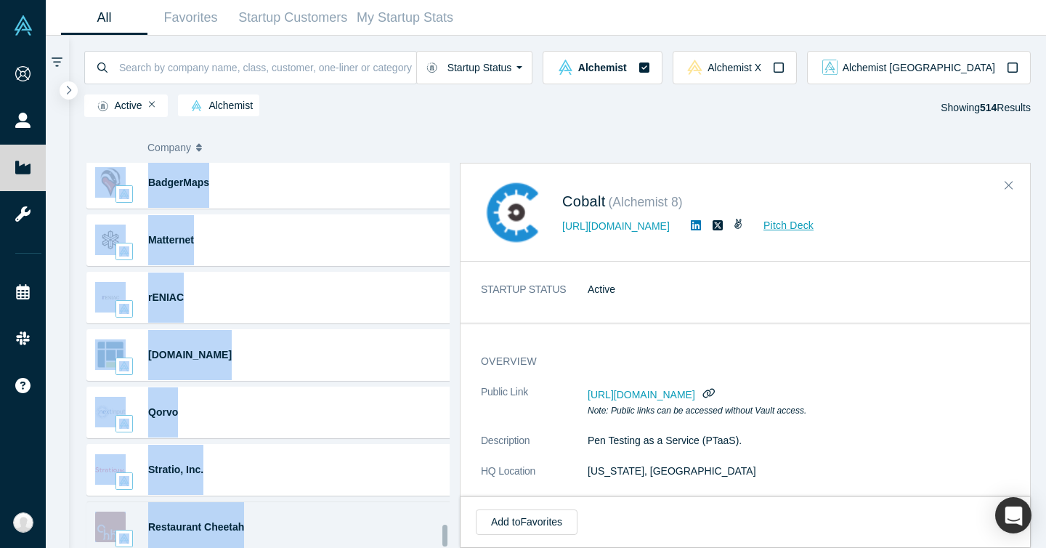
drag, startPoint x: 141, startPoint y: 291, endPoint x: 351, endPoint y: 504, distance: 299.3
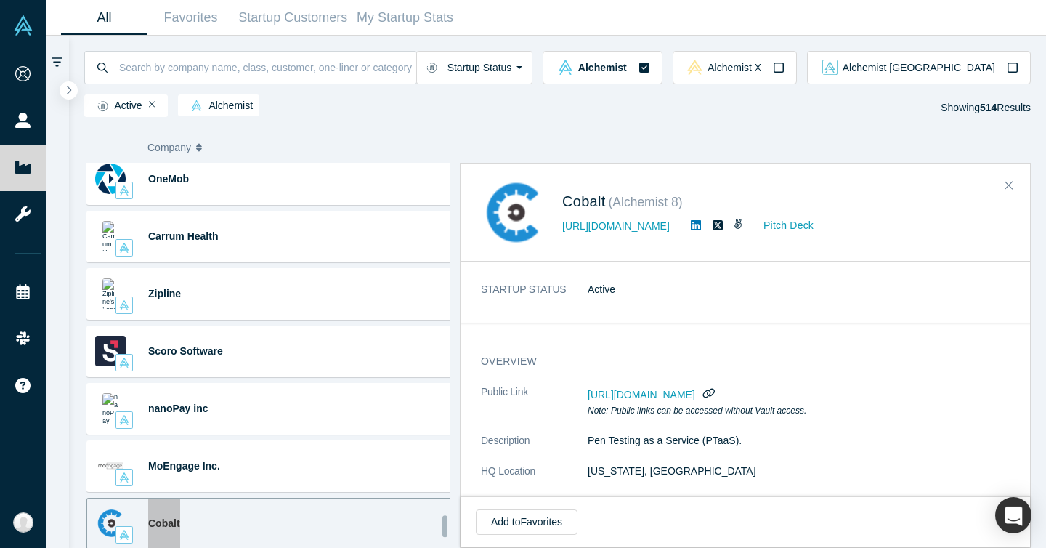
scroll to position [28379, 0]
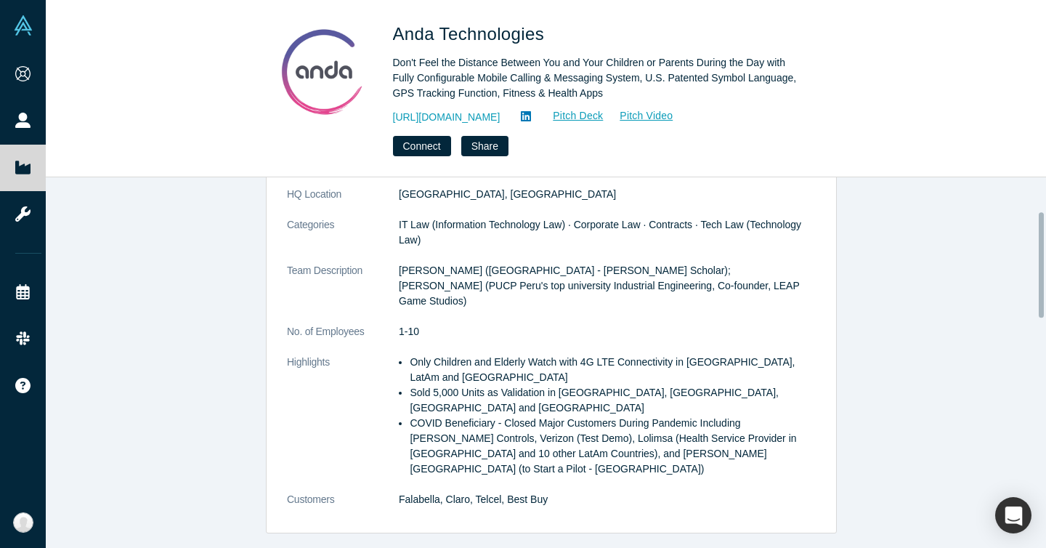
scroll to position [102, 0]
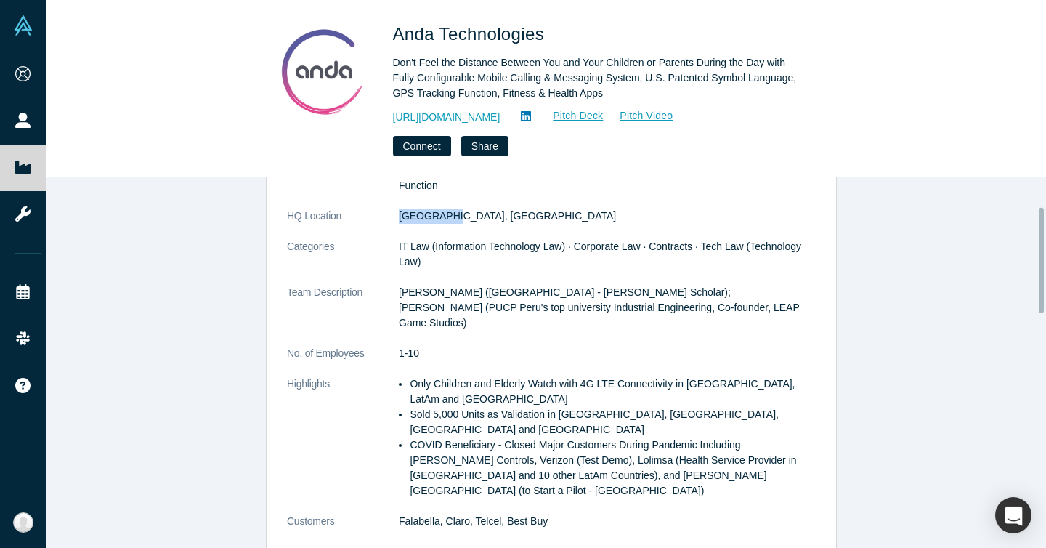
drag, startPoint x: 394, startPoint y: 209, endPoint x: 455, endPoint y: 214, distance: 60.5
click at [455, 214] on dd "Lima, Peru" at bounding box center [607, 215] width 417 height 15
copy dd "Lima, Peru"
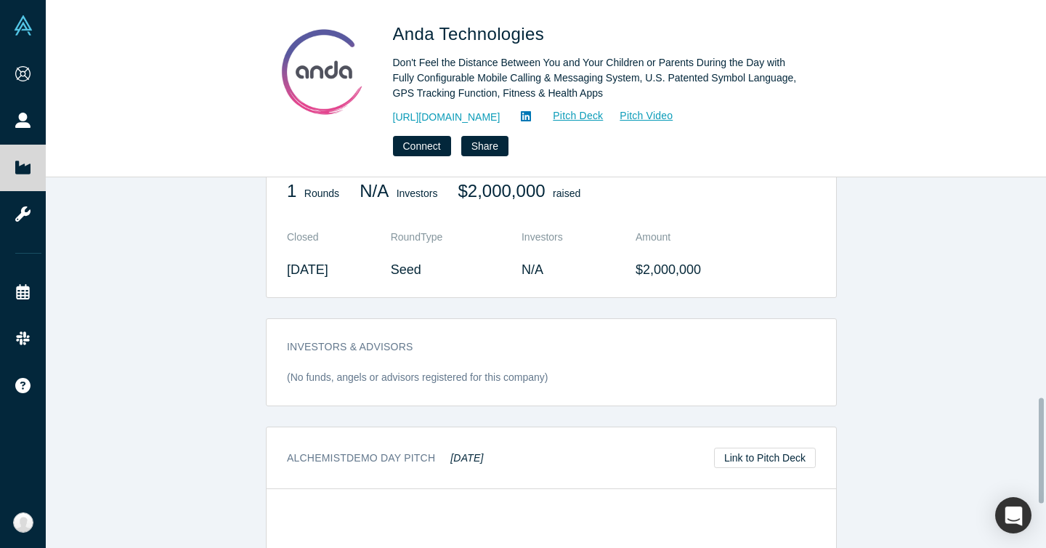
scroll to position [923, 0]
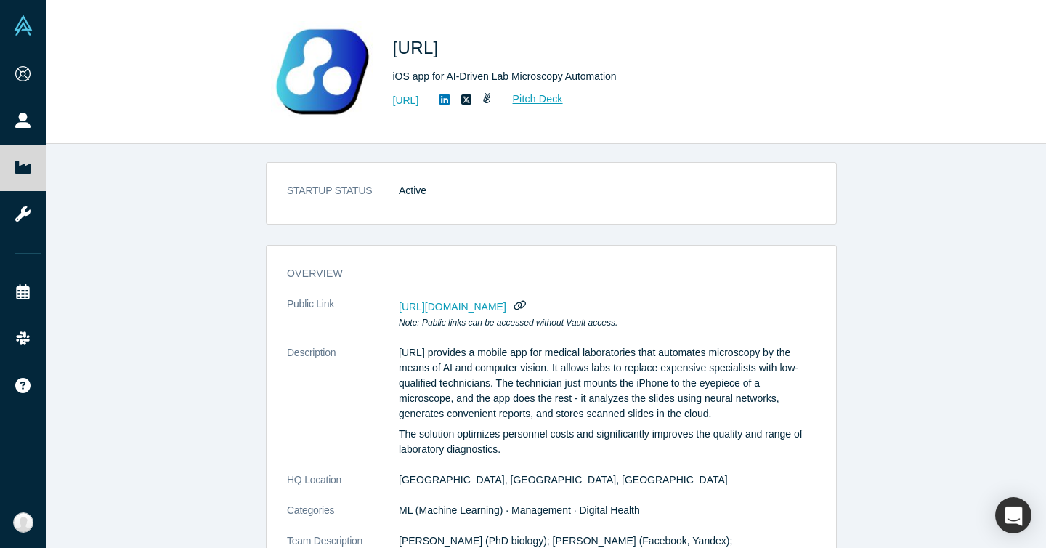
scroll to position [5, 0]
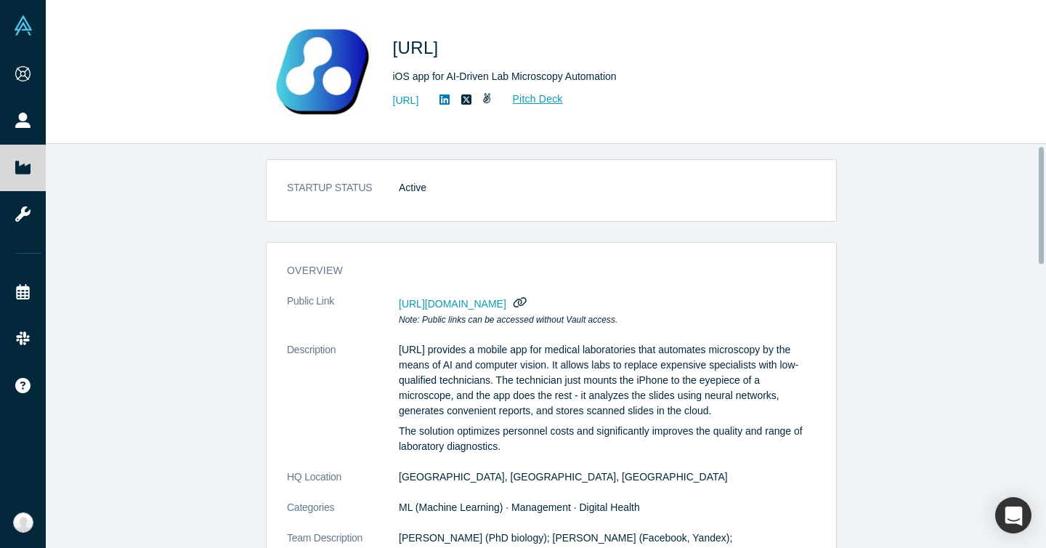
click at [526, 300] on icon "button" at bounding box center [520, 301] width 14 height 11
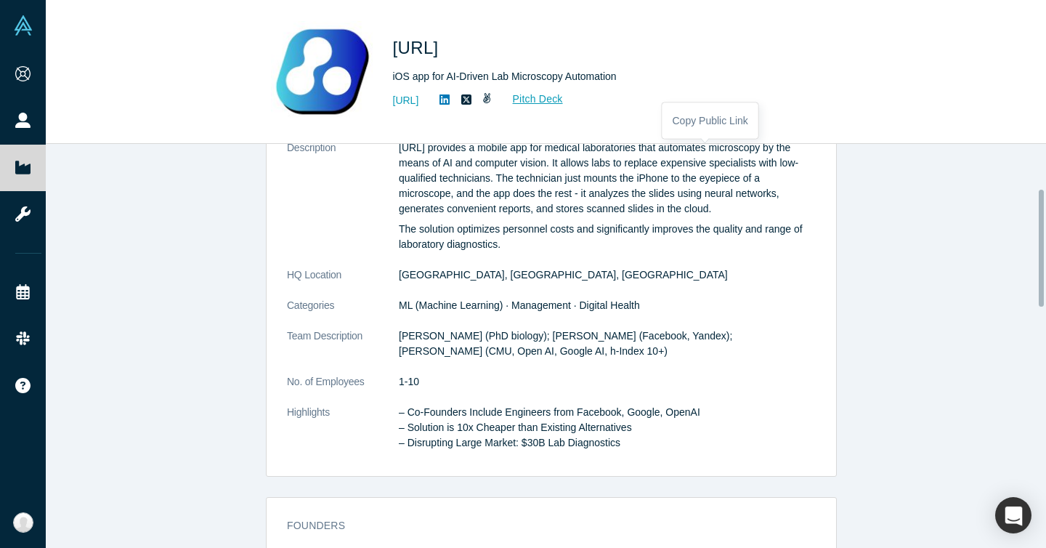
scroll to position [129, 0]
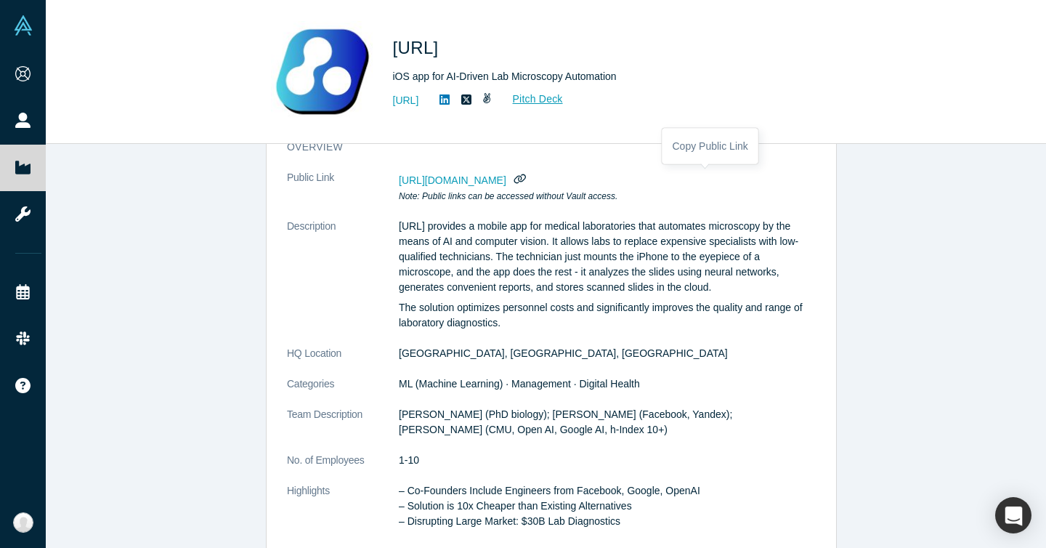
click at [524, 164] on div "overview Public Link https://vault.alchemistaccelerator.com/companies/public/ce…" at bounding box center [550, 341] width 569 height 425
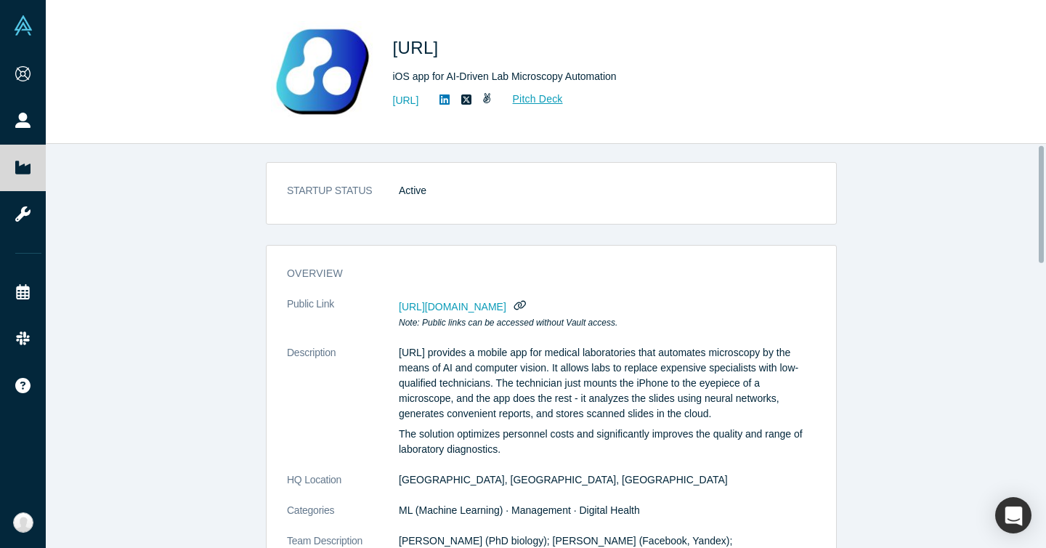
scroll to position [0, 0]
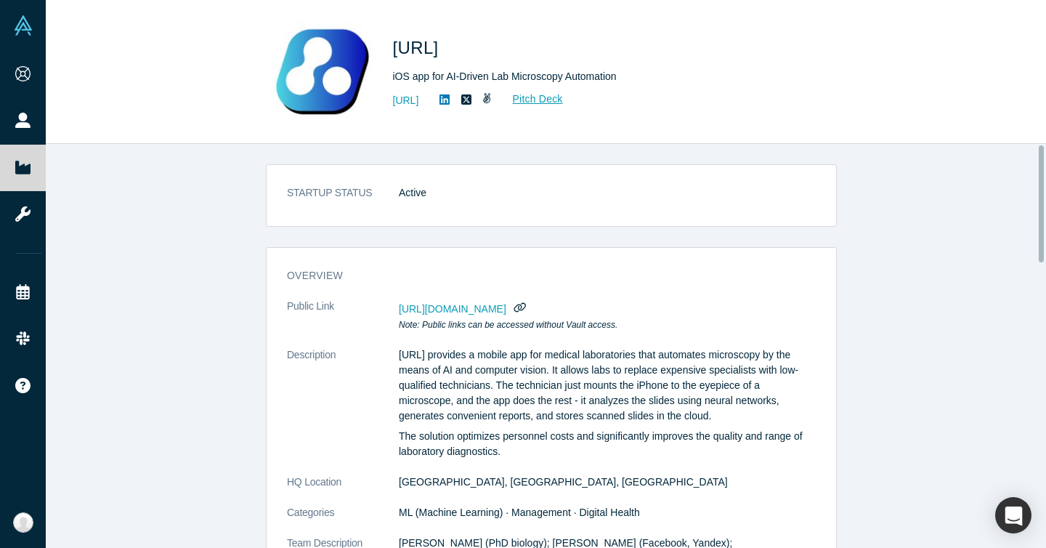
click at [504, 171] on div "STARTUP STATUS Active" at bounding box center [551, 195] width 571 height 62
click at [419, 102] on link "https://celly.ai" at bounding box center [406, 100] width 26 height 15
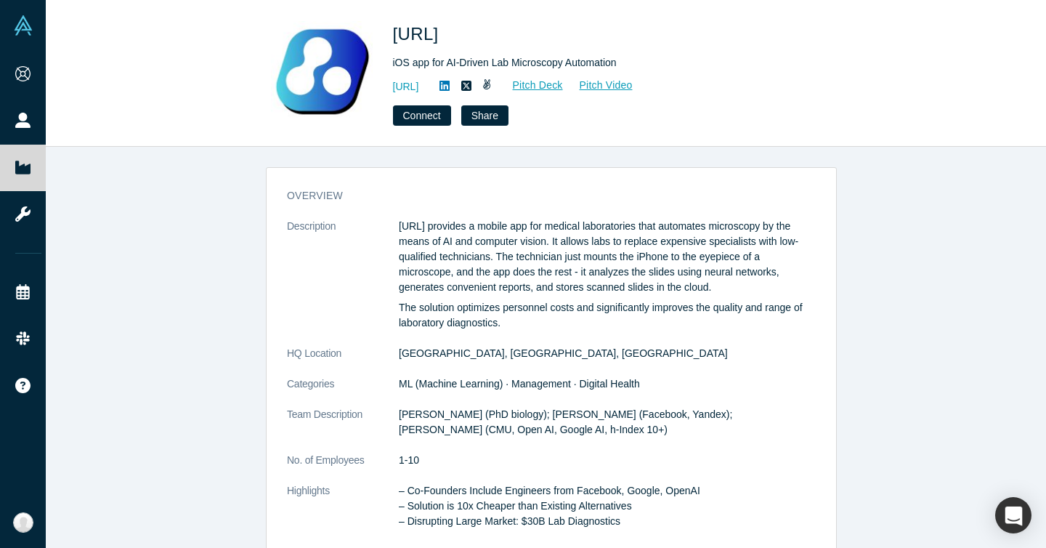
click at [521, 341] on dl "Description [URL] provides a mobile app for medical laboratories that automates…" at bounding box center [551, 381] width 529 height 325
drag, startPoint x: 433, startPoint y: 355, endPoint x: 386, endPoint y: 354, distance: 47.2
click at [386, 354] on dl "Description [URL] provides a mobile app for medical laboratories that automates…" at bounding box center [551, 381] width 529 height 325
copy dl "[GEOGRAPHIC_DATA], [GEOGRAPHIC_DATA], [GEOGRAPHIC_DATA]"
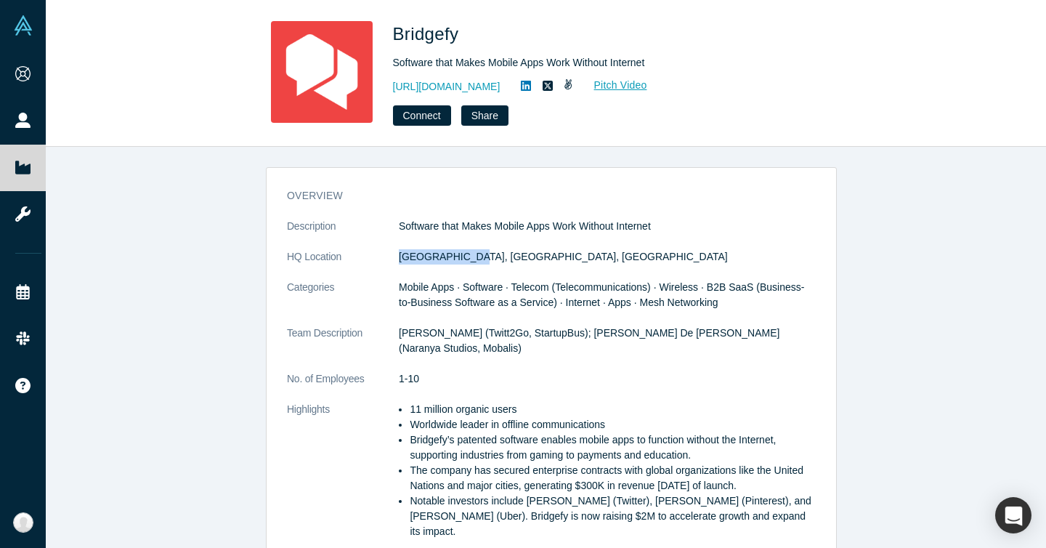
drag, startPoint x: 388, startPoint y: 263, endPoint x: 497, endPoint y: 267, distance: 109.0
click at [497, 267] on dl "Description Software that Makes Mobile Apps Work Without Internet HQ Location […" at bounding box center [551, 386] width 529 height 335
copy dl "[GEOGRAPHIC_DATA], [GEOGRAPHIC_DATA], [GEOGRAPHIC_DATA]"
click at [420, 36] on span "Bridgefy" at bounding box center [428, 34] width 71 height 20
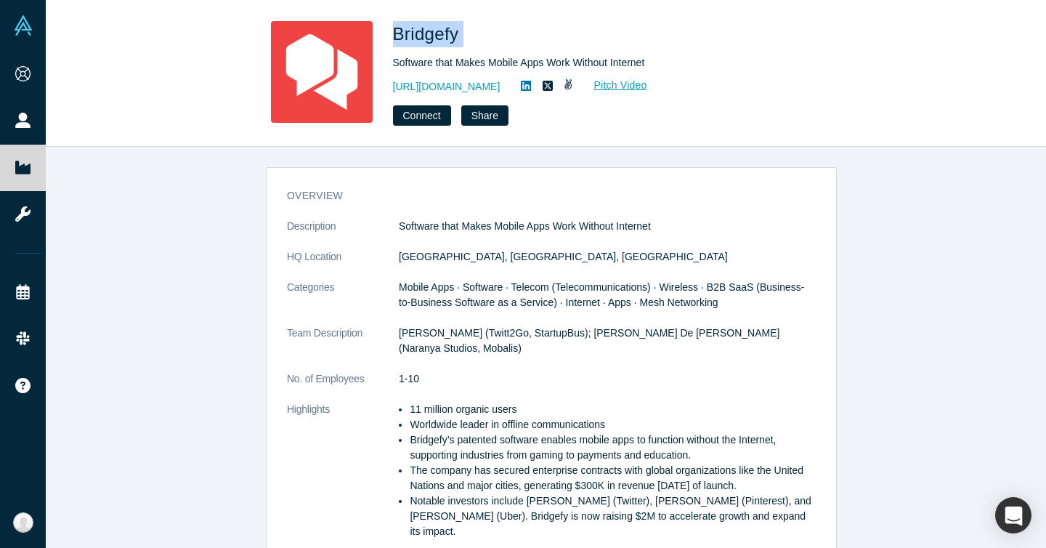
click at [420, 36] on span "Bridgefy" at bounding box center [428, 34] width 71 height 20
copy h1 "Bridgefy"
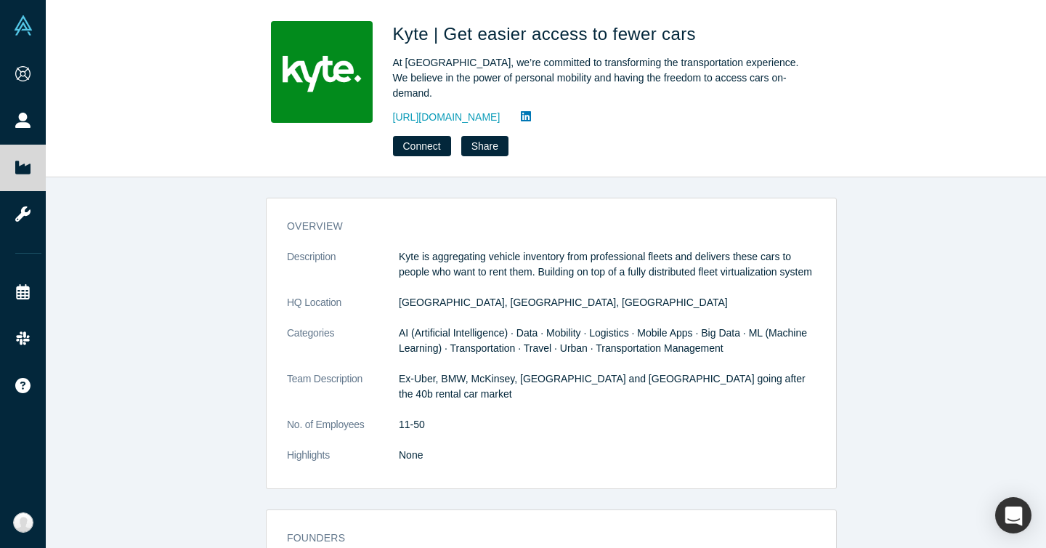
click at [436, 299] on dd "San Francisco, CA, USA" at bounding box center [607, 302] width 417 height 15
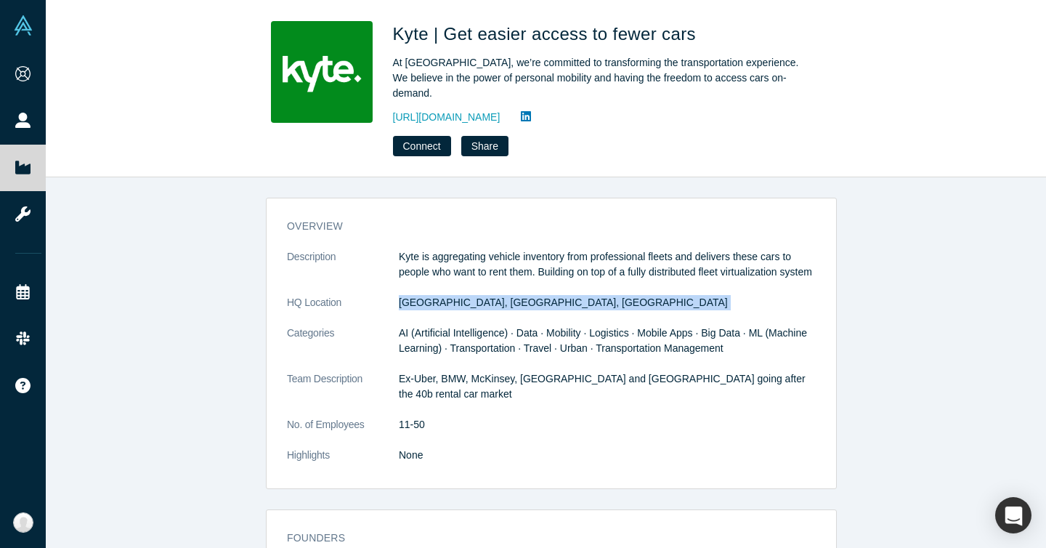
click at [436, 299] on dd "San Francisco, CA, USA" at bounding box center [607, 302] width 417 height 15
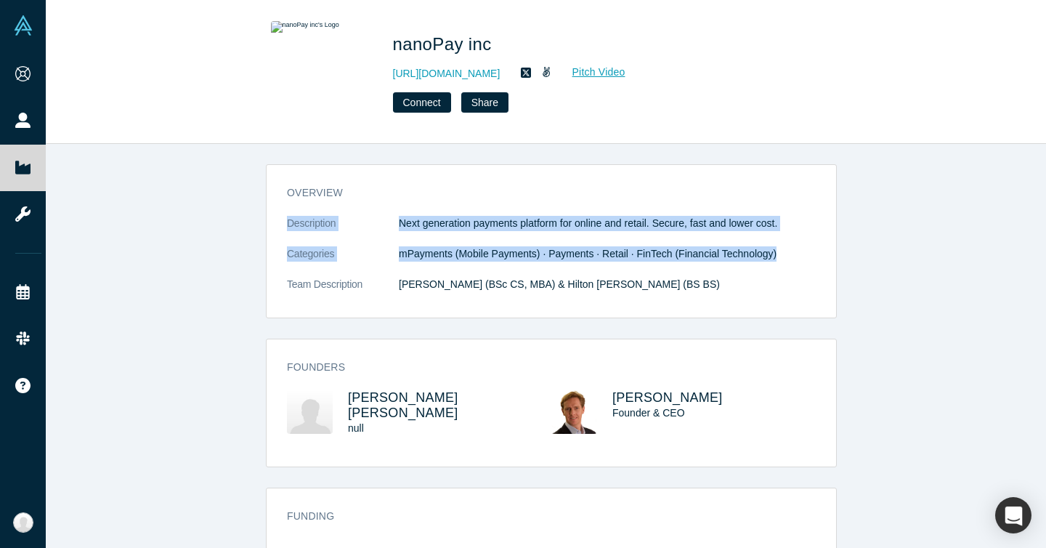
drag, startPoint x: 685, startPoint y: 188, endPoint x: 702, endPoint y: 268, distance: 81.6
click at [701, 266] on div "overview Description Next generation payments platform for online and retail. S…" at bounding box center [550, 246] width 569 height 142
click at [781, 268] on dl "Description Next generation payments platform for online and retail. Secure, fa…" at bounding box center [551, 261] width 529 height 91
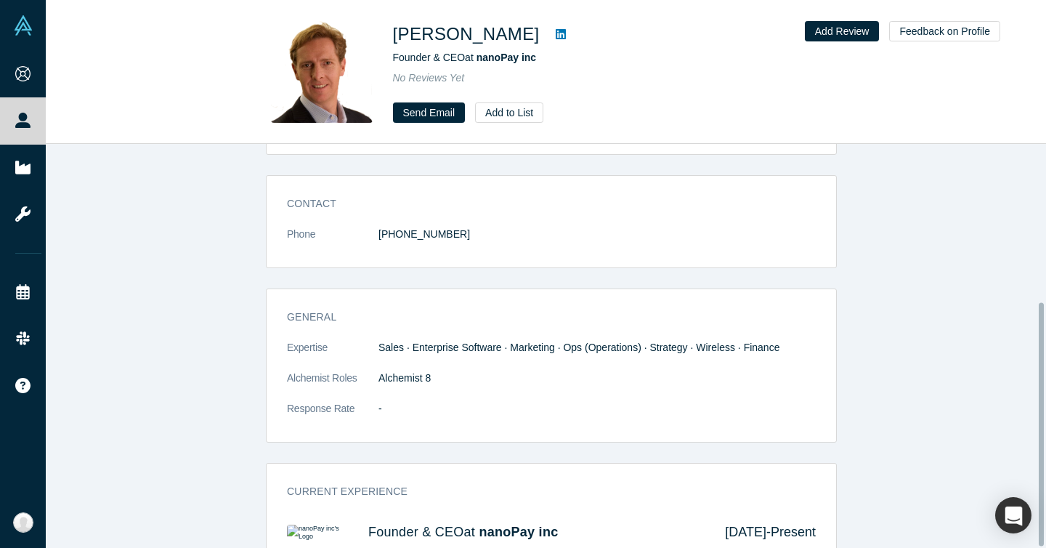
scroll to position [84, 0]
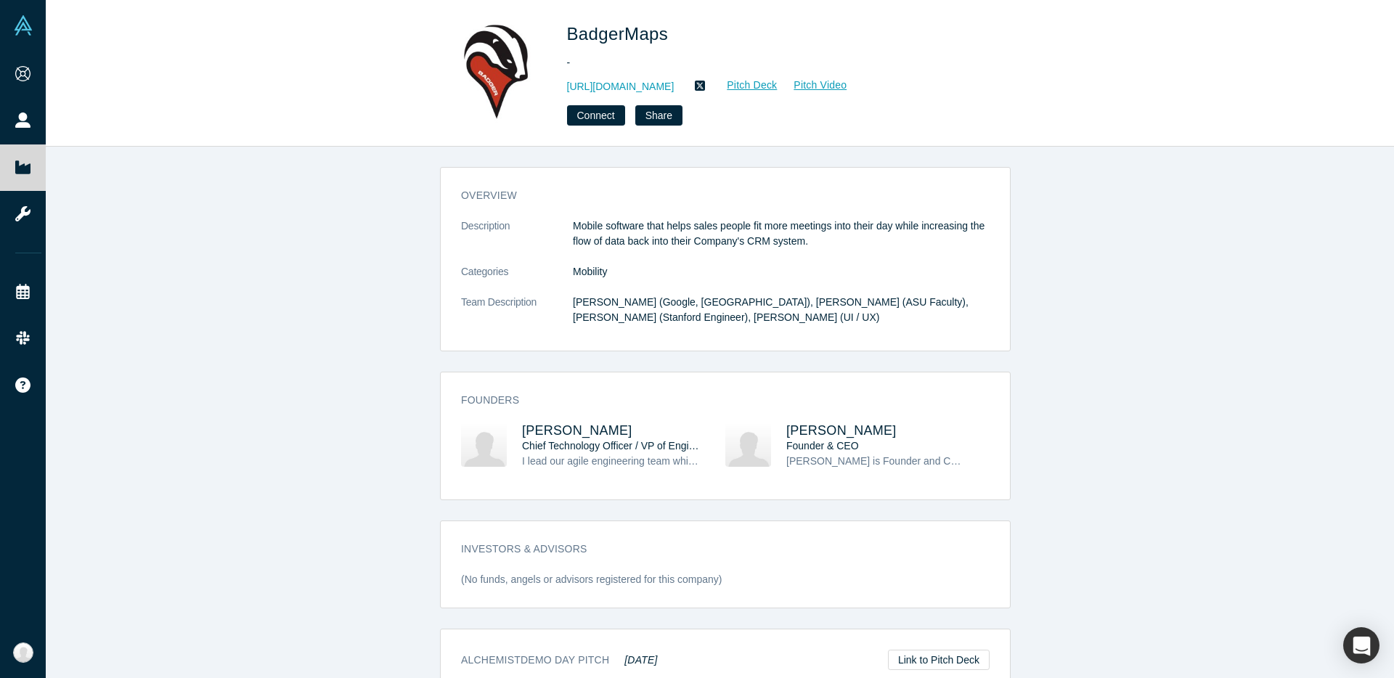
click at [365, 295] on div "overview Description Mobile software that helps sales people fit more meetings …" at bounding box center [725, 418] width 1359 height 542
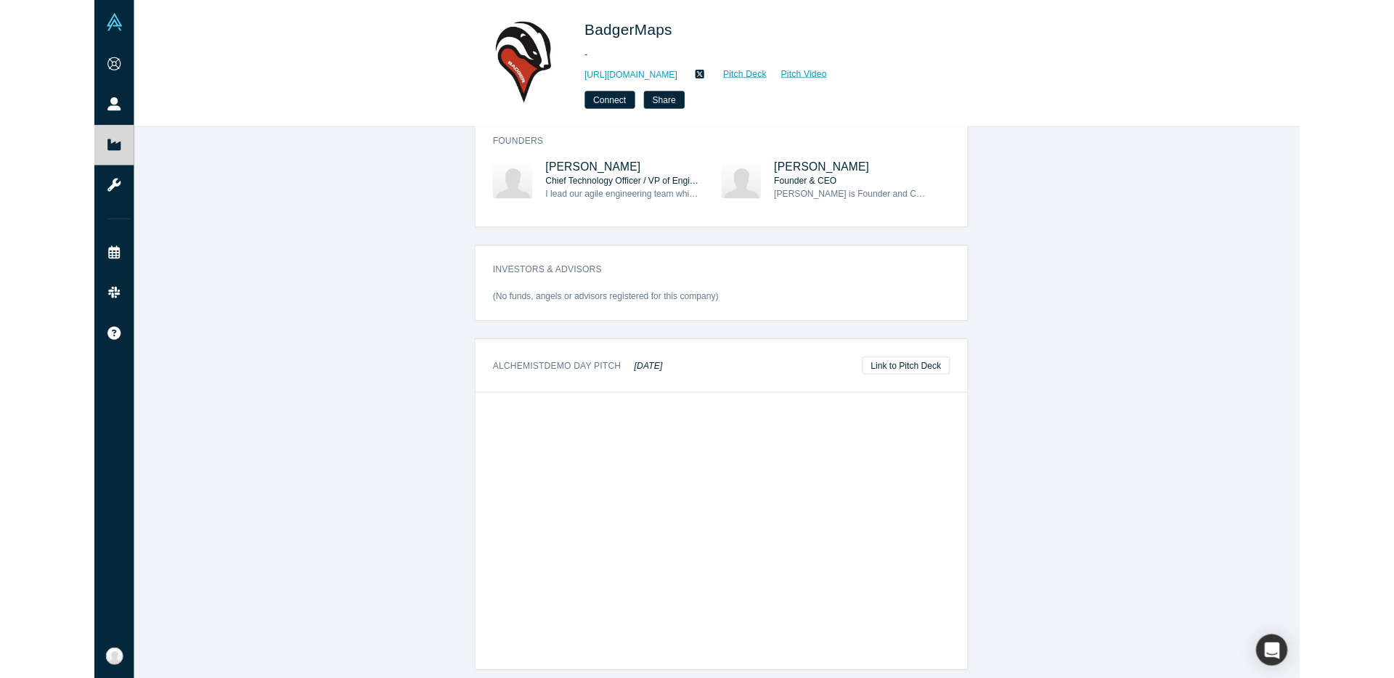
scroll to position [354, 0]
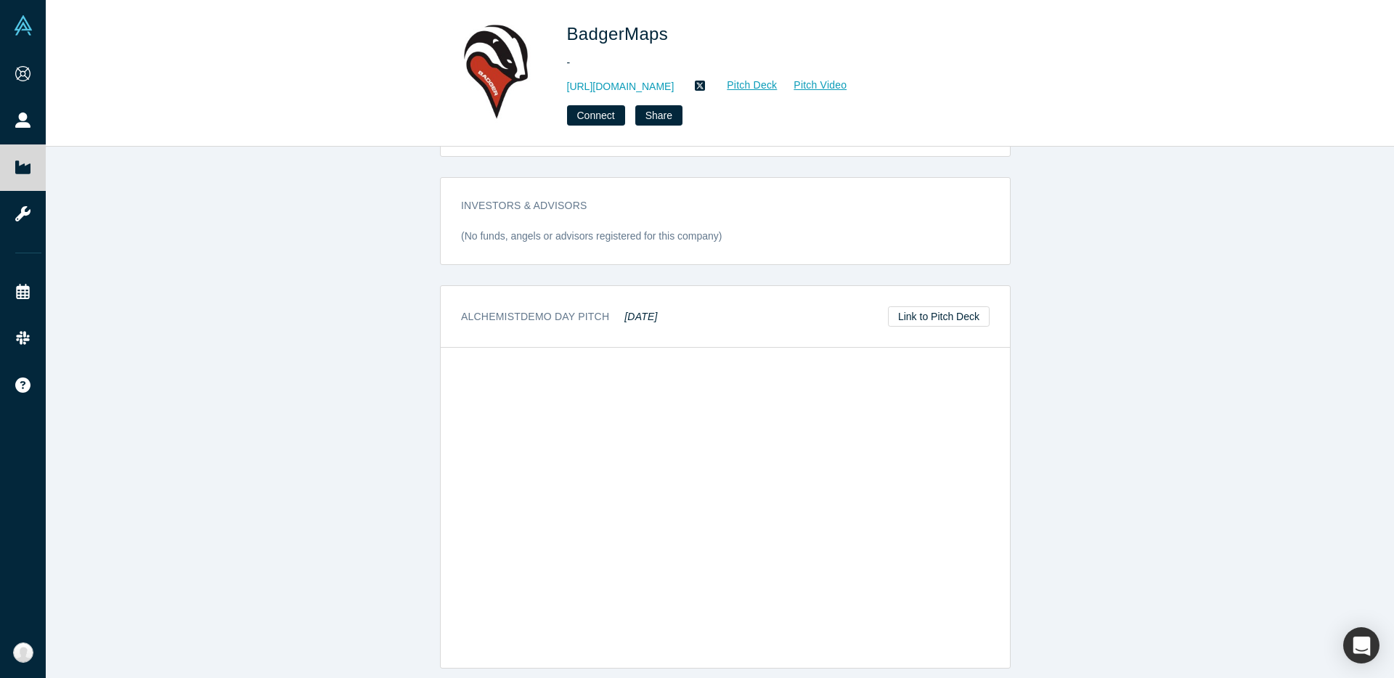
click at [1109, 397] on div "overview Description Mobile software that helps sales people fit more meetings …" at bounding box center [725, 418] width 1359 height 542
click at [1142, 343] on div "overview Description Mobile software that helps sales people fit more meetings …" at bounding box center [725, 418] width 1359 height 542
click at [1067, 438] on div "overview Description Mobile software that helps sales people fit more meetings …" at bounding box center [725, 418] width 1359 height 542
